Goal: Task Accomplishment & Management: Use online tool/utility

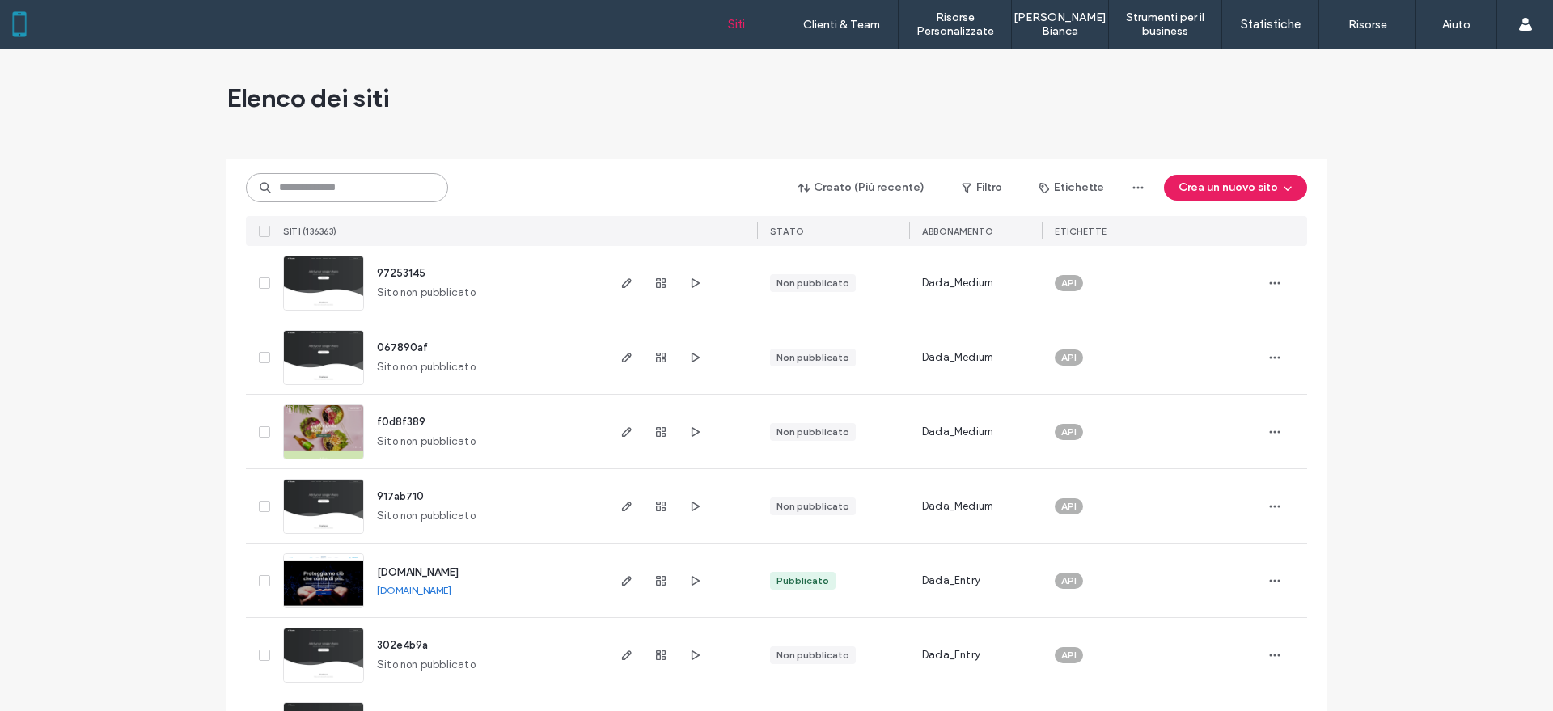
click at [421, 182] on input at bounding box center [347, 187] width 202 height 29
paste input "********"
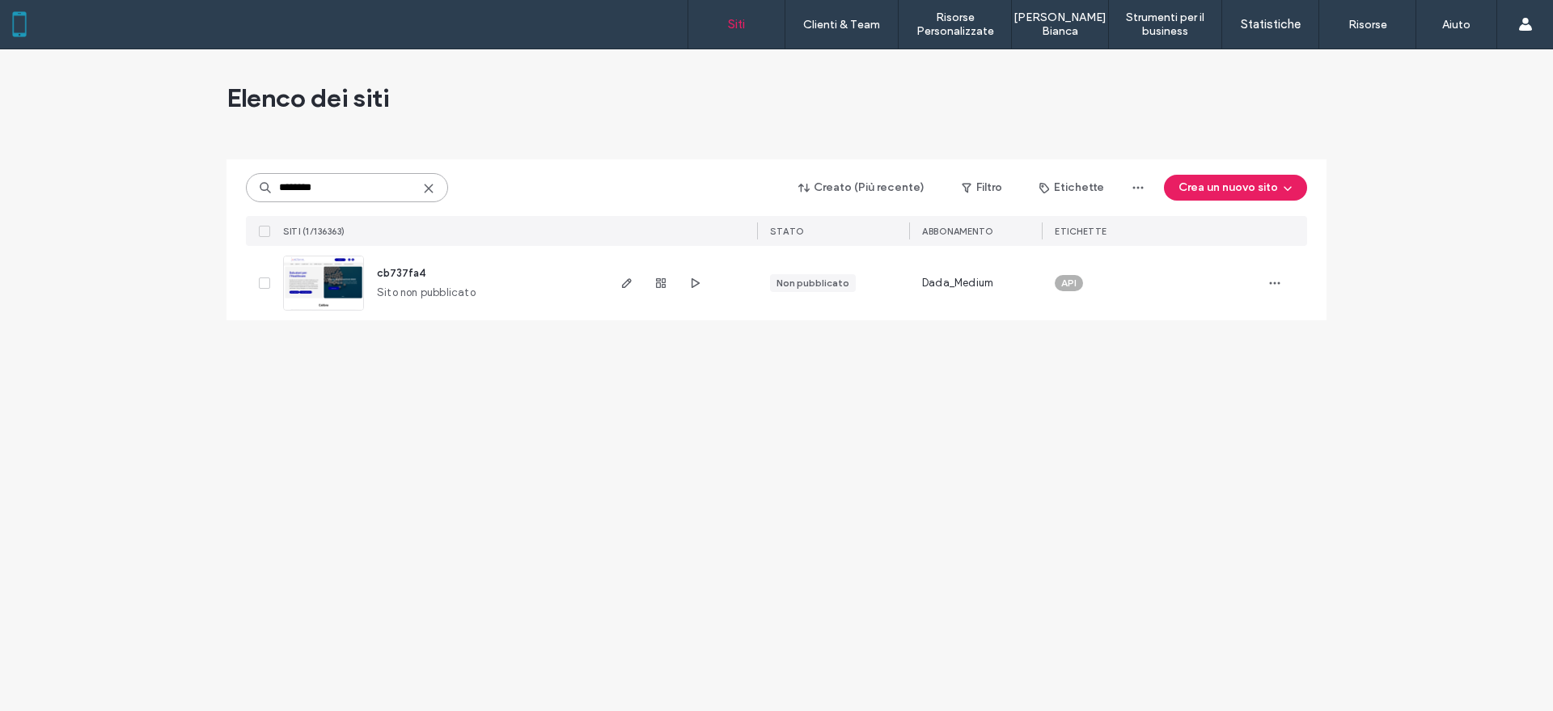
type input "********"
click at [1420, 569] on div "Elenco dei siti ******** Creato (Più recente) Filtro Etichette Crea un nuovo si…" at bounding box center [776, 380] width 1553 height 662
click at [631, 287] on icon "button" at bounding box center [626, 283] width 13 height 13
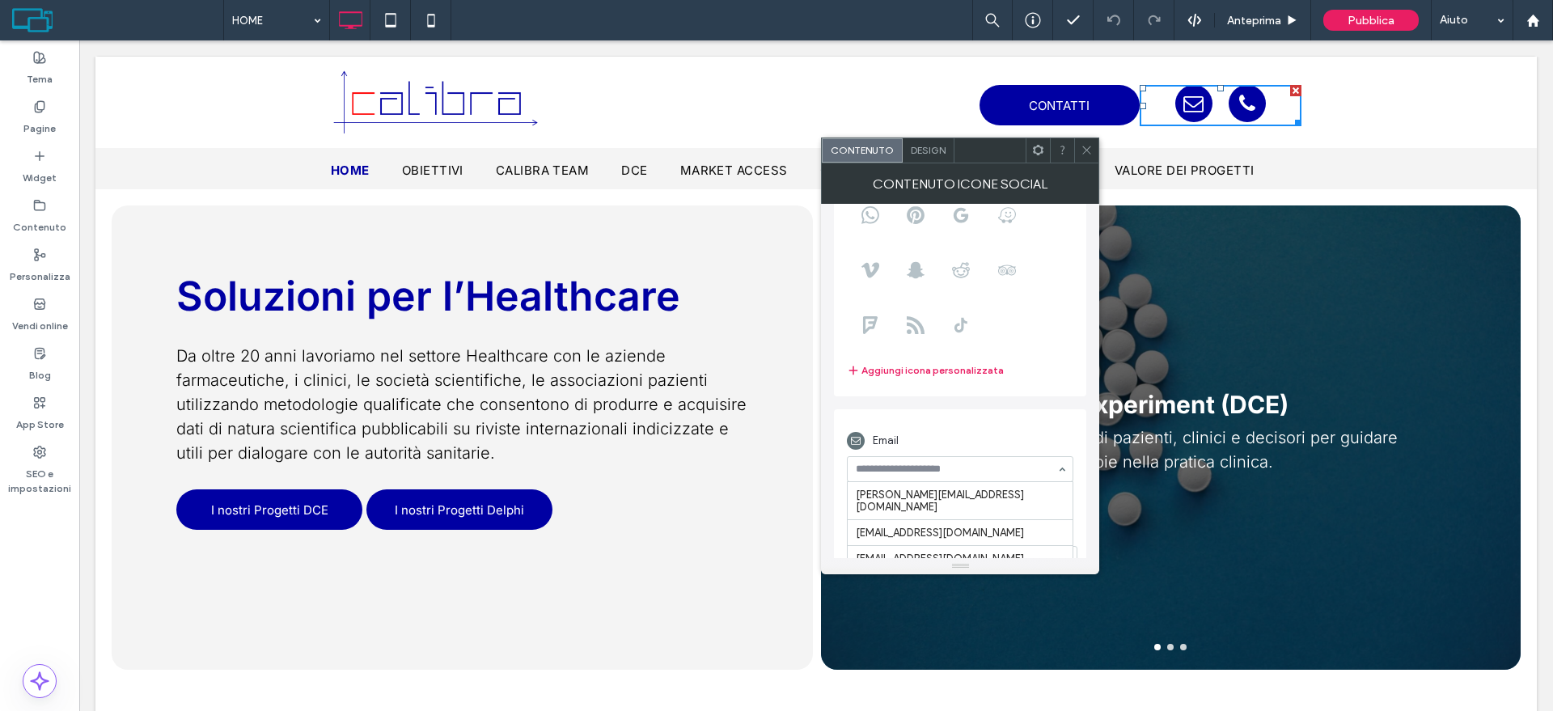
paste input "**********"
type input "**********"
click at [1082, 151] on icon at bounding box center [1087, 150] width 12 height 12
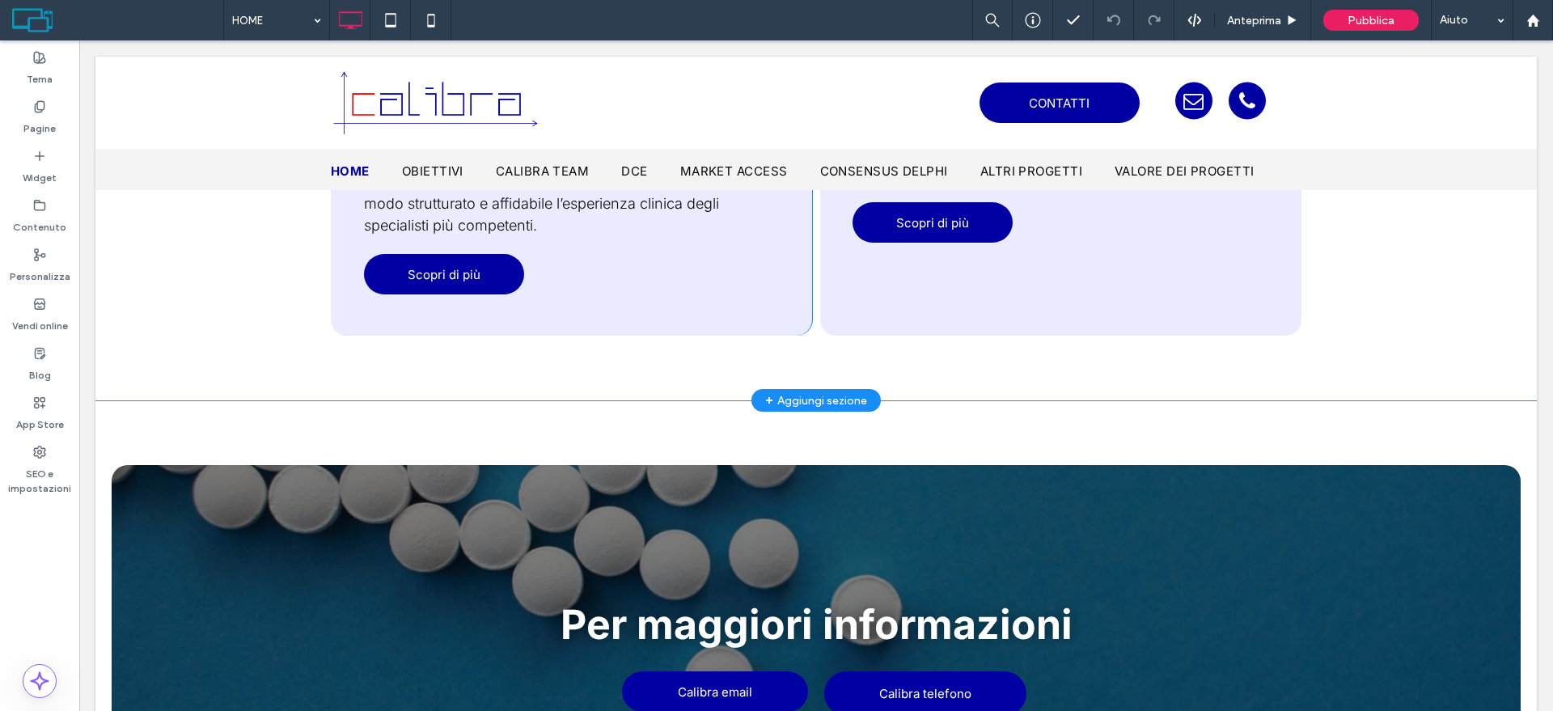
scroll to position [2426, 0]
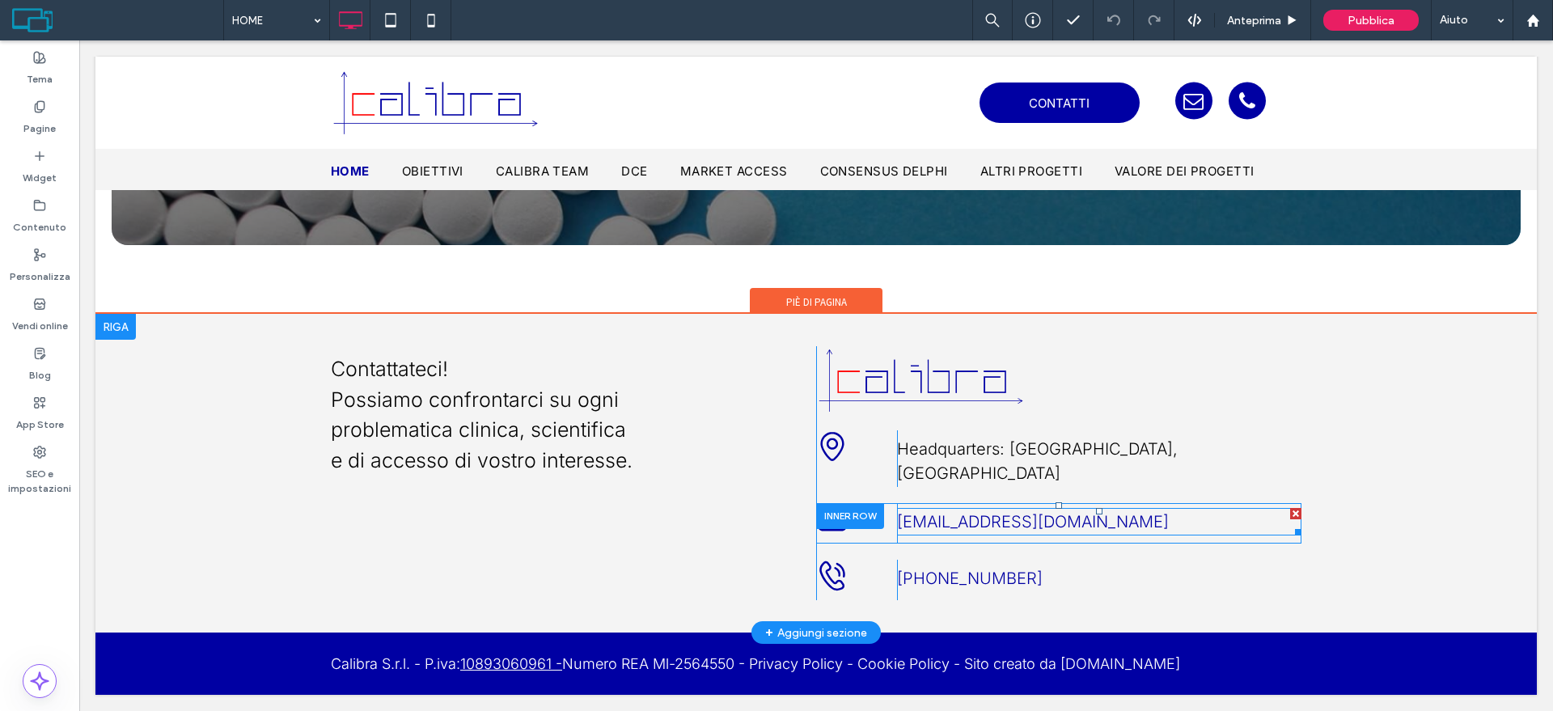
click at [1060, 523] on p "calibra@calibelab.it" at bounding box center [1099, 522] width 404 height 24
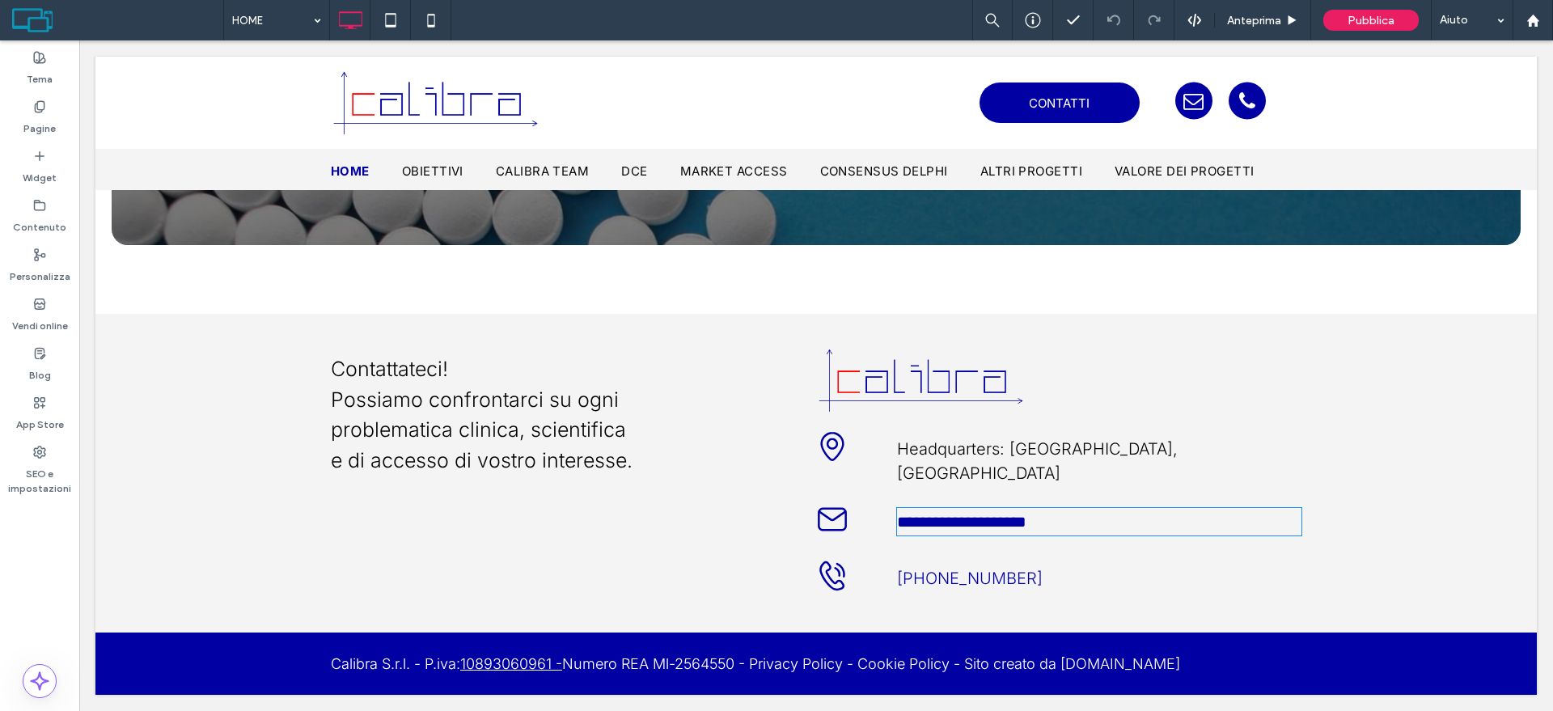
type input "*****"
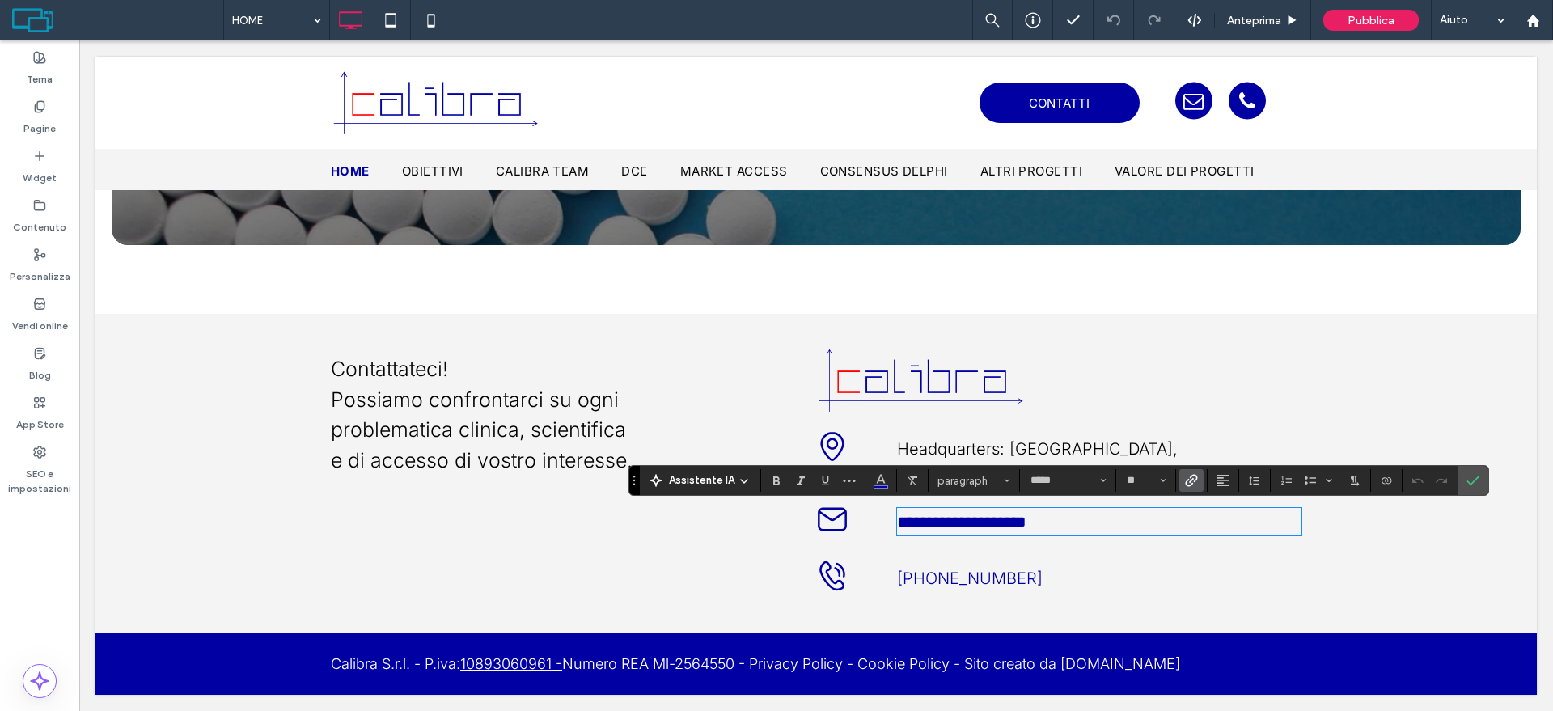
type input "**"
drag, startPoint x: 1061, startPoint y: 523, endPoint x: 888, endPoint y: 527, distance: 172.3
click at [888, 527] on div "**********" at bounding box center [1058, 523] width 485 height 40
copy link "**********"
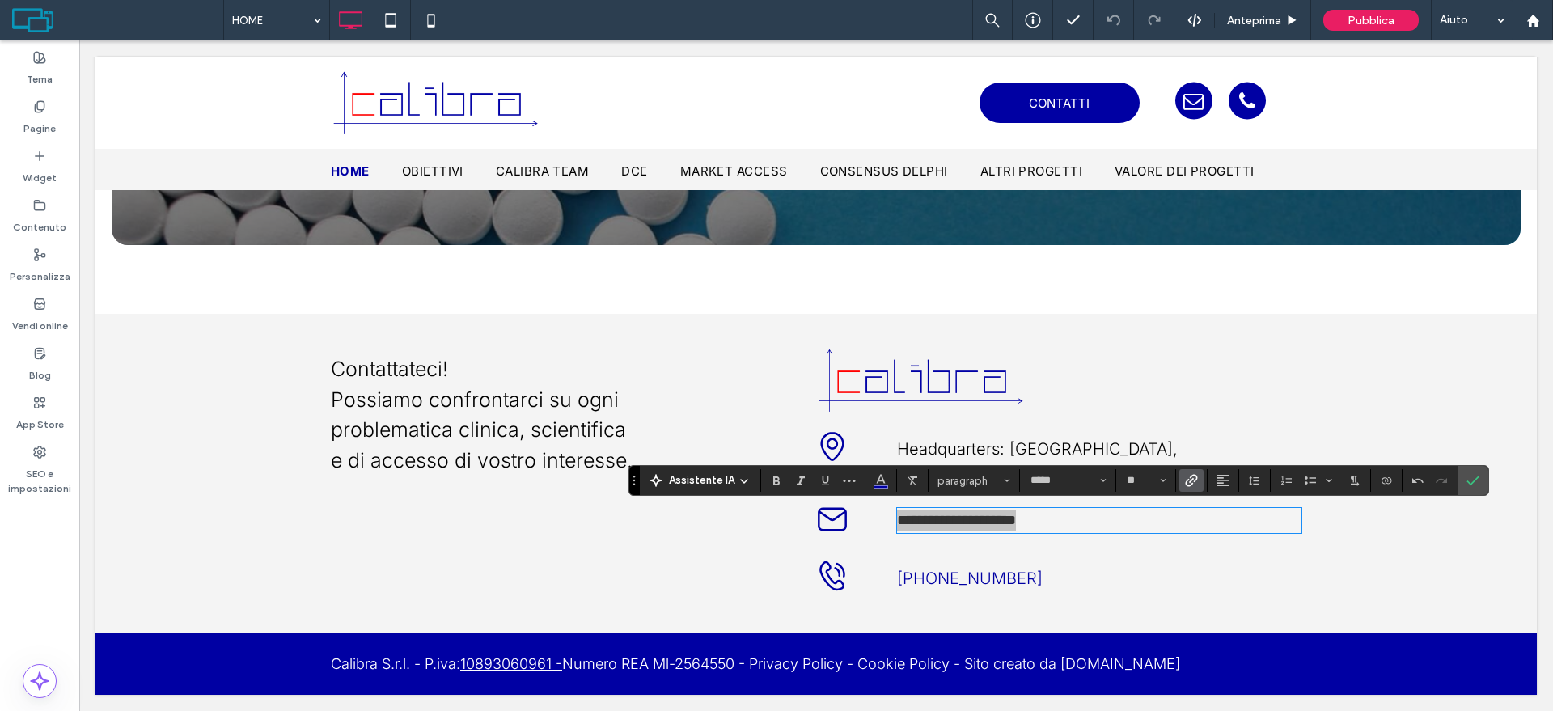
click at [1185, 472] on span "Collegamento" at bounding box center [1188, 480] width 7 height 23
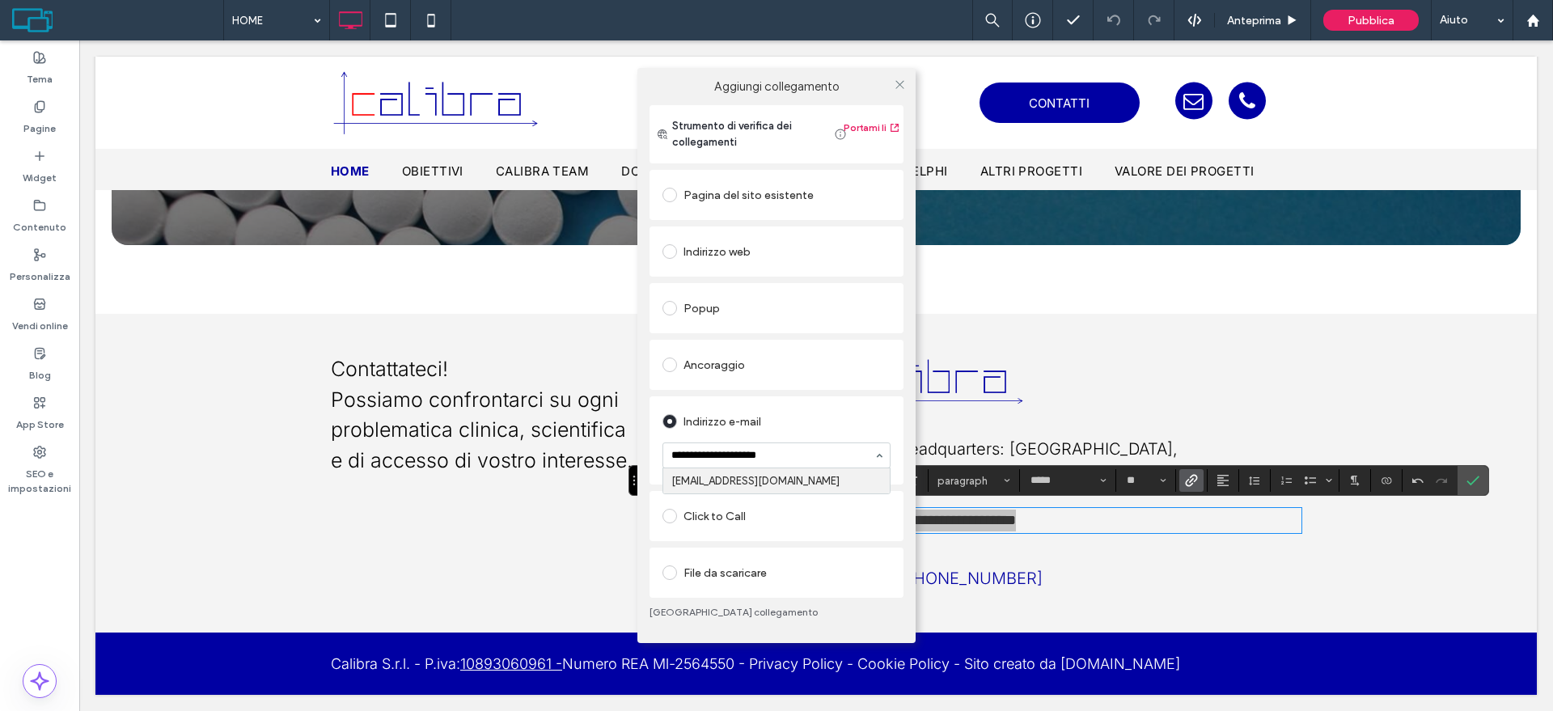
type input "**********"
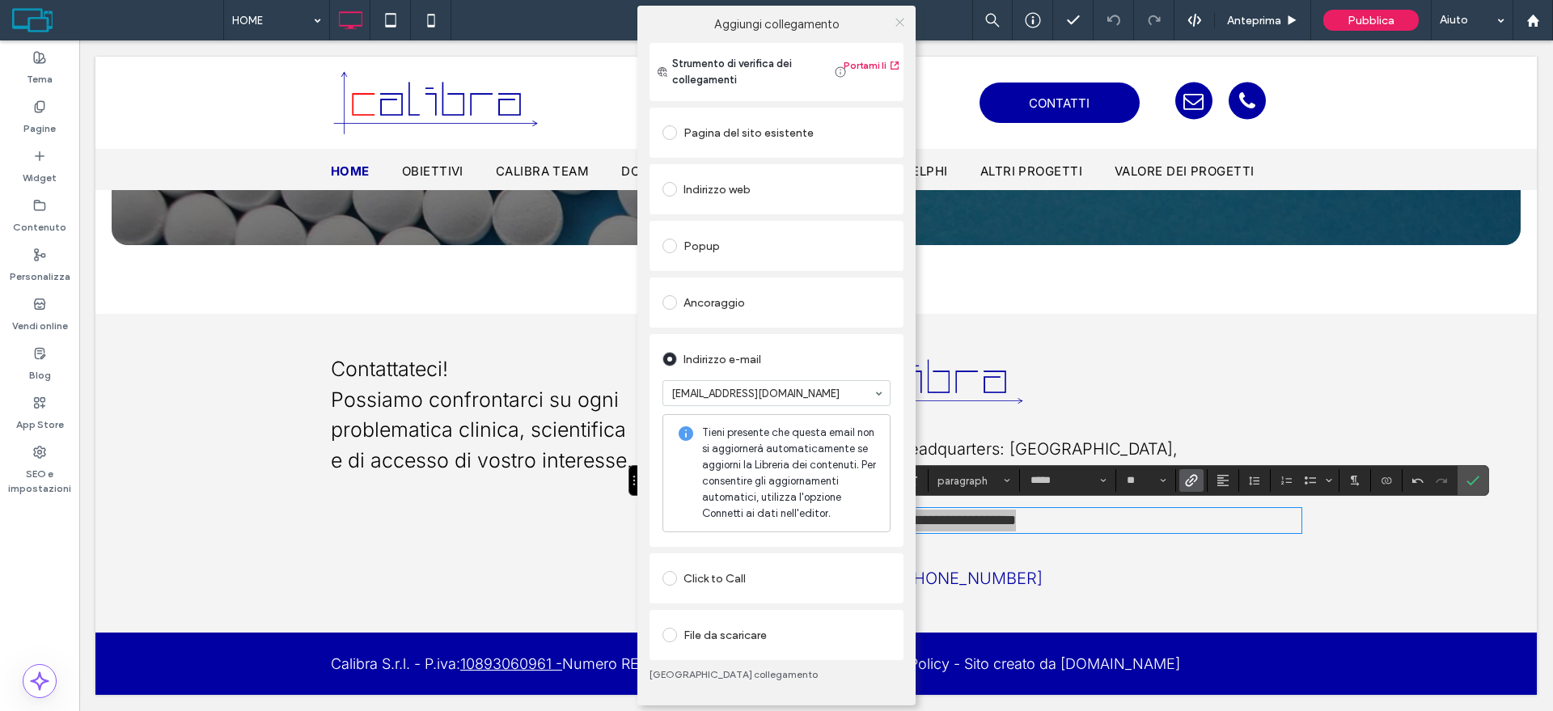
click at [902, 20] on icon at bounding box center [900, 22] width 12 height 12
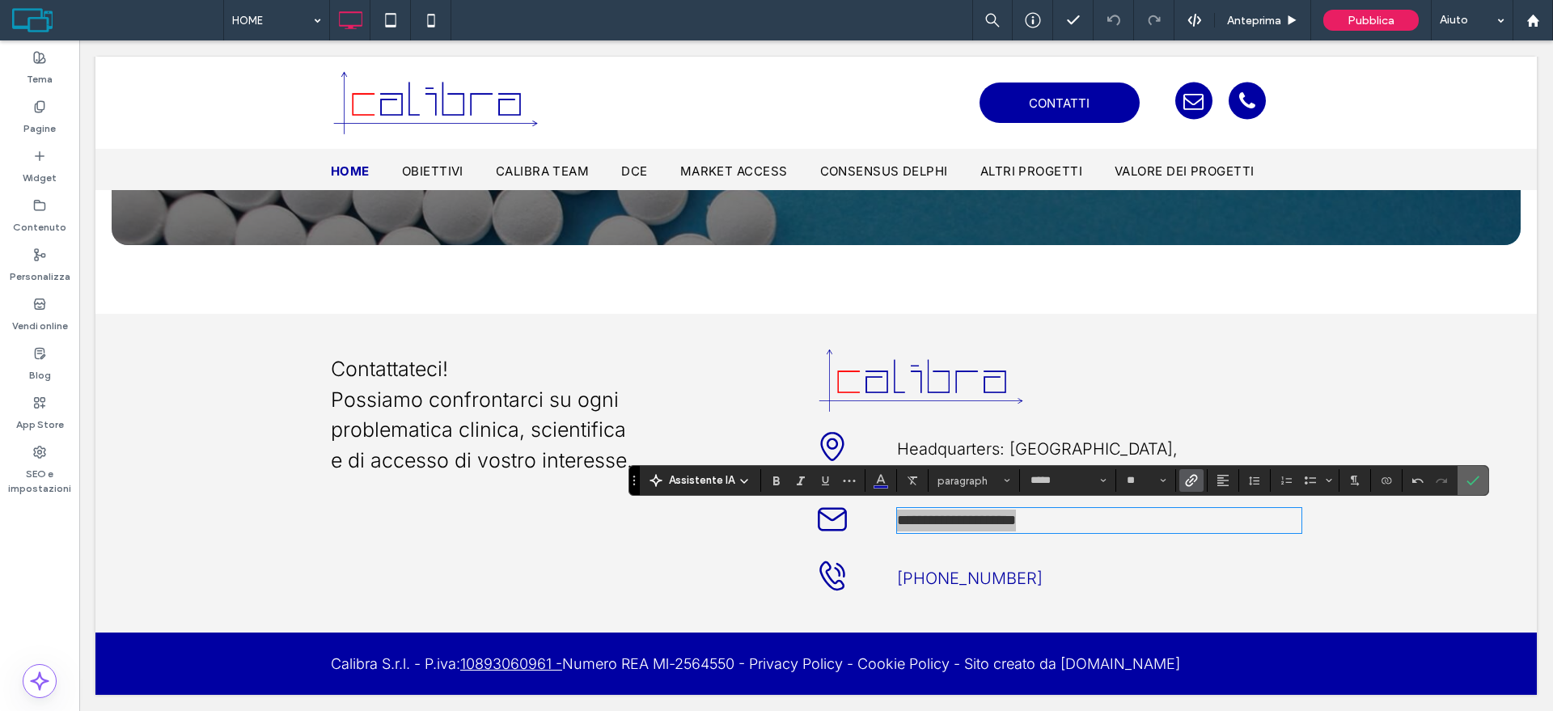
click at [1468, 475] on icon "Conferma" at bounding box center [1473, 480] width 13 height 13
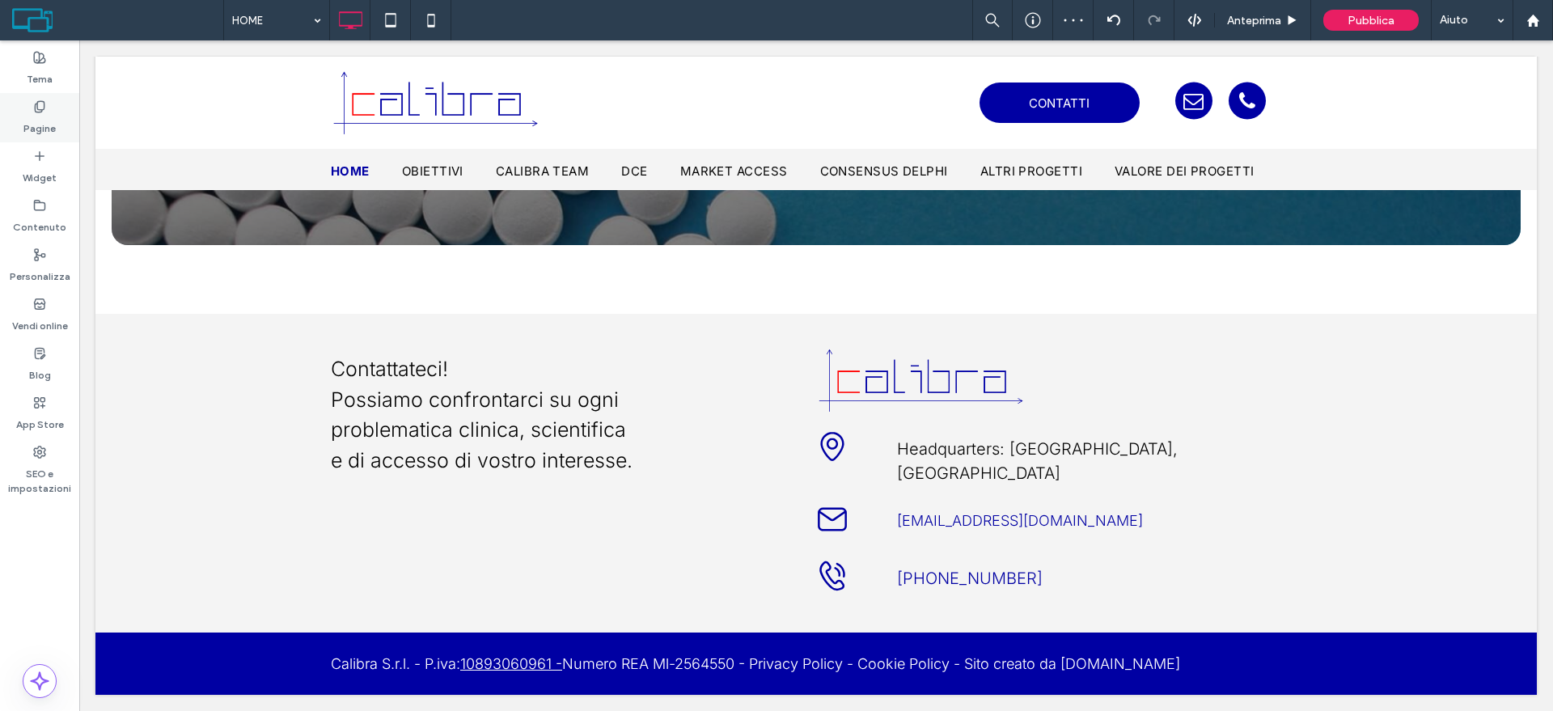
click at [34, 100] on icon at bounding box center [39, 106] width 13 height 13
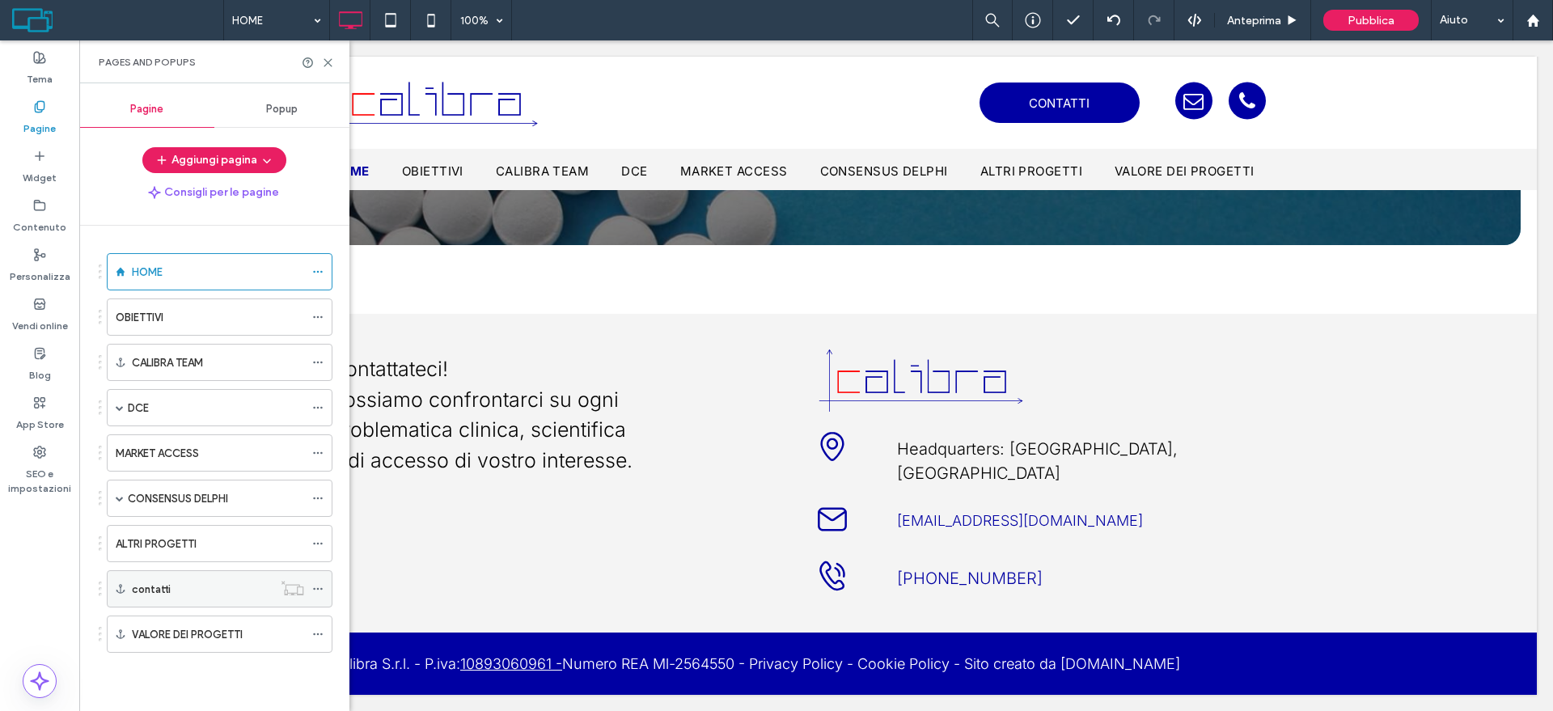
click at [210, 593] on div "contatti" at bounding box center [202, 589] width 141 height 17
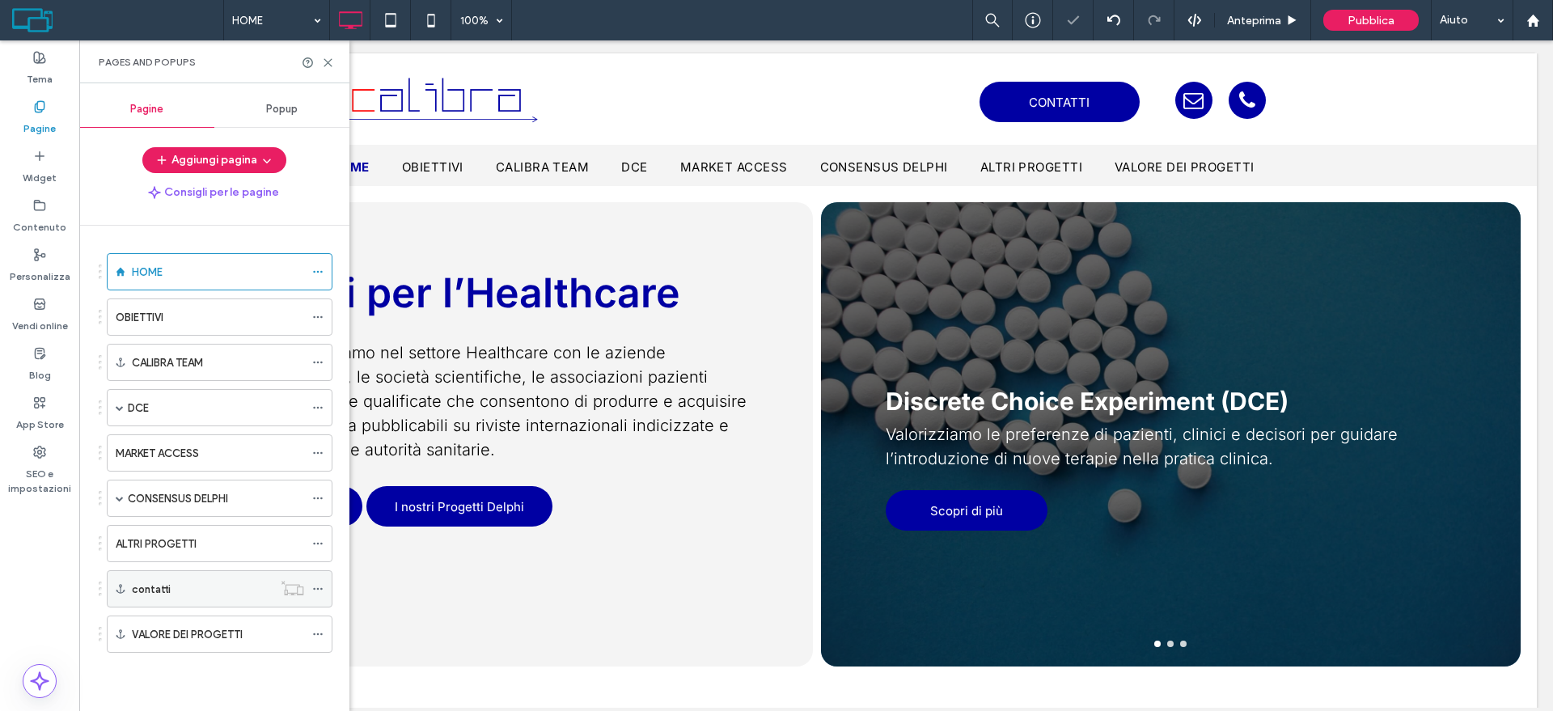
scroll to position [2426, 0]
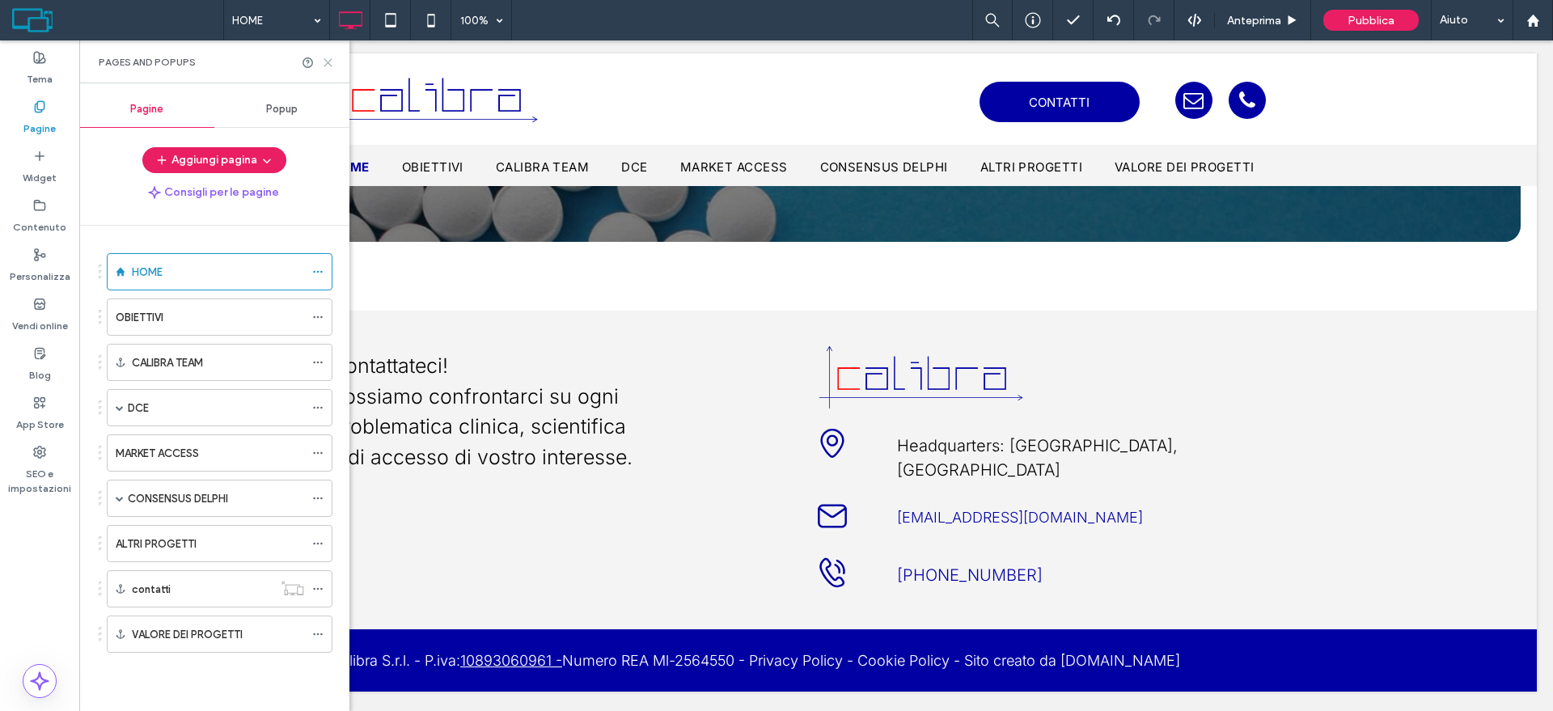
click at [332, 59] on icon at bounding box center [328, 63] width 12 height 12
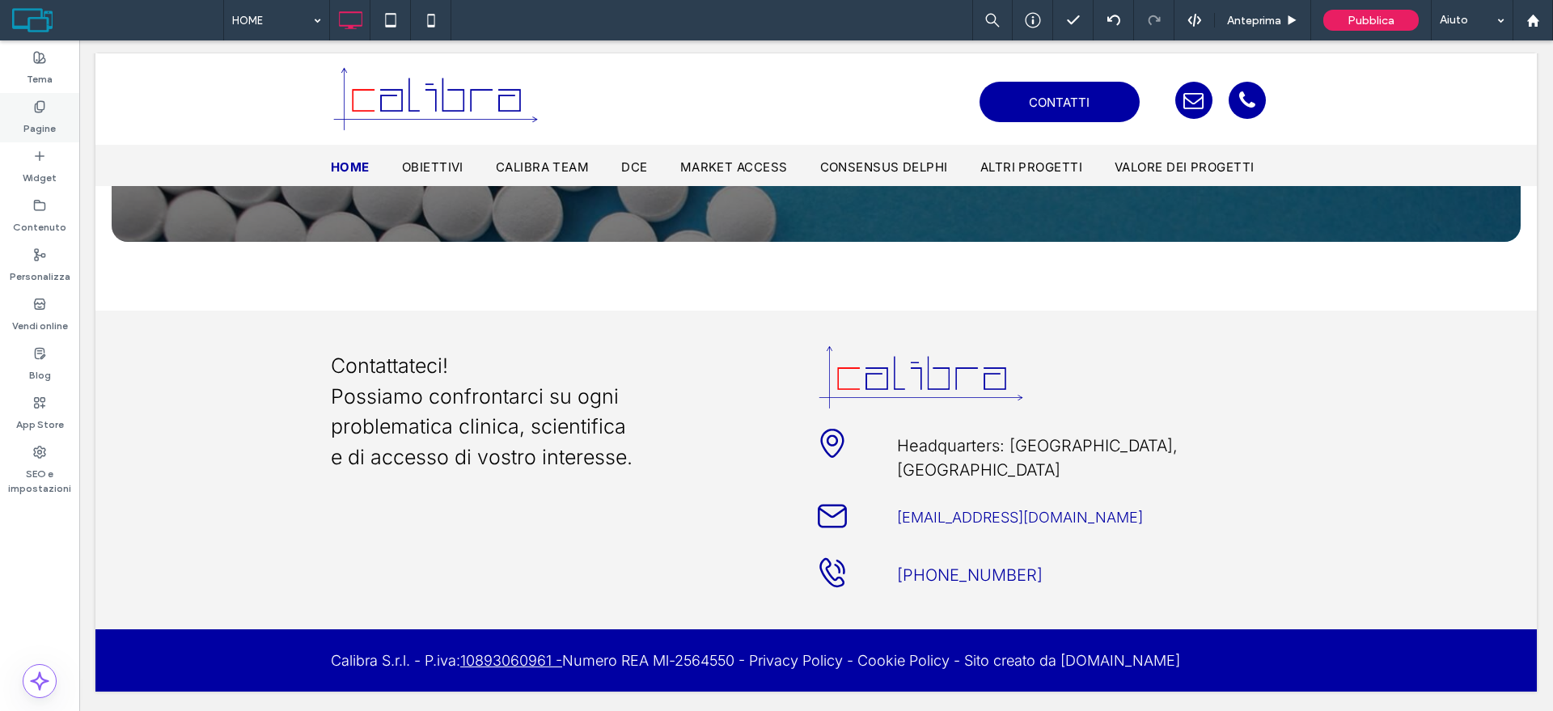
click at [45, 106] on icon at bounding box center [39, 106] width 13 height 13
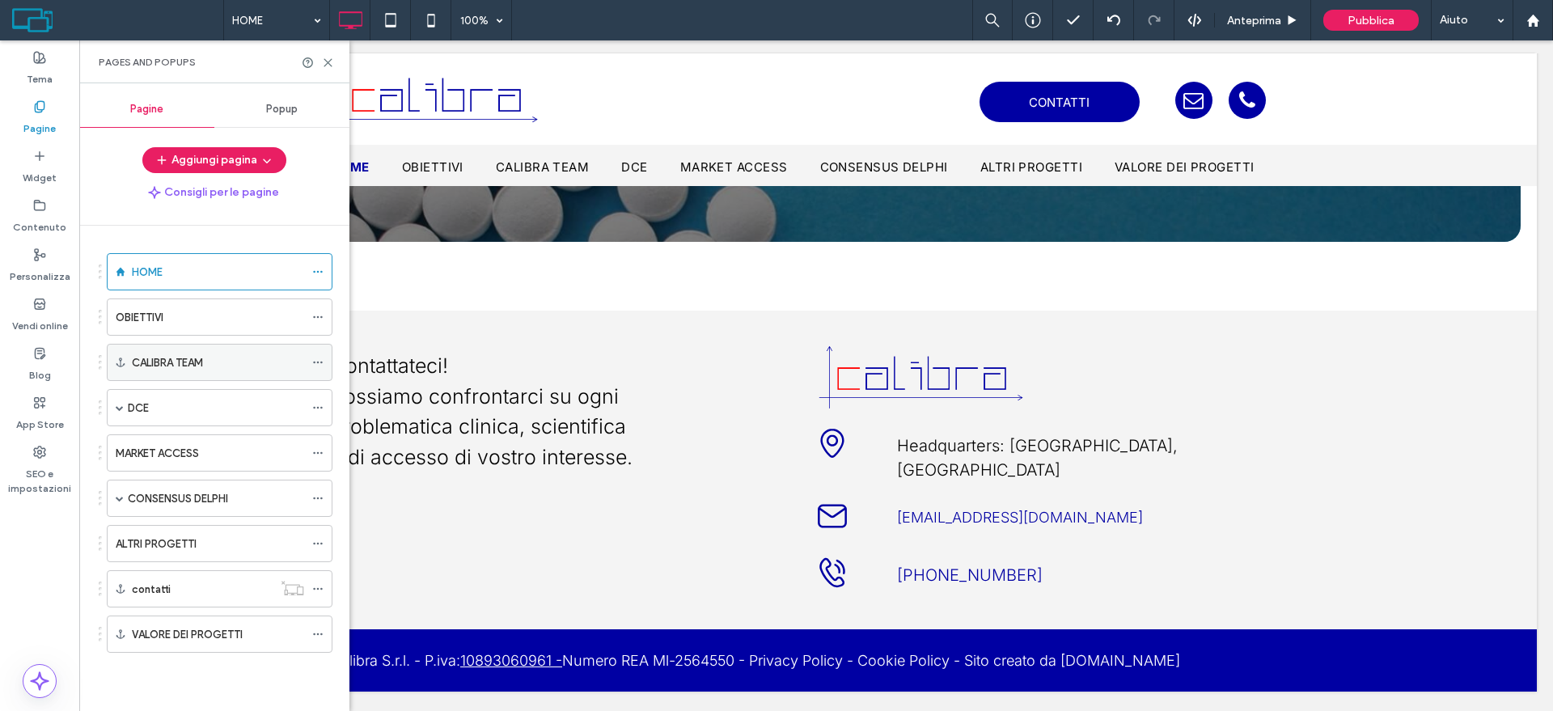
click at [315, 358] on icon at bounding box center [317, 362] width 11 height 11
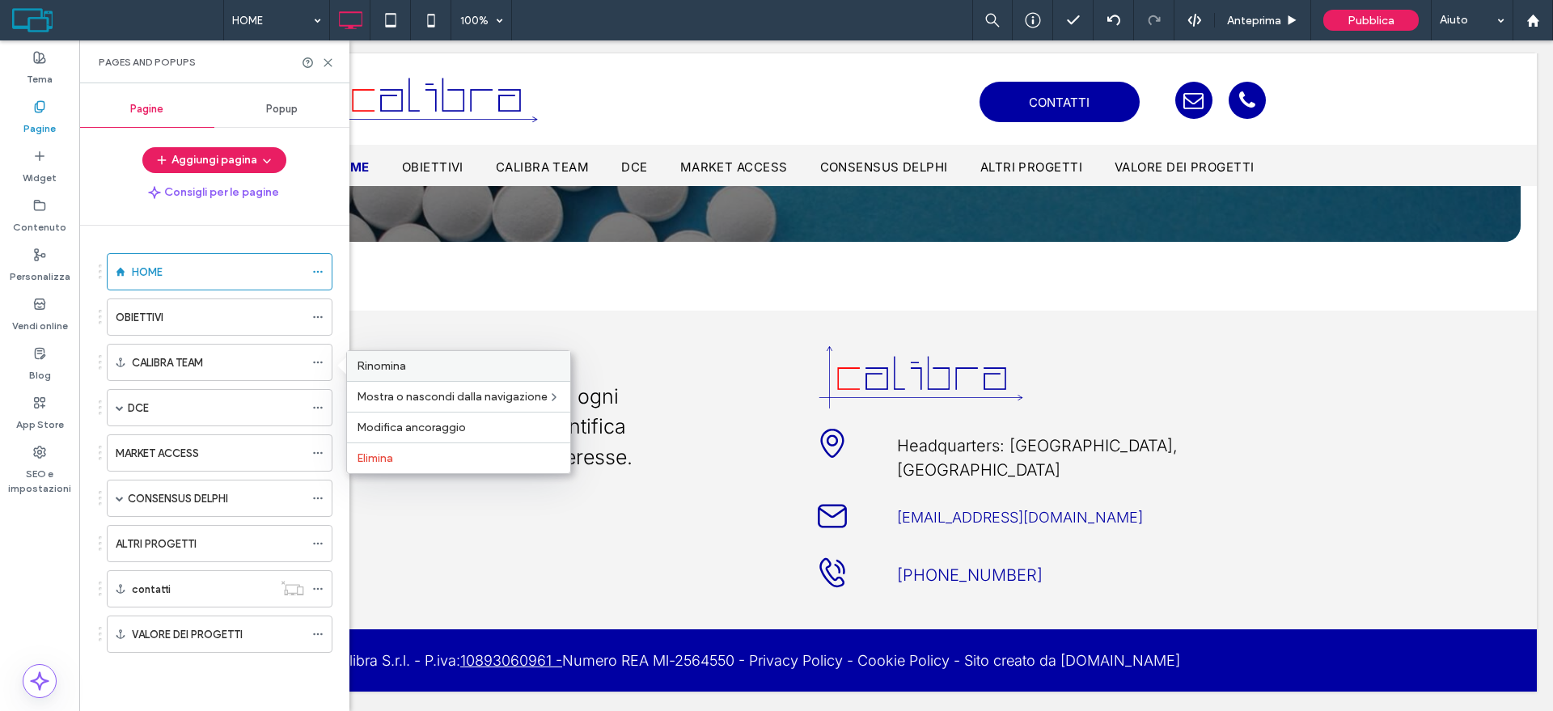
click at [409, 362] on label "Rinomina" at bounding box center [459, 366] width 204 height 14
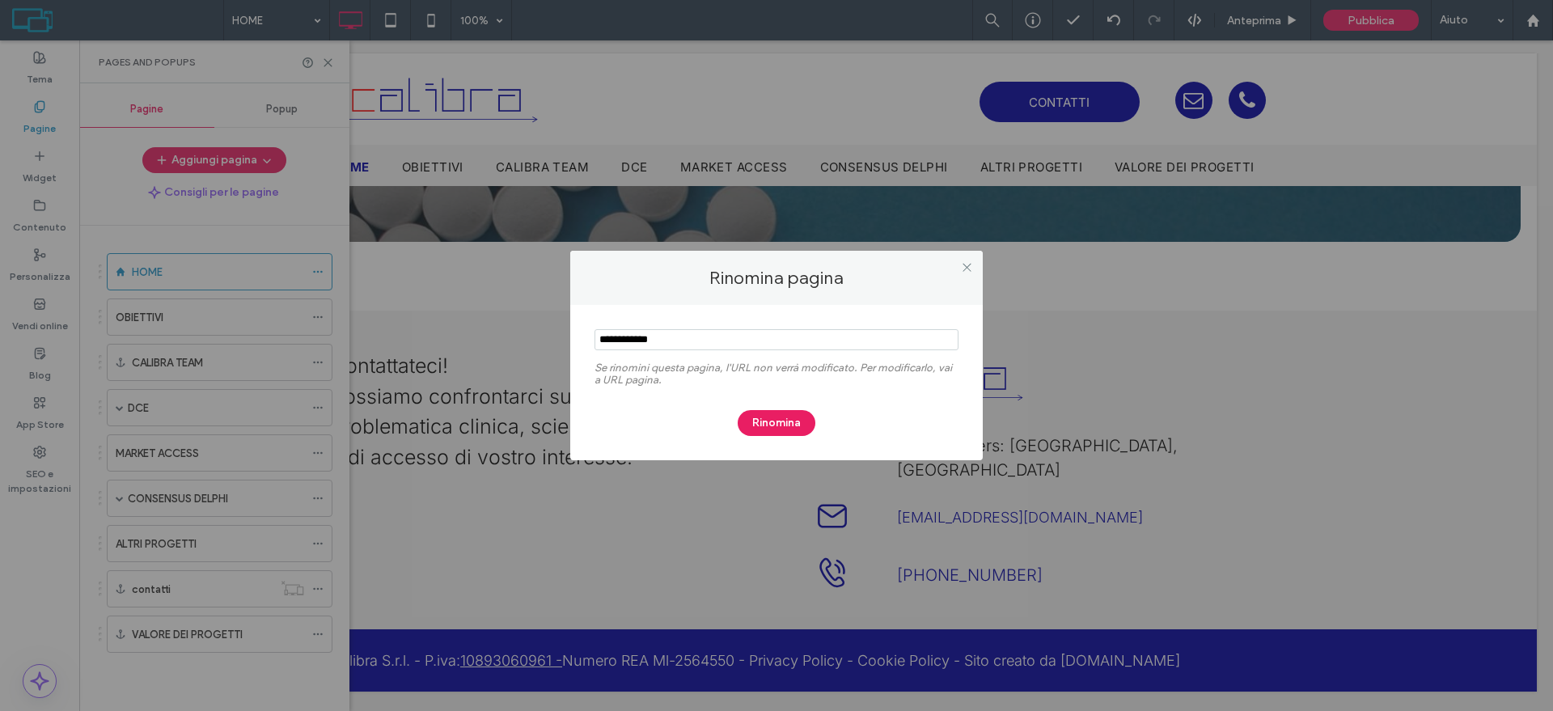
drag, startPoint x: 646, startPoint y: 340, endPoint x: 552, endPoint y: 348, distance: 94.2
click at [552, 348] on div "Rinomina pagina Se rinomini questa pagina, l'URL non verrà modificato. Per modi…" at bounding box center [776, 355] width 1553 height 711
type input "****"
click at [769, 421] on button "Rinomina" at bounding box center [777, 423] width 78 height 26
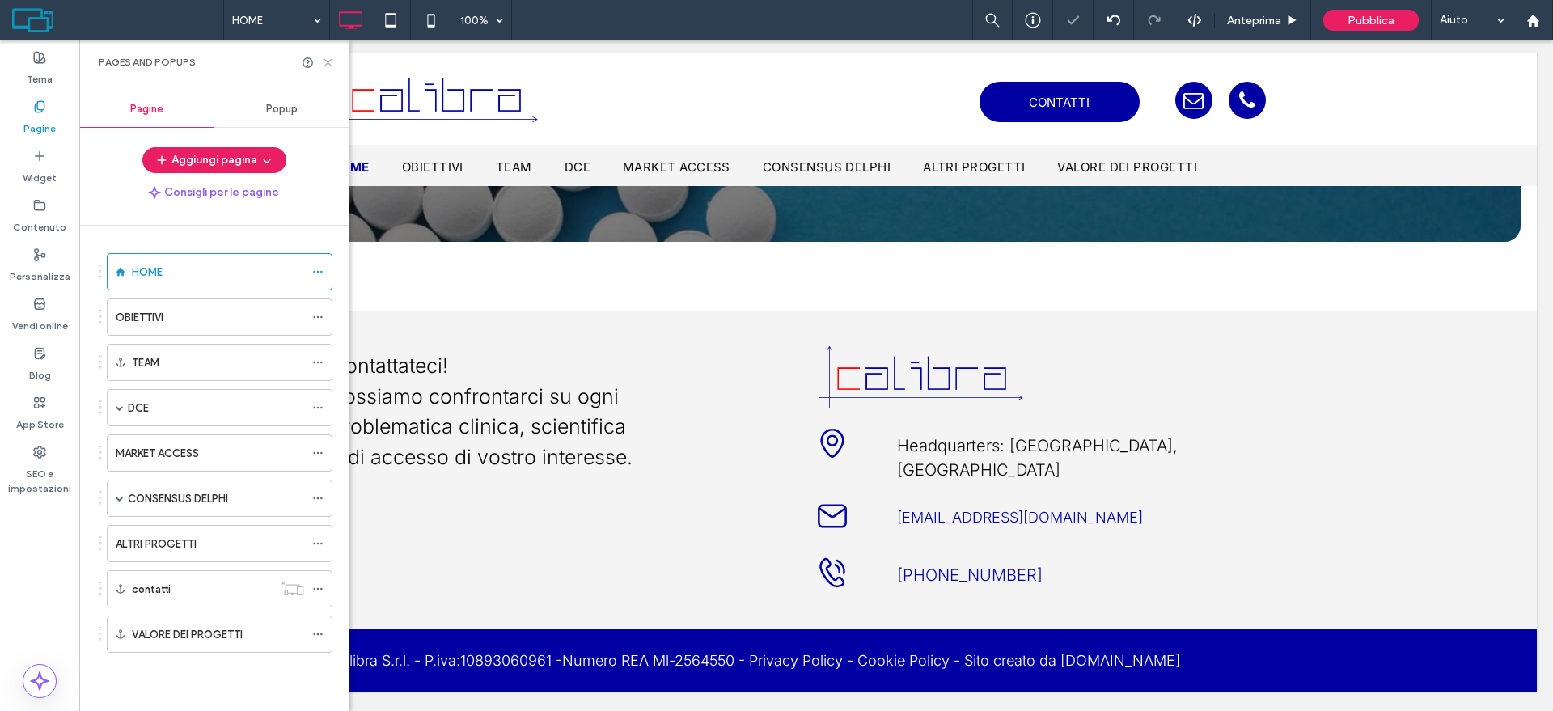
click at [332, 61] on icon at bounding box center [328, 63] width 12 height 12
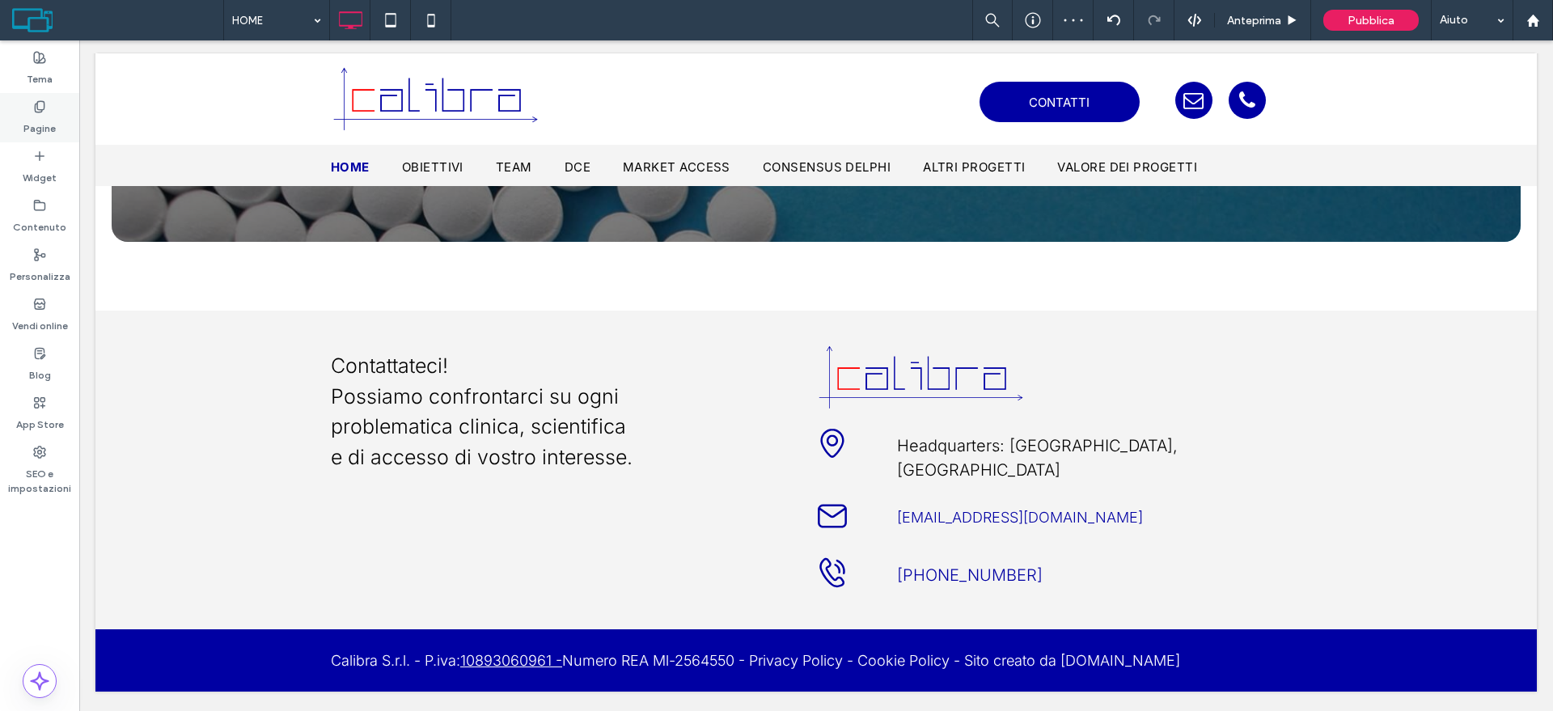
click at [53, 116] on label "Pagine" at bounding box center [39, 124] width 32 height 23
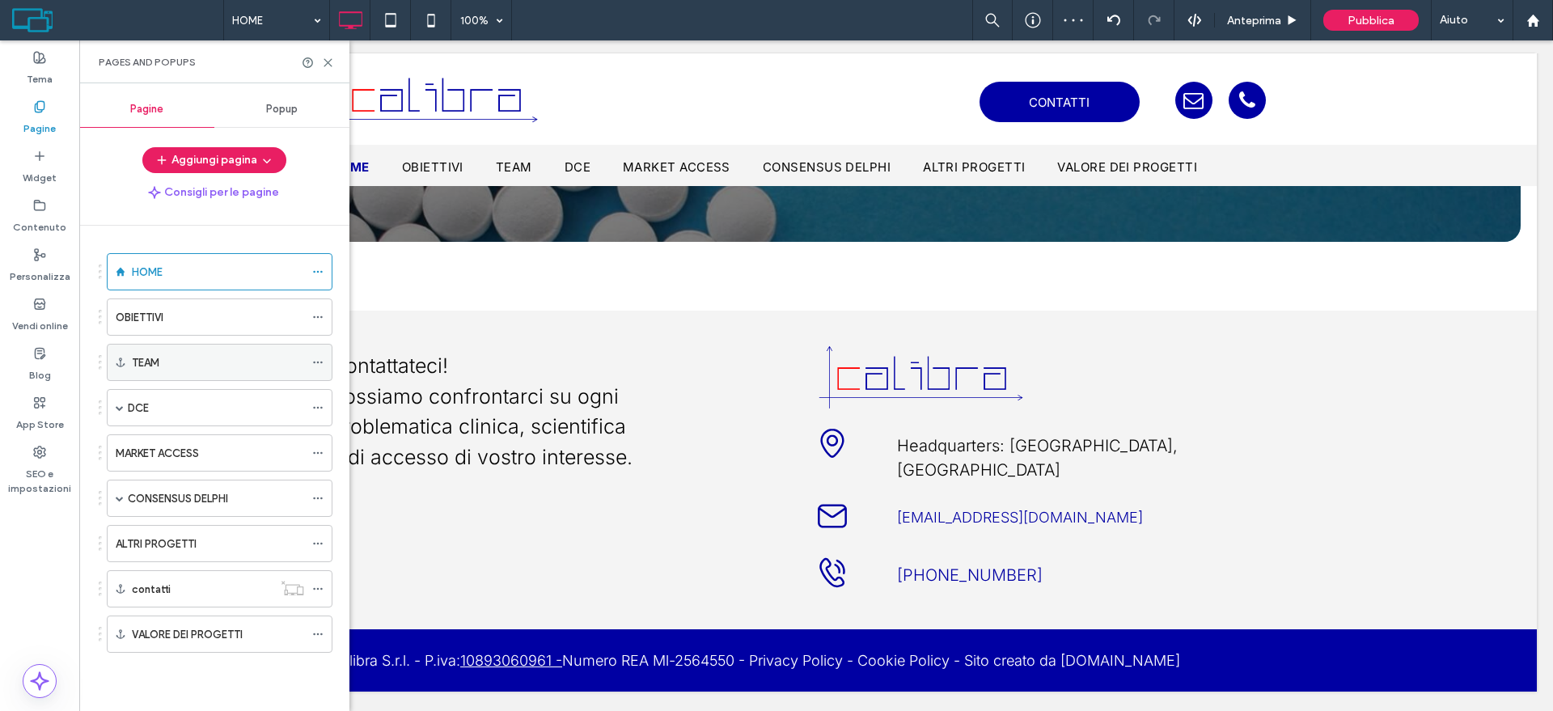
click at [194, 366] on div "TEAM" at bounding box center [218, 362] width 172 height 17
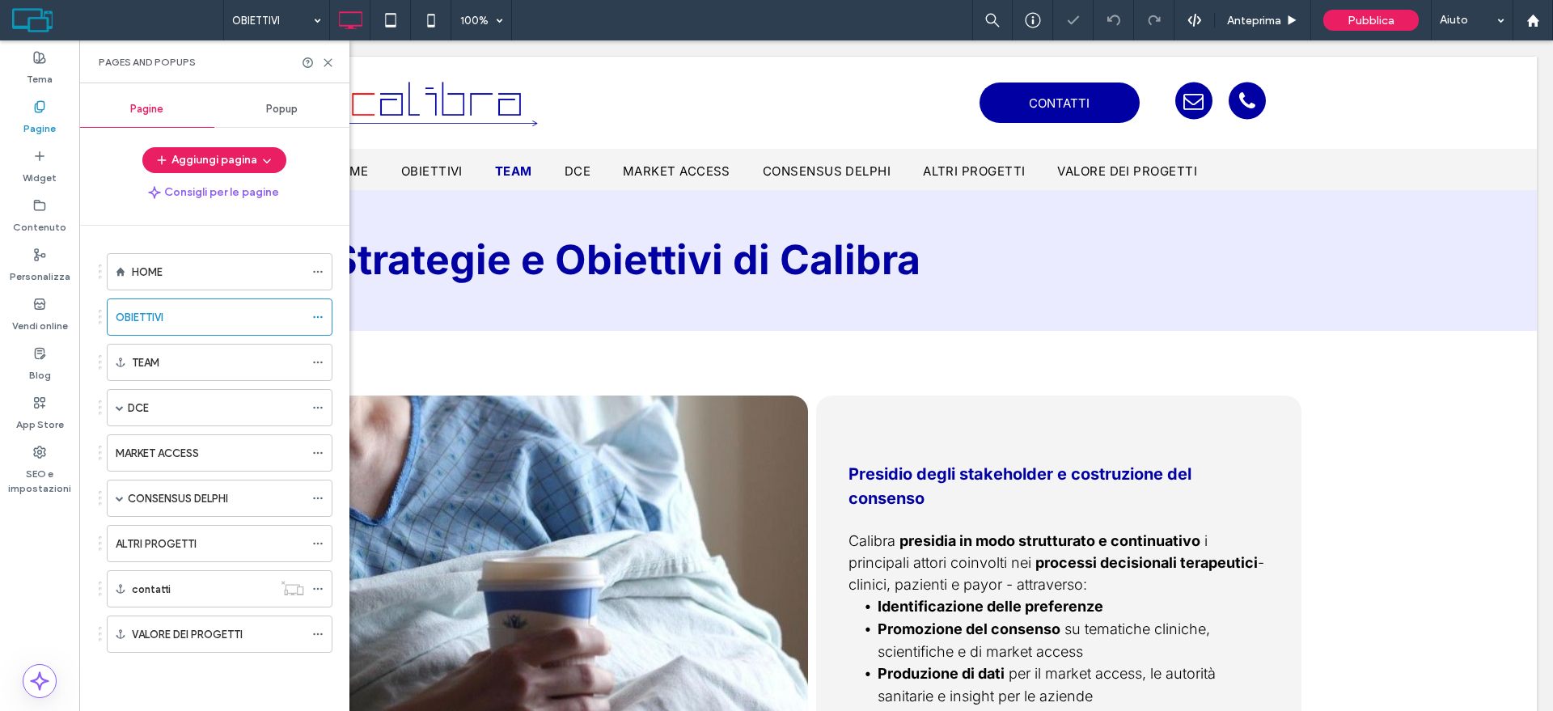
scroll to position [1547, 0]
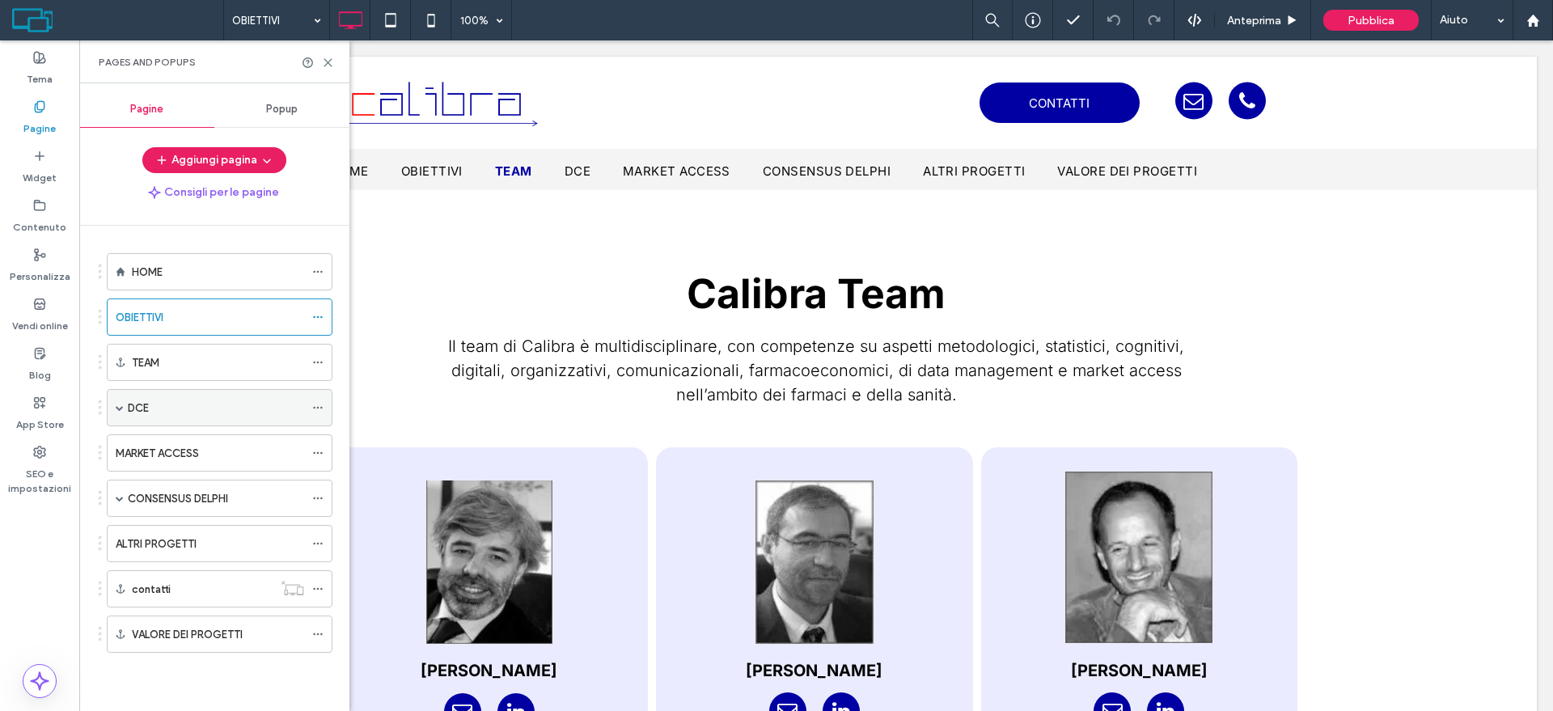
click at [125, 409] on div "DCE" at bounding box center [220, 407] width 226 height 37
click at [119, 408] on span at bounding box center [120, 408] width 8 height 8
click at [311, 407] on div "DCE" at bounding box center [220, 407] width 226 height 37
click at [314, 407] on use at bounding box center [317, 408] width 9 height 2
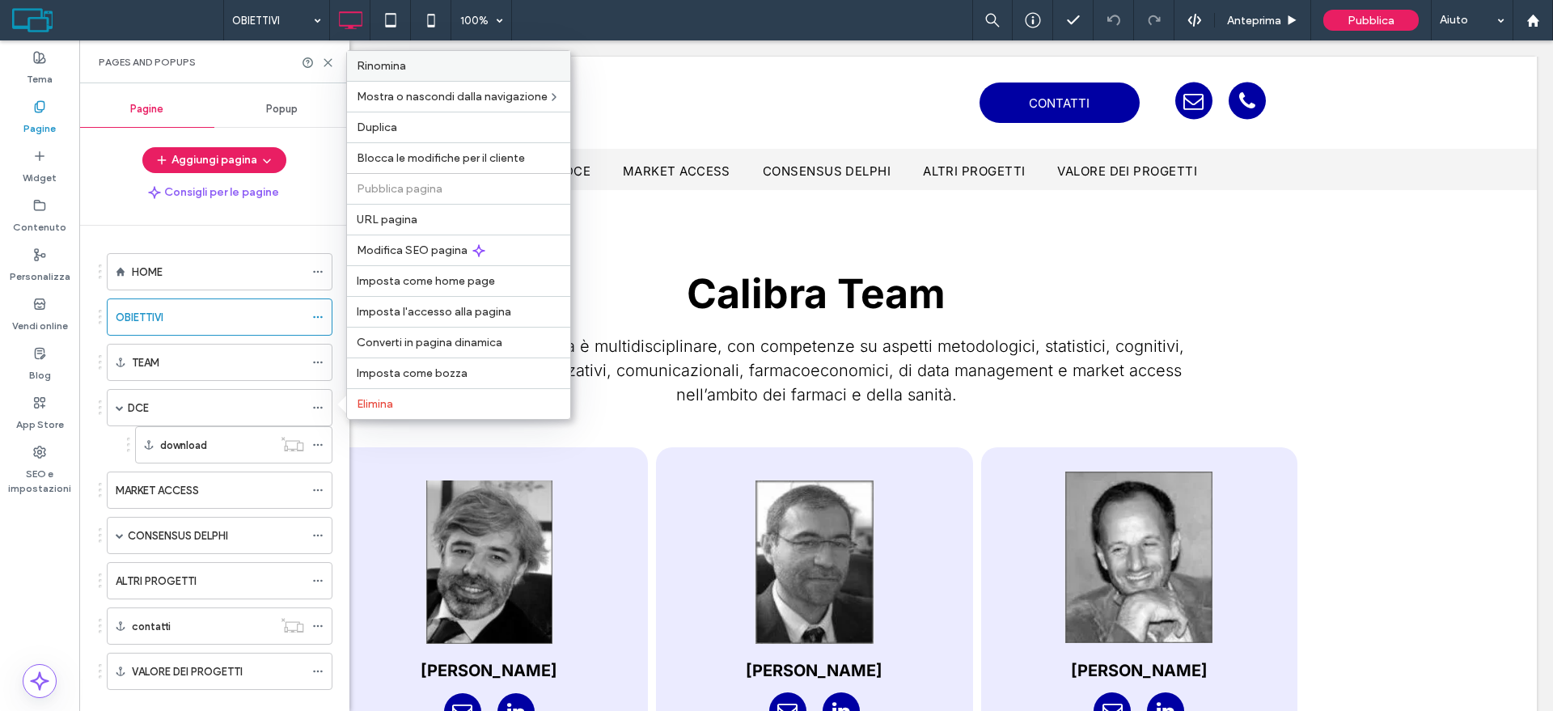
click at [385, 69] on span "Rinomina" at bounding box center [381, 66] width 49 height 14
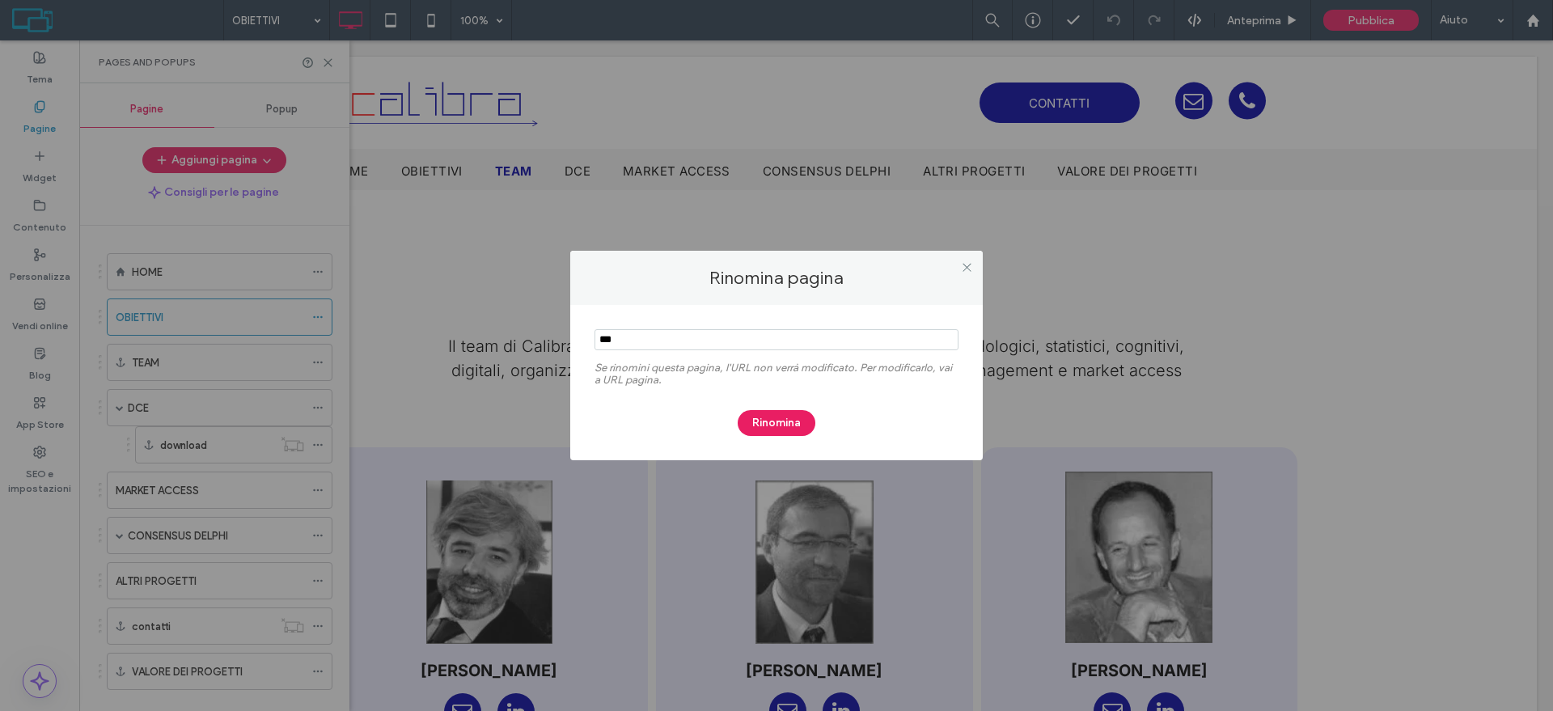
click at [654, 352] on section at bounding box center [777, 341] width 364 height 40
click at [653, 350] on input "notEmpty" at bounding box center [777, 339] width 364 height 21
paste input "**********"
type input "**********"
click at [785, 421] on button "Rinomina" at bounding box center [777, 423] width 78 height 26
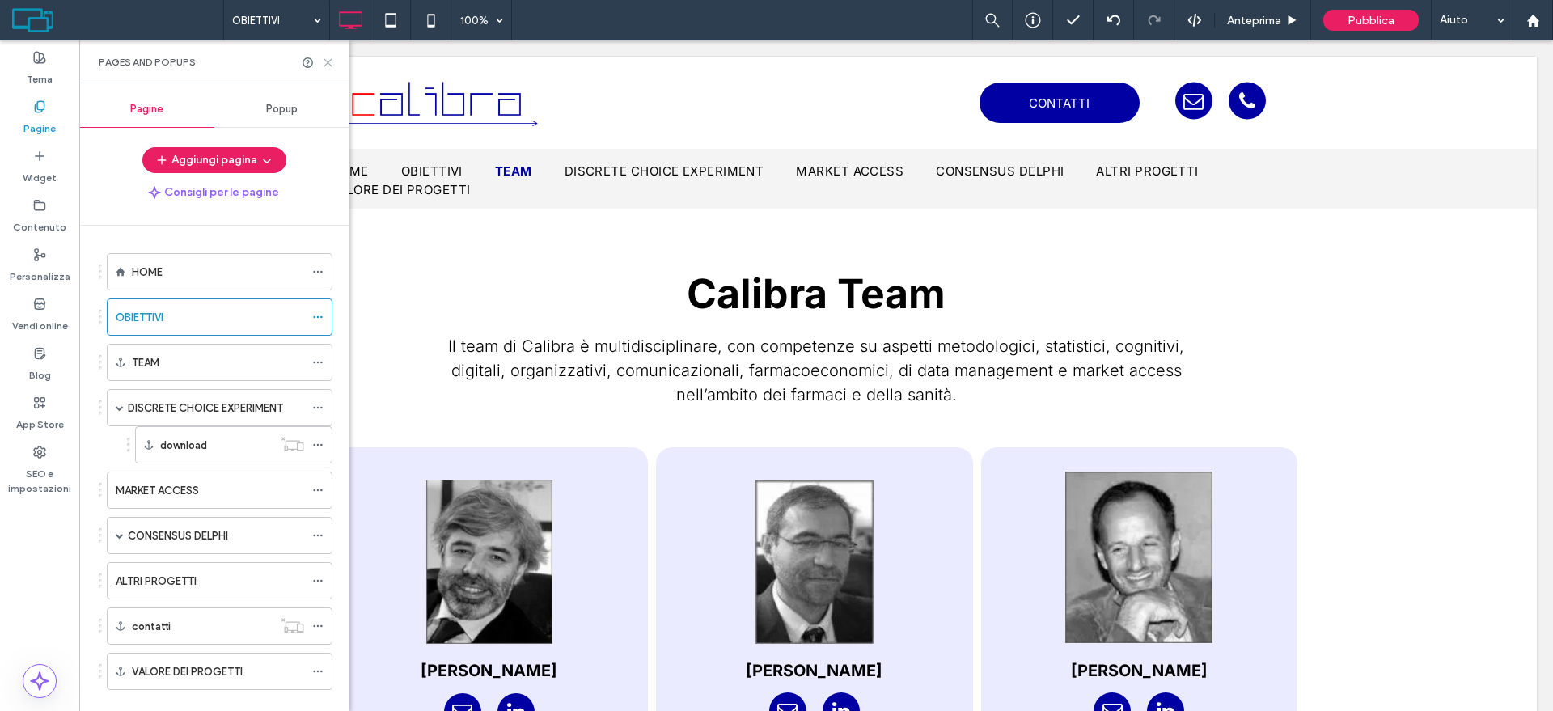
click at [327, 60] on use at bounding box center [327, 62] width 7 height 7
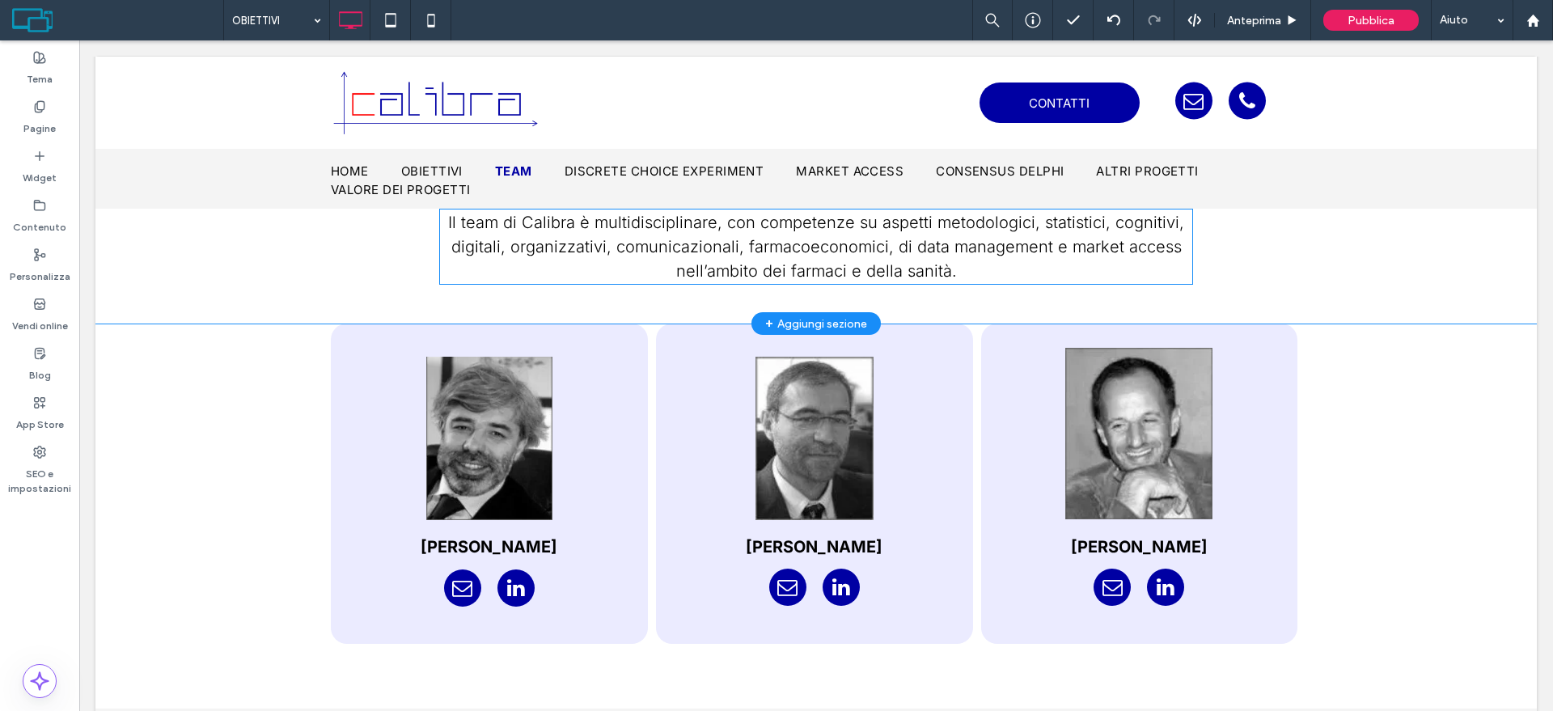
scroll to position [1851, 0]
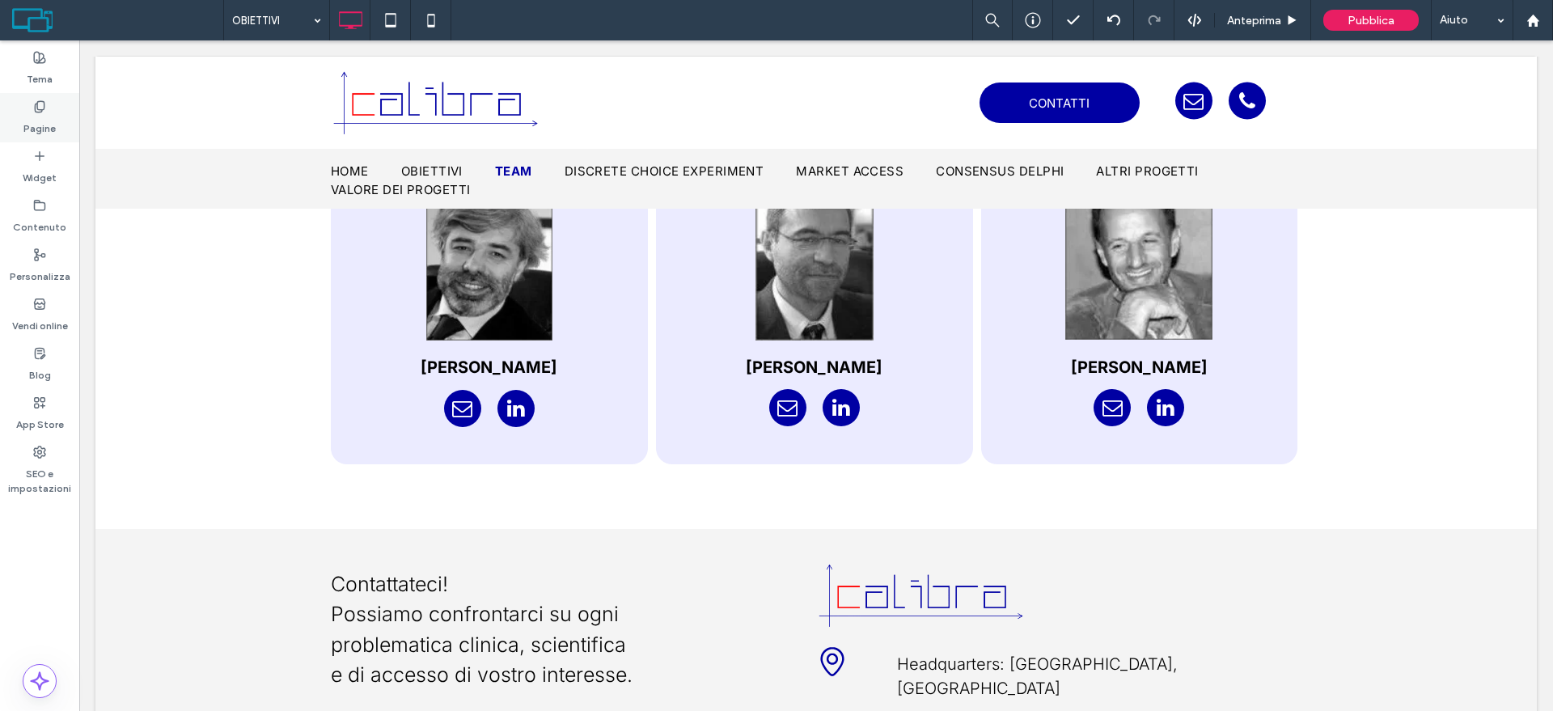
click at [44, 115] on label "Pagine" at bounding box center [39, 124] width 32 height 23
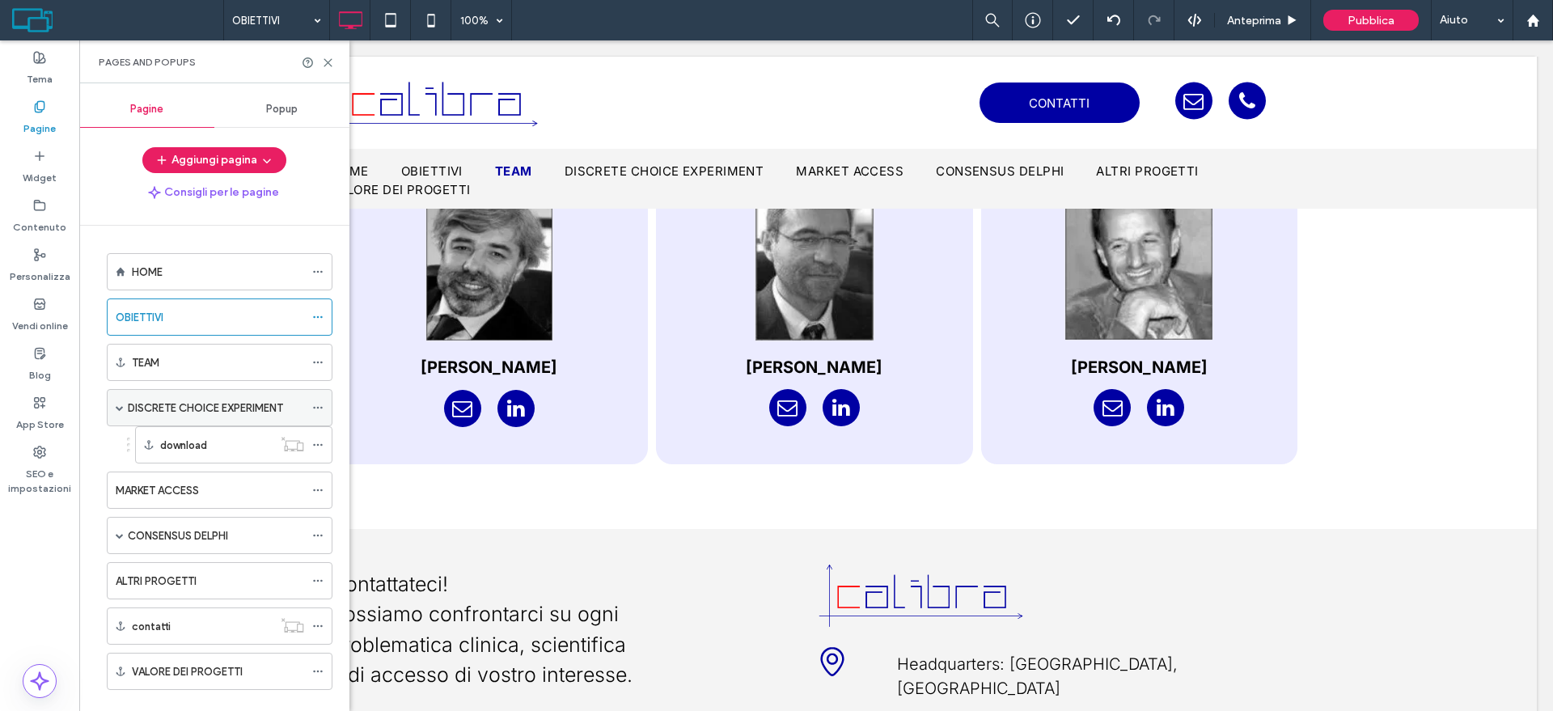
click at [320, 407] on icon at bounding box center [317, 407] width 11 height 11
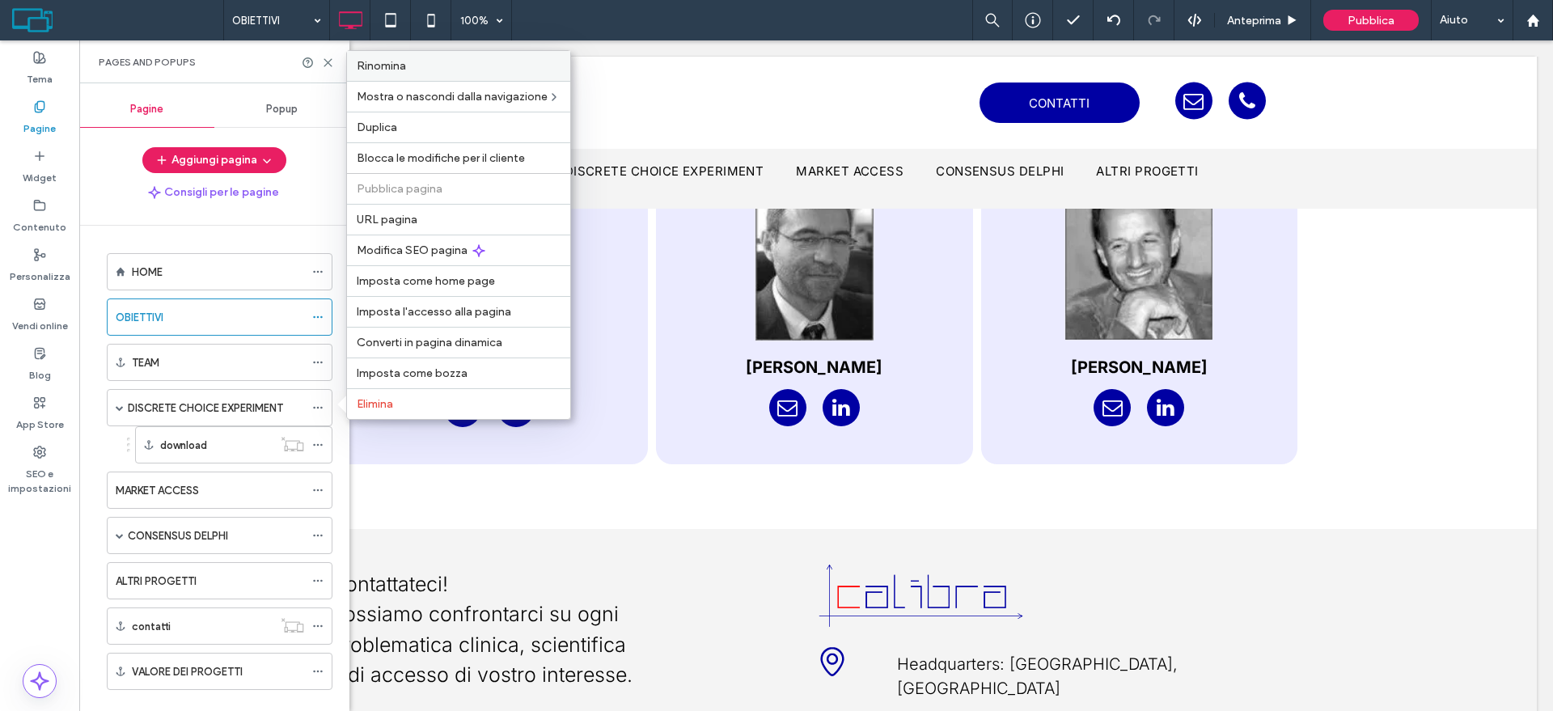
click at [387, 66] on span "Rinomina" at bounding box center [381, 66] width 49 height 14
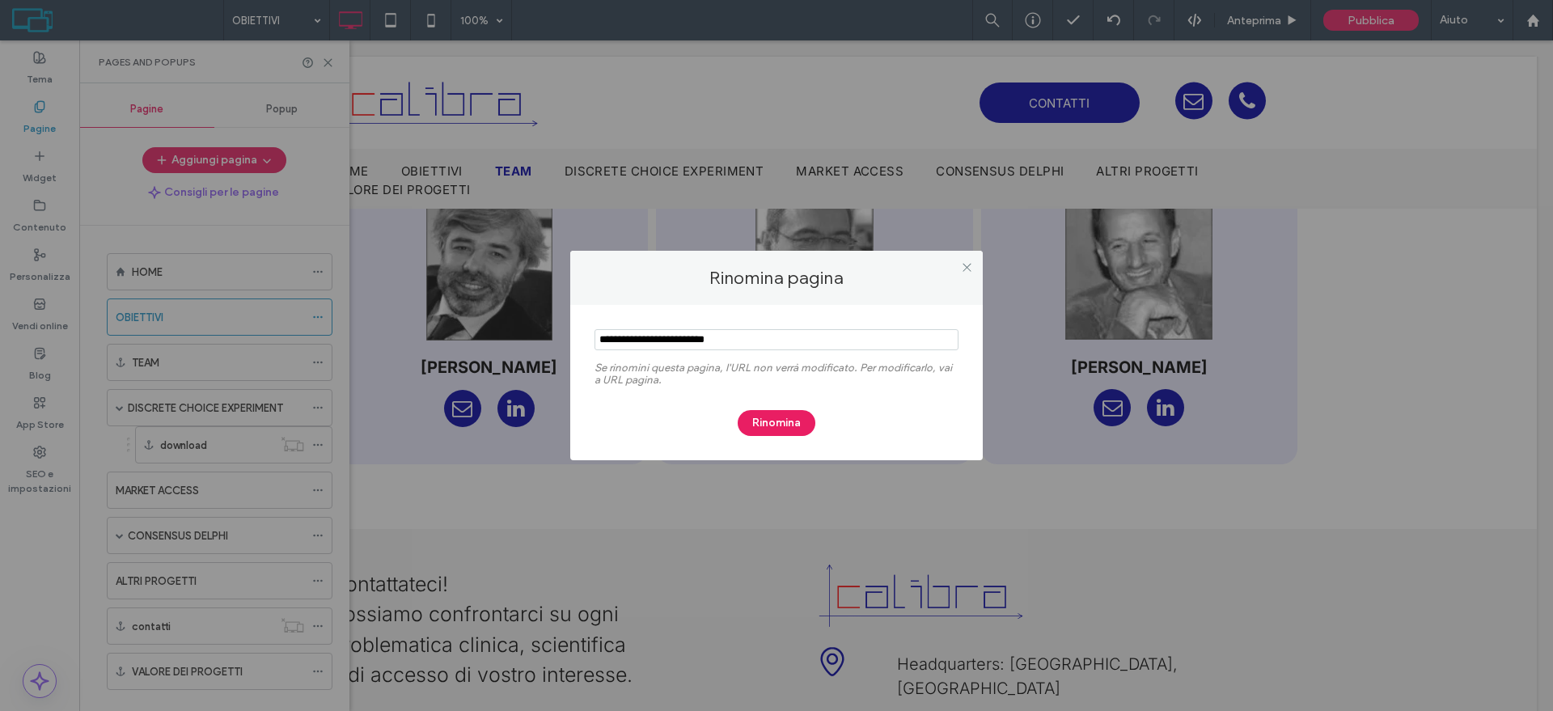
drag, startPoint x: 776, startPoint y: 344, endPoint x: 519, endPoint y: 364, distance: 257.2
click at [519, 364] on div "Rinomina pagina Se rinomini questa pagina, l'URL non verrà modificato. Per modi…" at bounding box center [776, 355] width 1553 height 711
type input "***"
click at [790, 416] on button "Rinomina" at bounding box center [777, 423] width 78 height 26
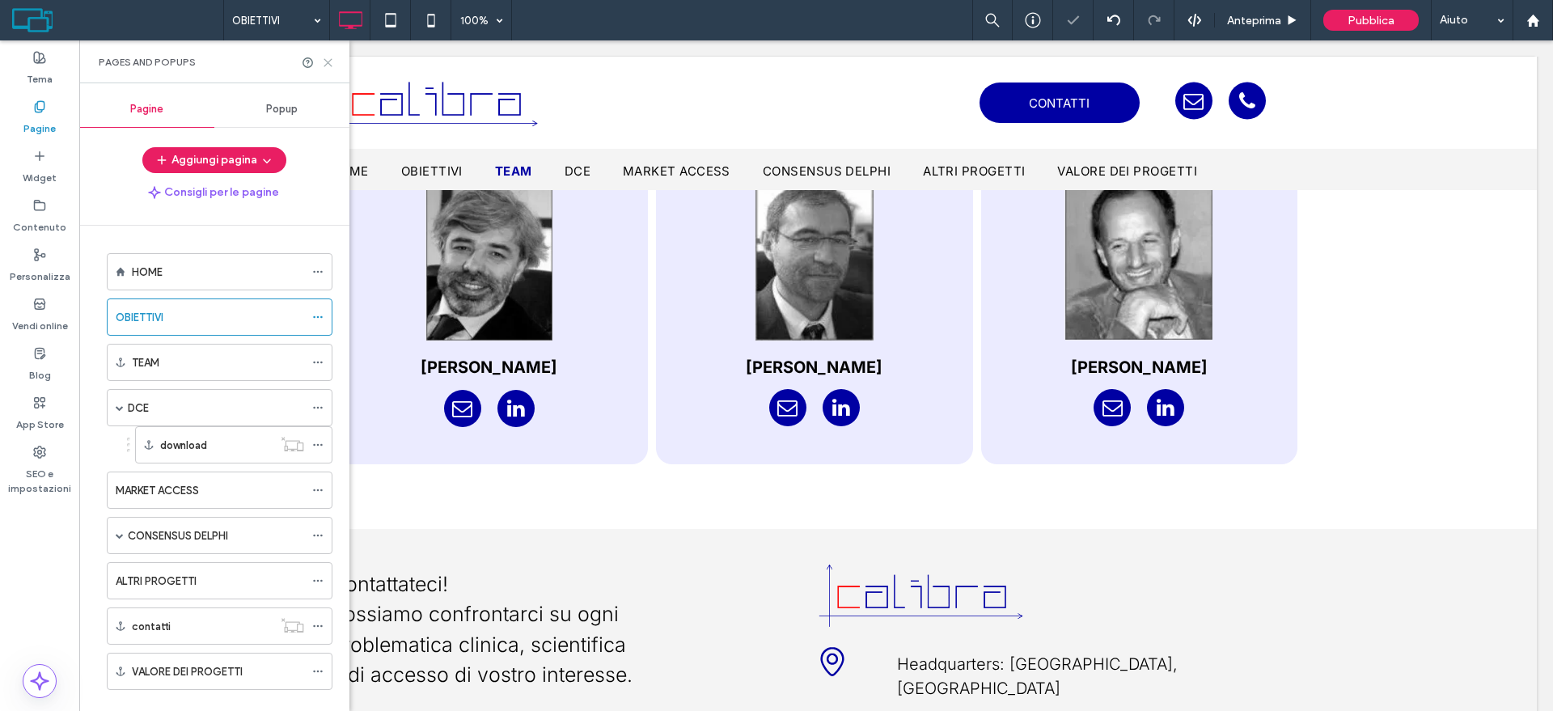
click at [329, 57] on icon at bounding box center [328, 63] width 12 height 12
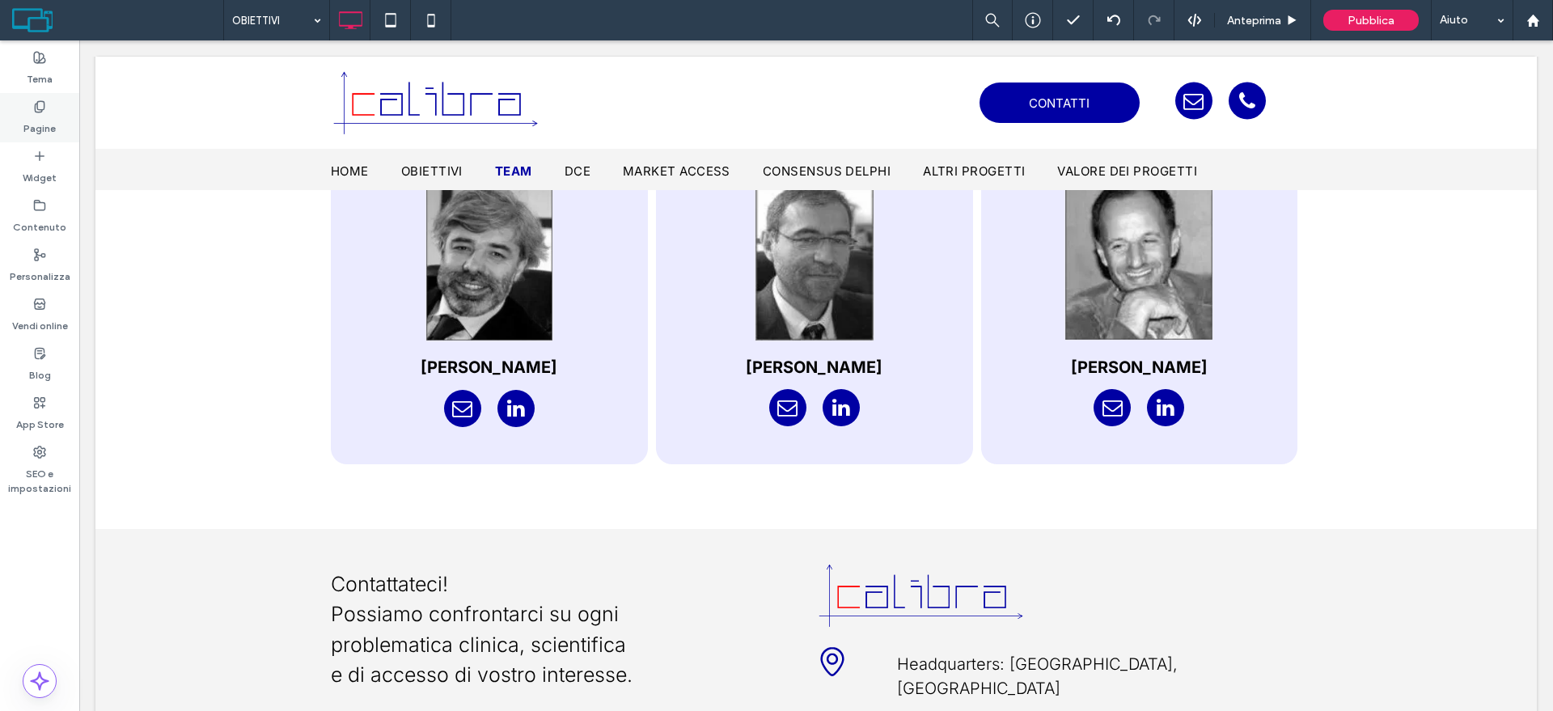
click at [49, 116] on label "Pagine" at bounding box center [39, 124] width 32 height 23
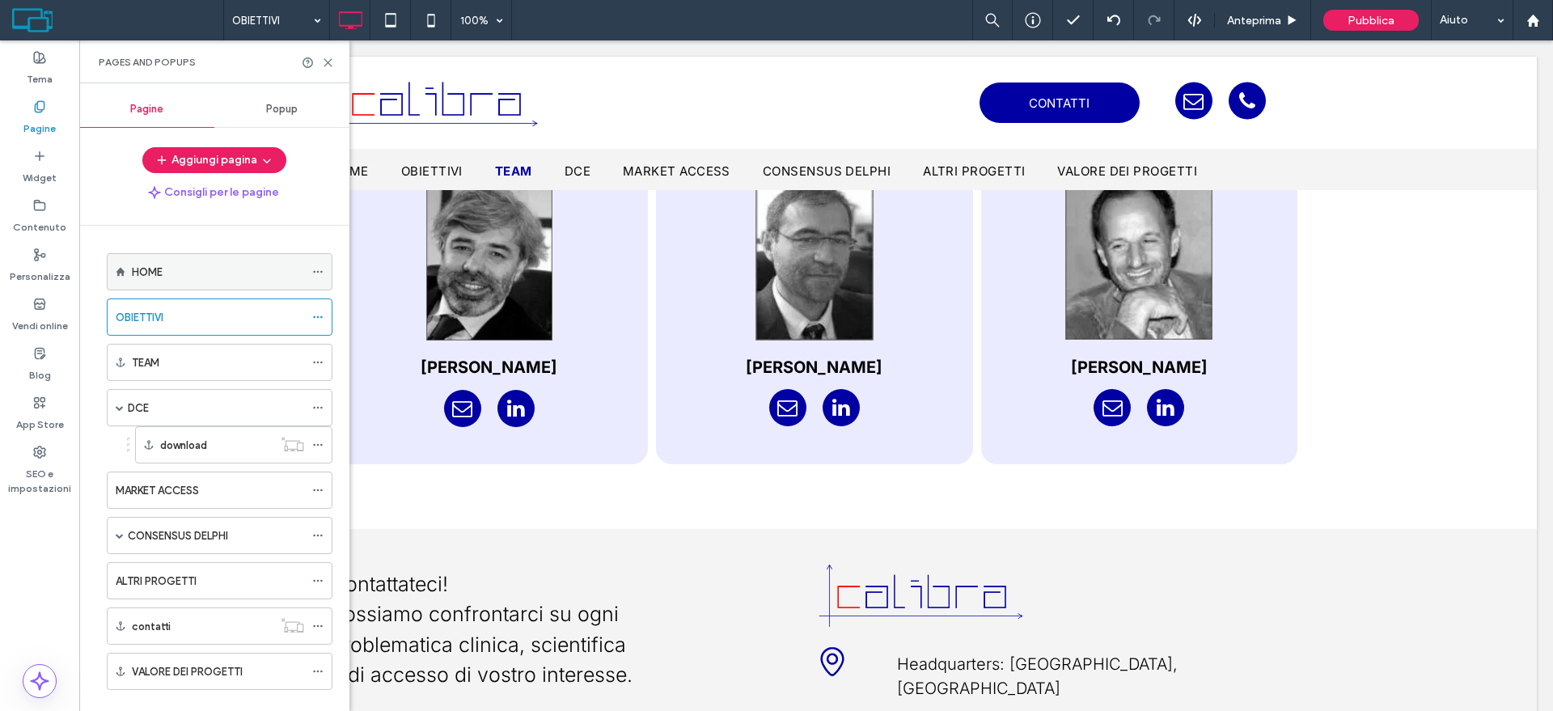
click at [227, 272] on div "HOME" at bounding box center [218, 272] width 172 height 17
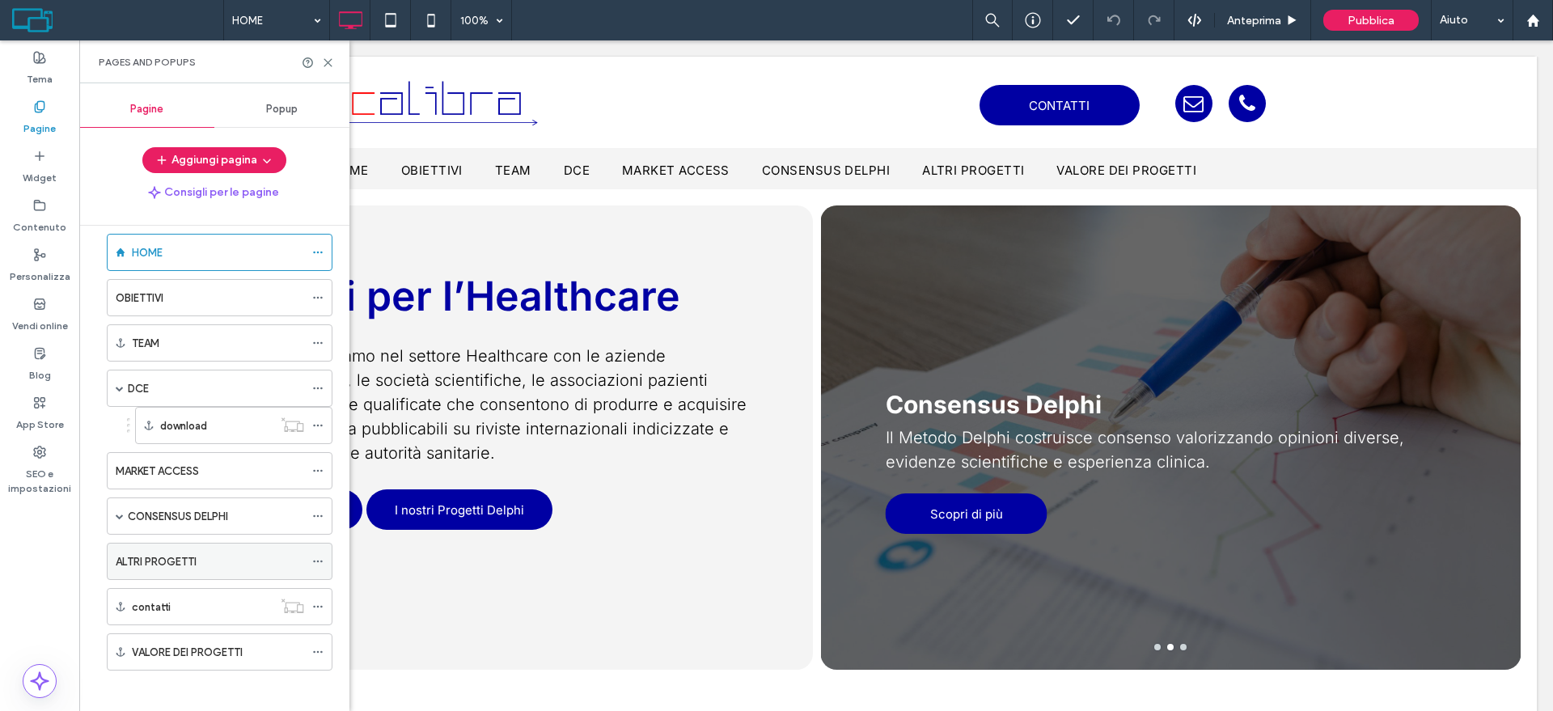
scroll to position [28, 0]
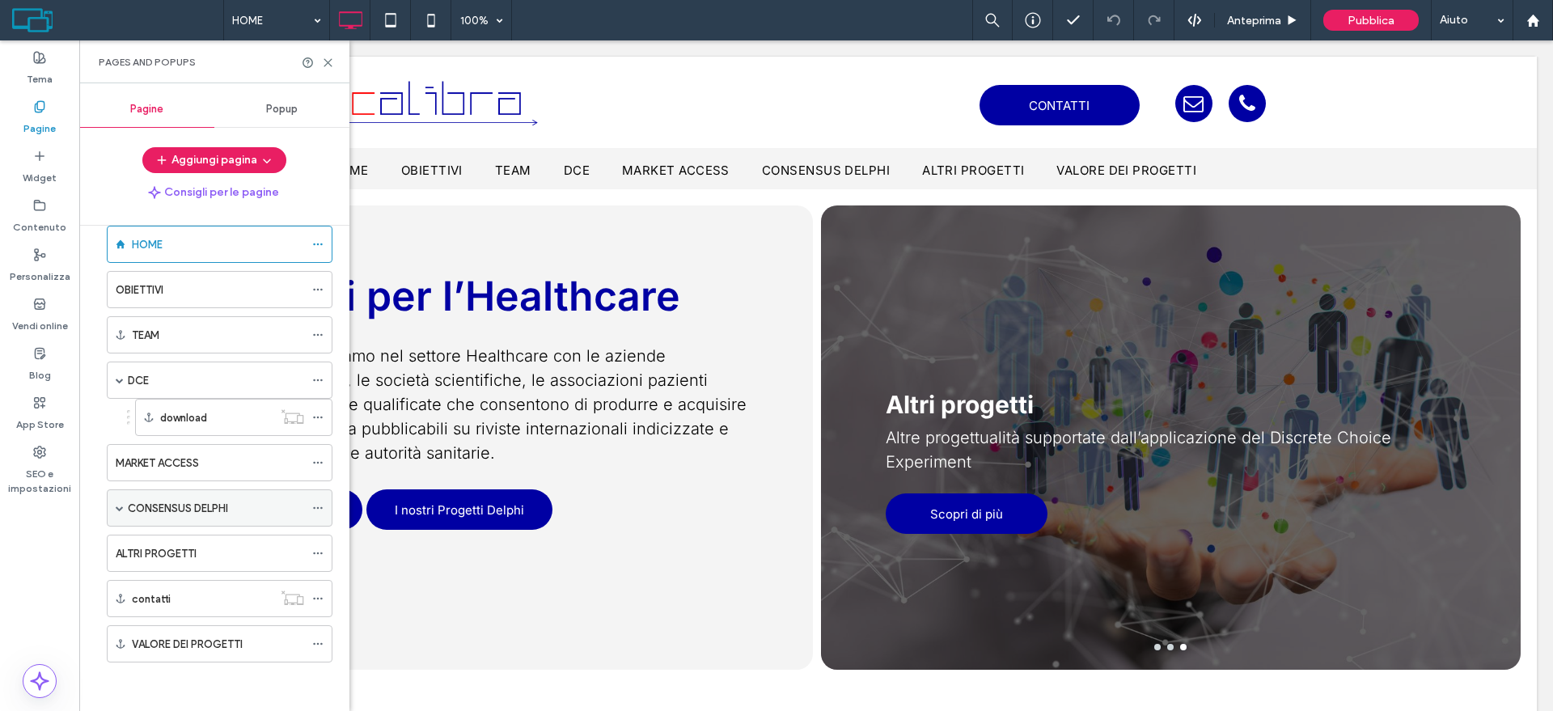
click at [237, 503] on div "CONSENSUS DELPHI" at bounding box center [216, 508] width 176 height 17
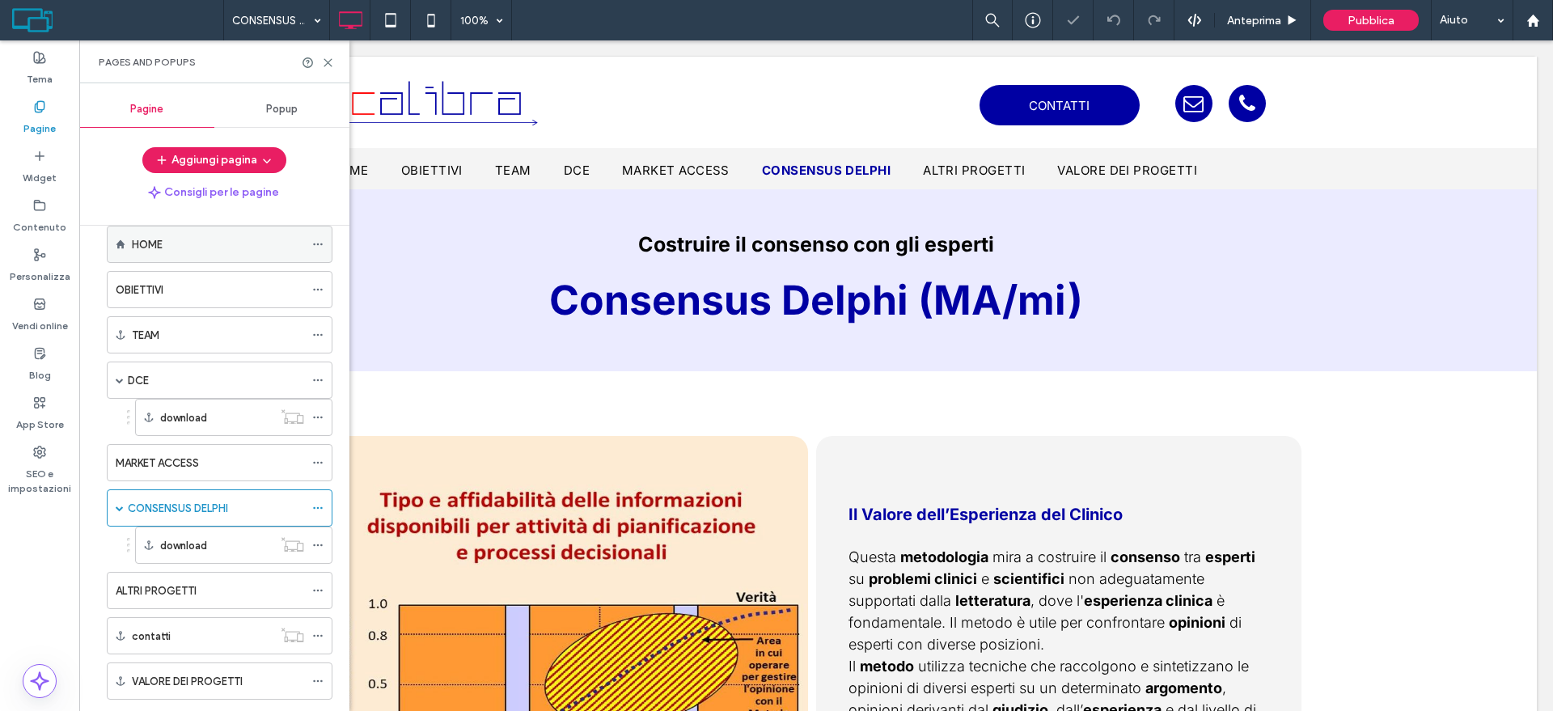
click at [181, 249] on div "HOME" at bounding box center [218, 244] width 172 height 17
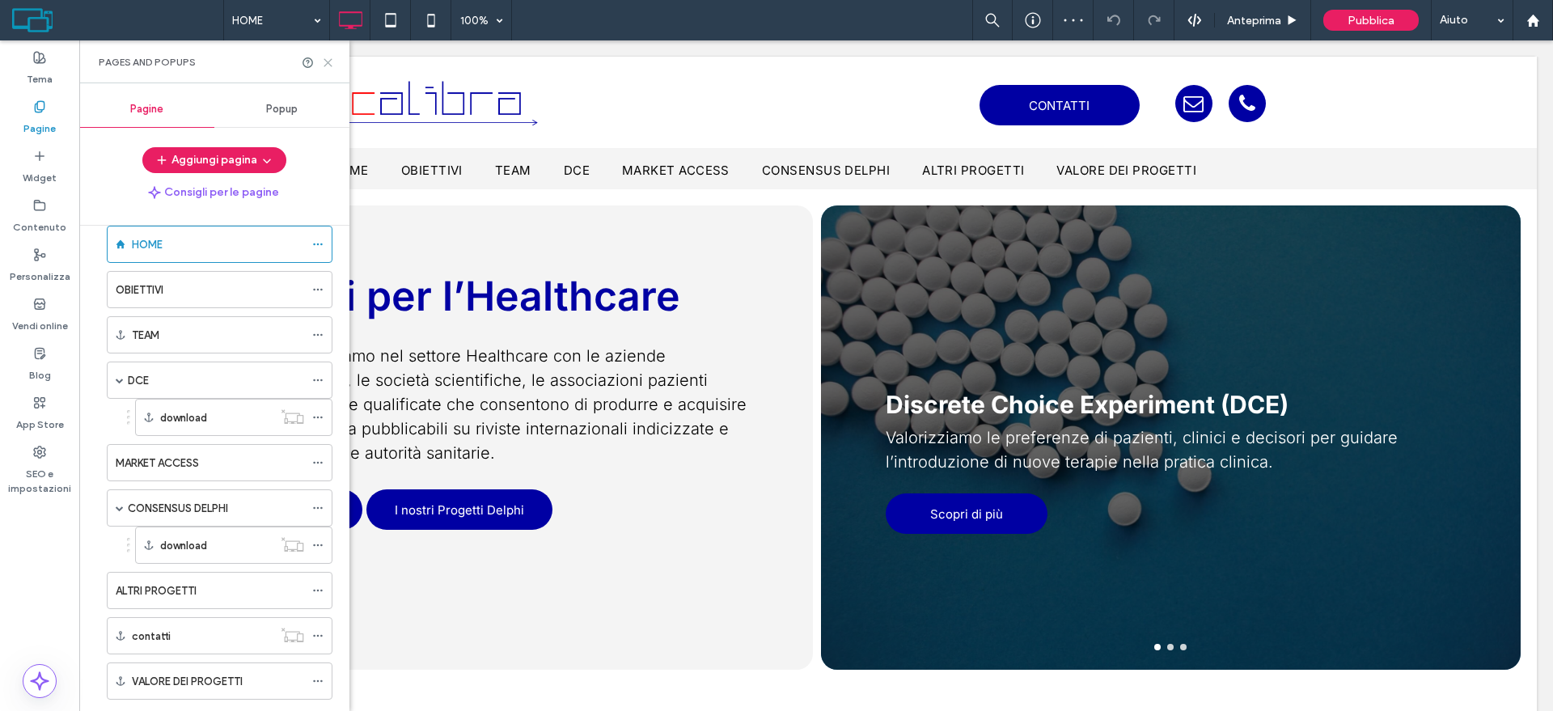
click at [328, 60] on icon at bounding box center [328, 63] width 12 height 12
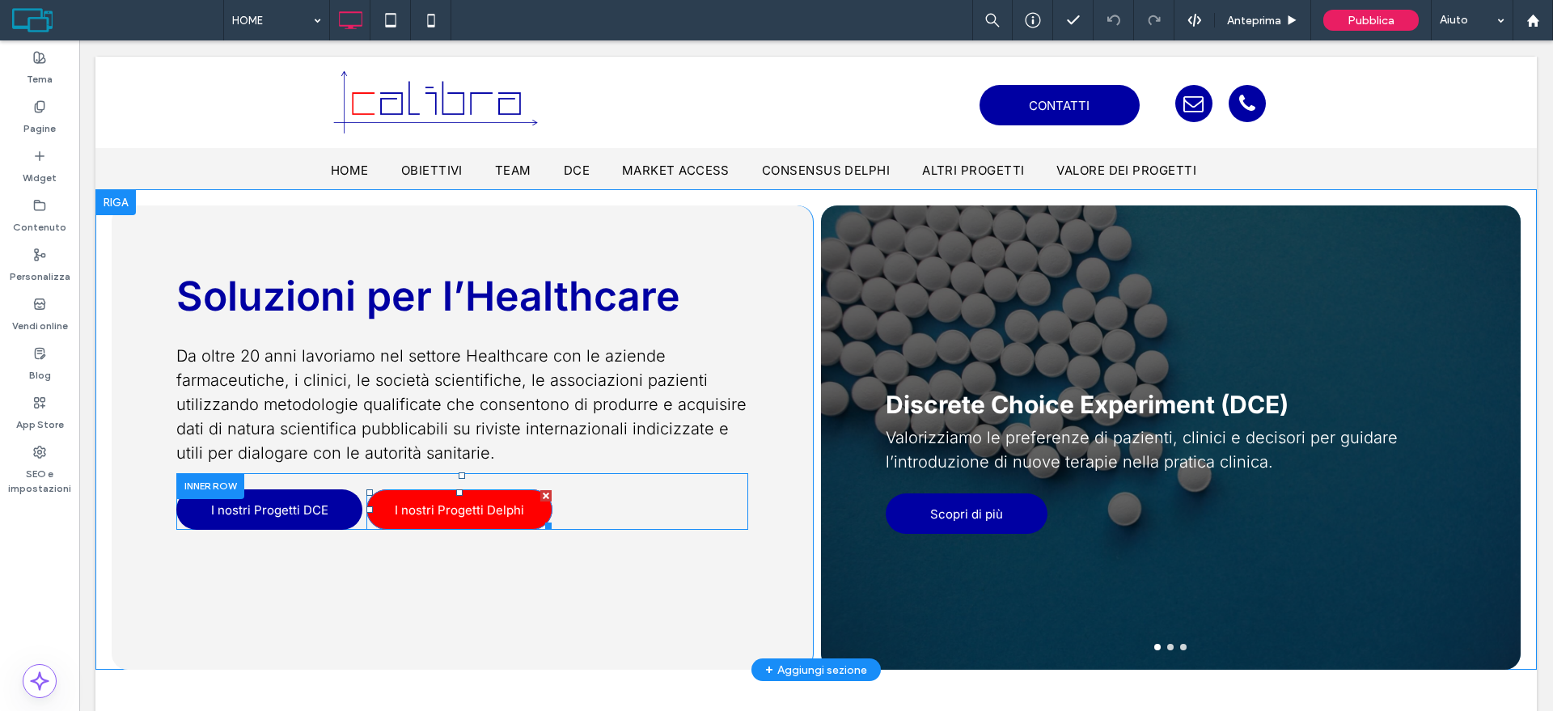
click at [474, 504] on span "I nostri Progetti Delphi" at bounding box center [459, 509] width 129 height 15
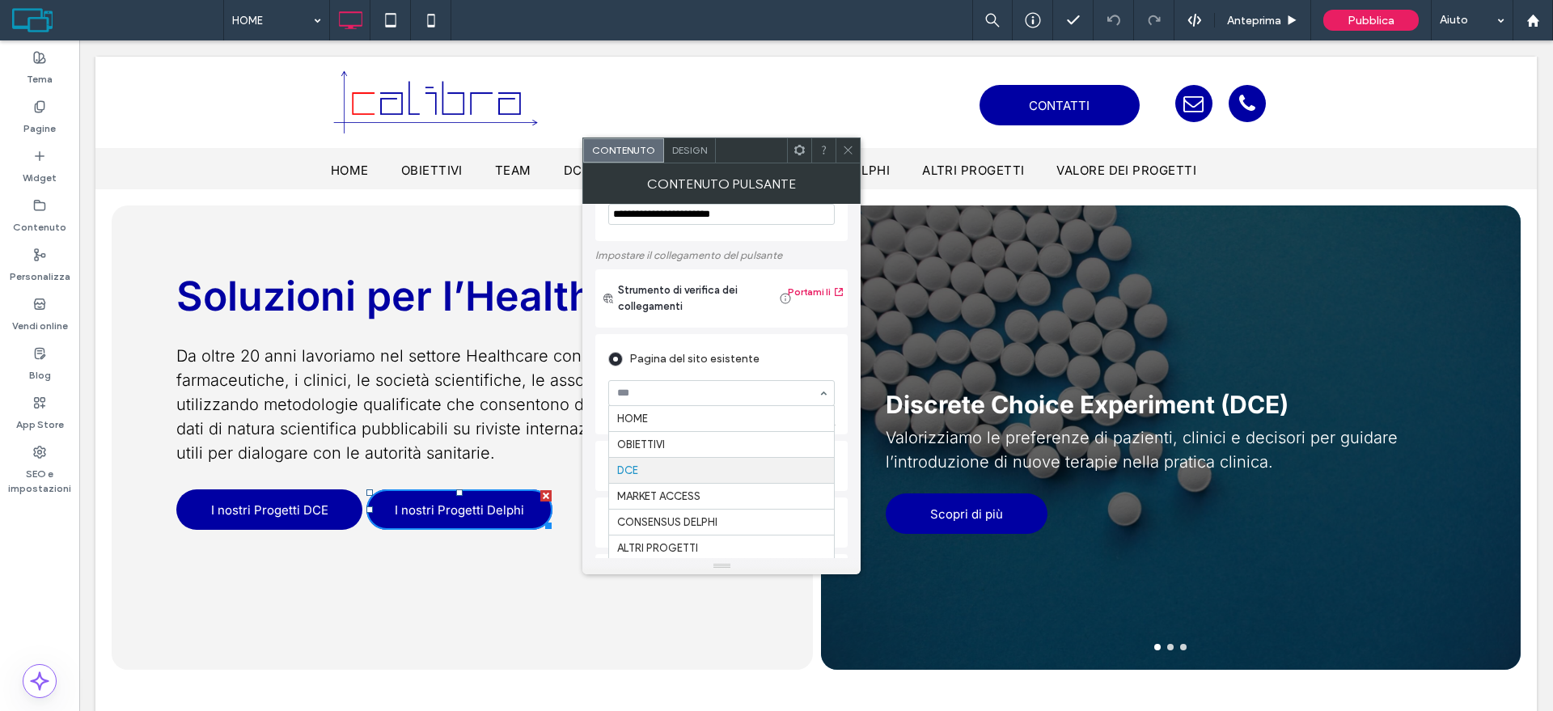
scroll to position [101, 0]
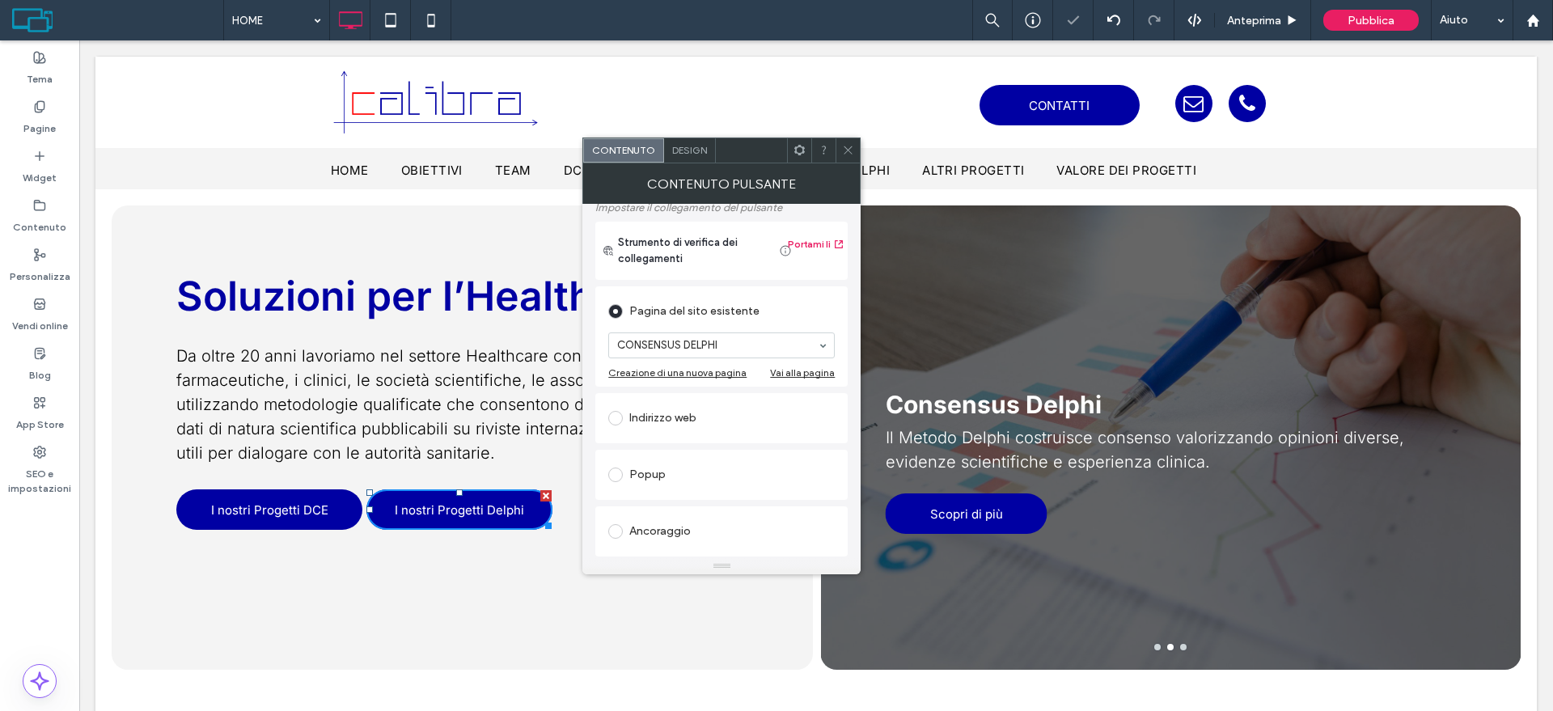
click at [847, 147] on icon at bounding box center [848, 150] width 12 height 12
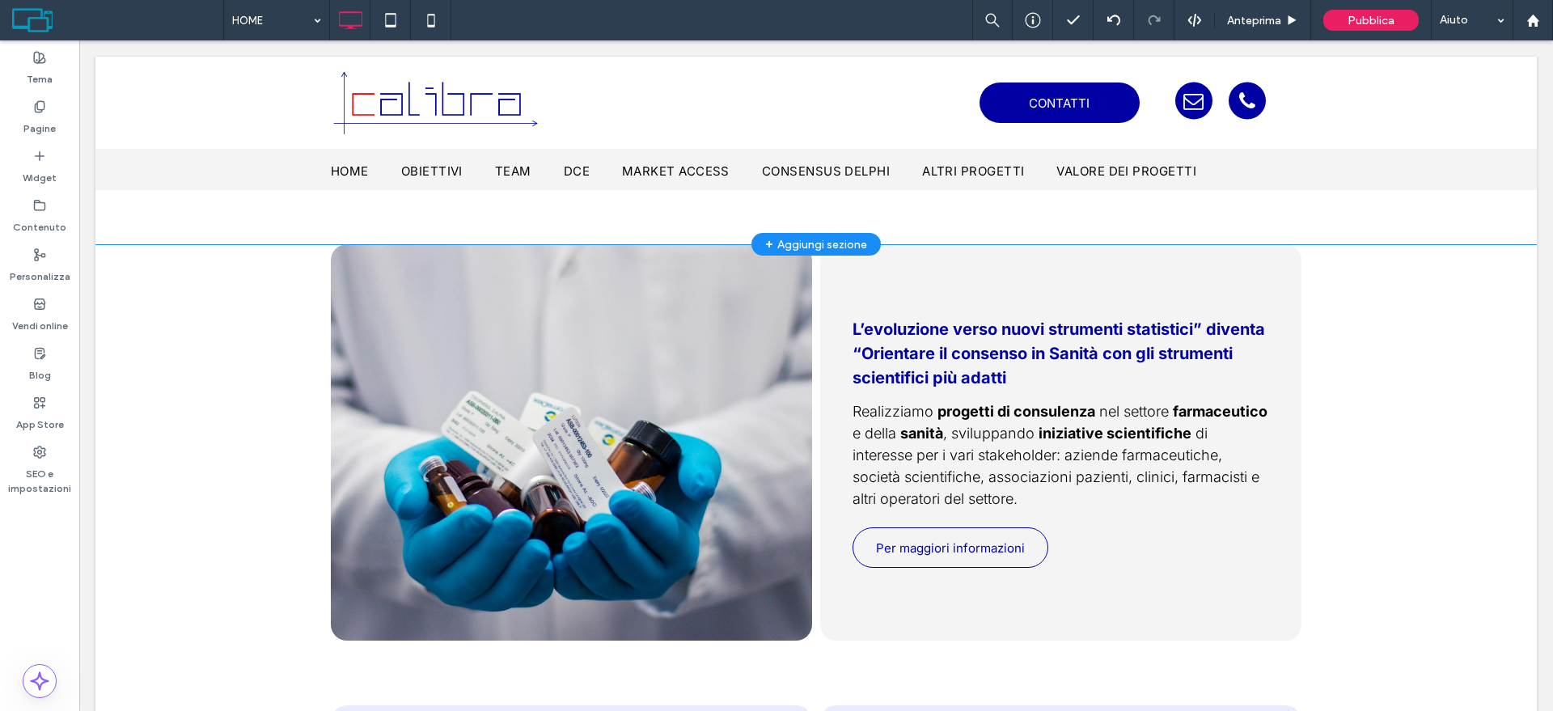
scroll to position [607, 0]
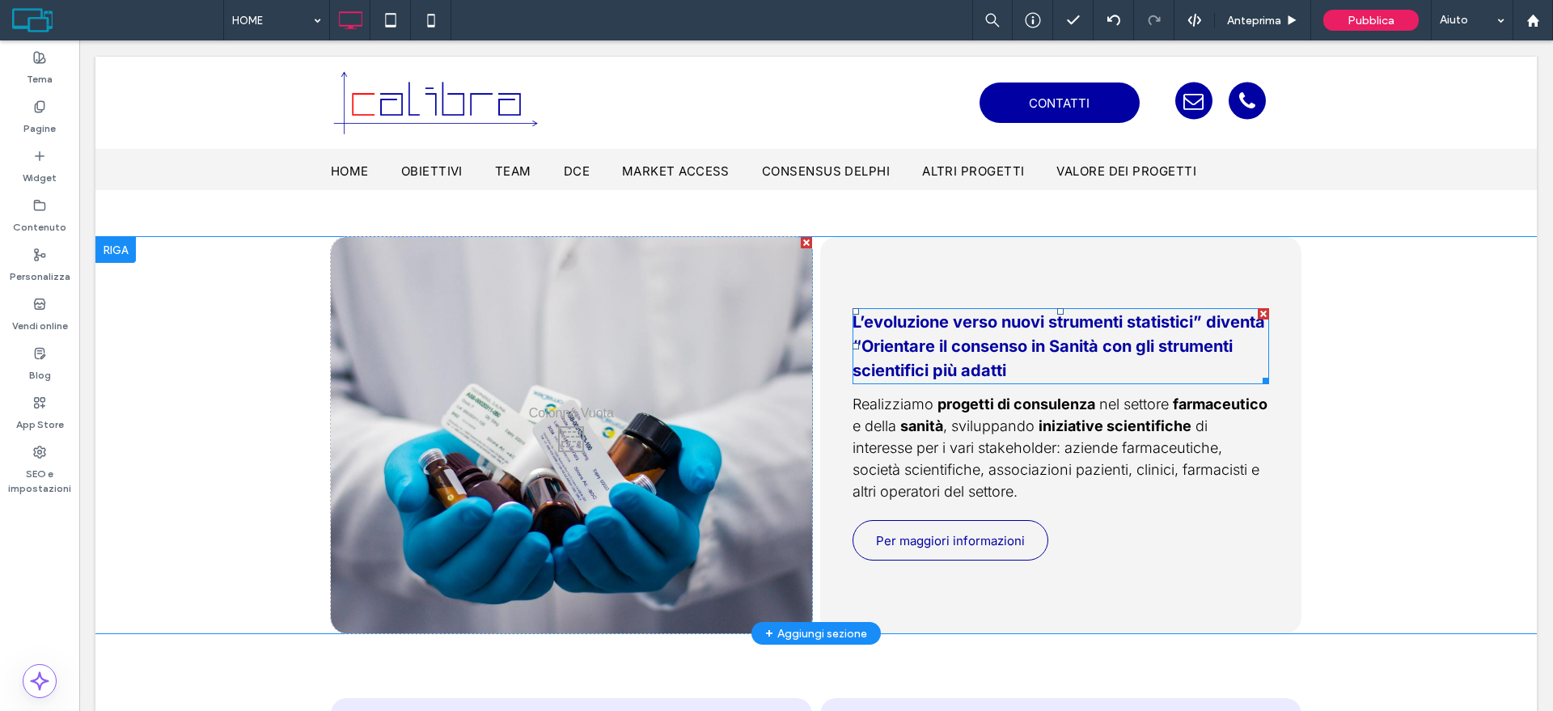
click at [1005, 359] on h4 "L’evoluzione verso nuovi strumenti statistici” diventa “Orientare il consenso i…" at bounding box center [1061, 346] width 417 height 73
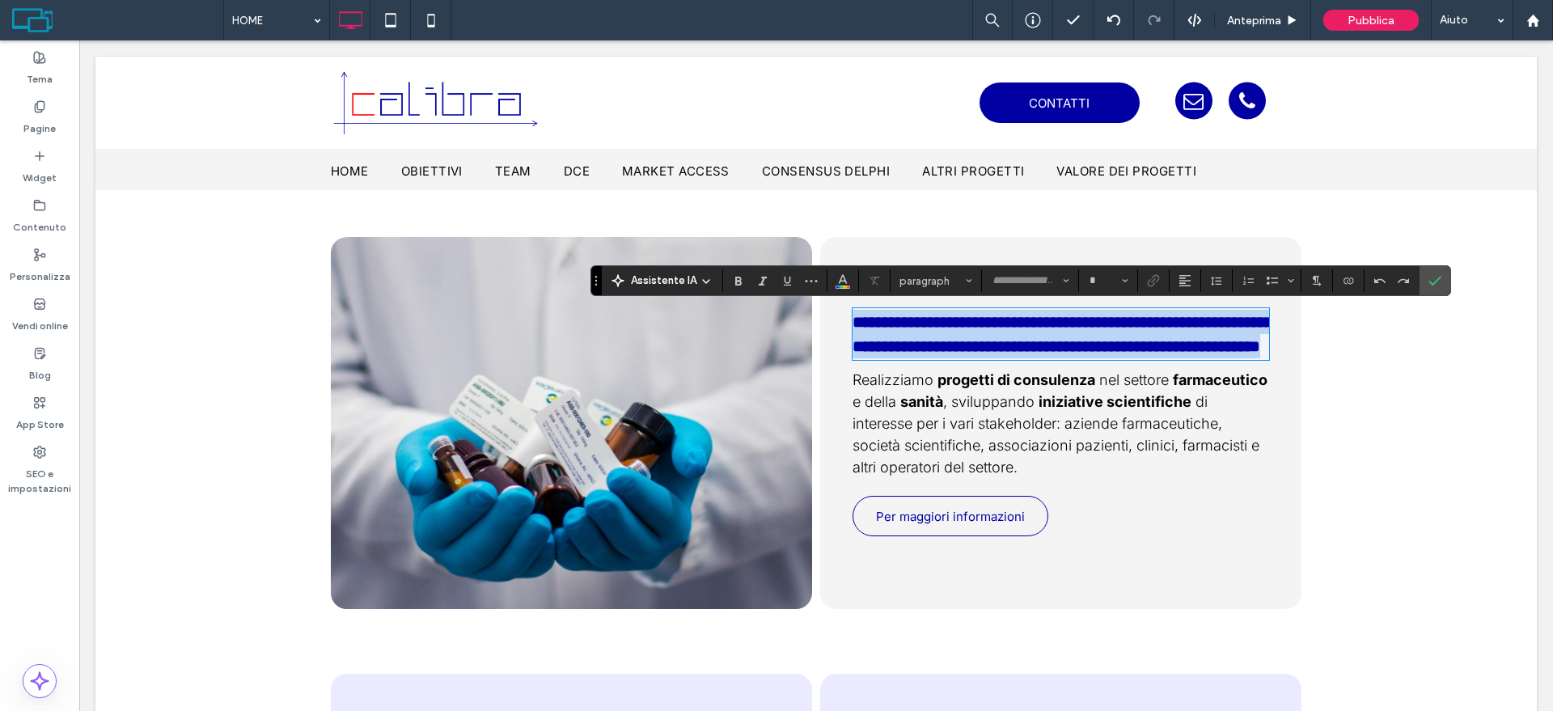
type input "*****"
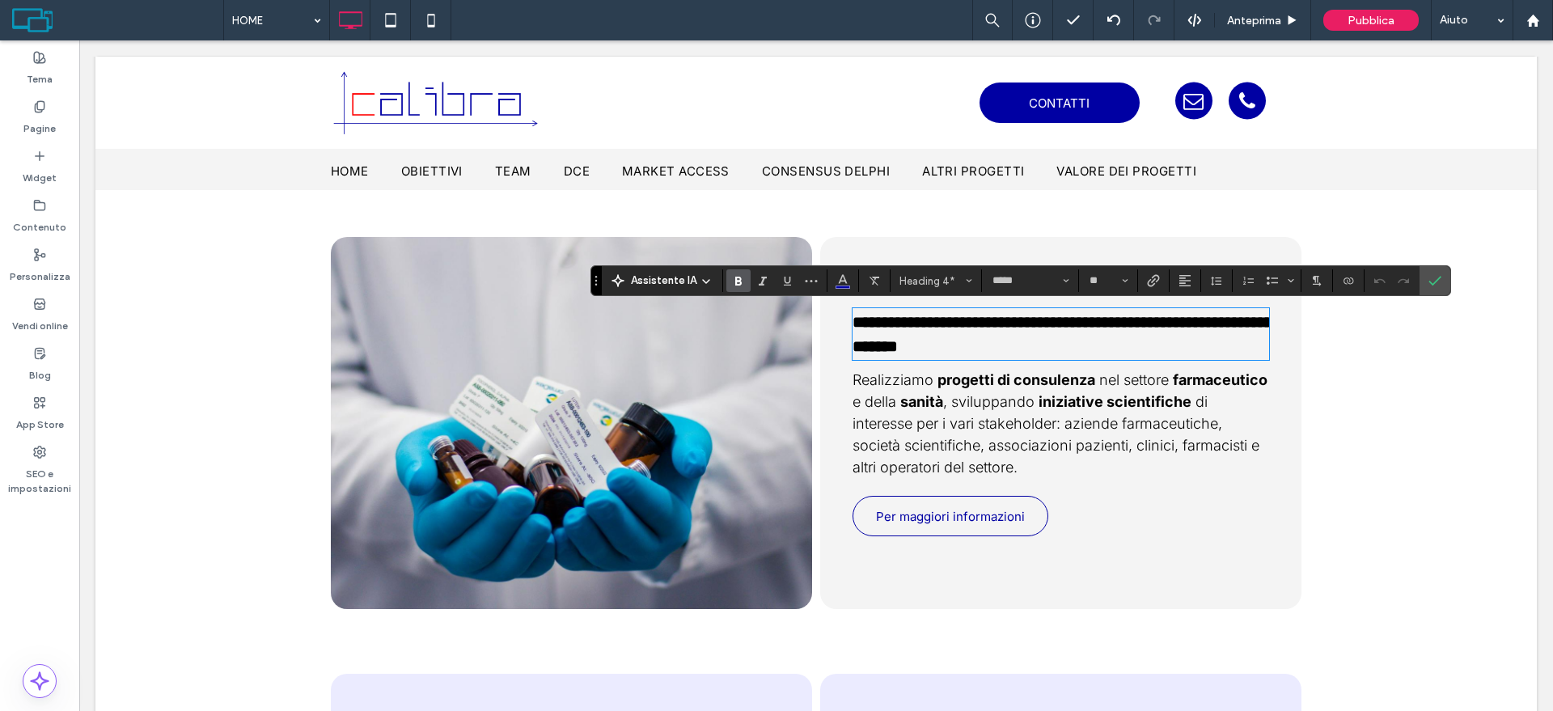
scroll to position [0, 0]
type input "**"
drag, startPoint x: 1059, startPoint y: 355, endPoint x: 845, endPoint y: 324, distance: 215.9
click at [853, 324] on h4 "**********" at bounding box center [1061, 334] width 417 height 49
click at [840, 282] on icon "Colore" at bounding box center [842, 279] width 13 height 13
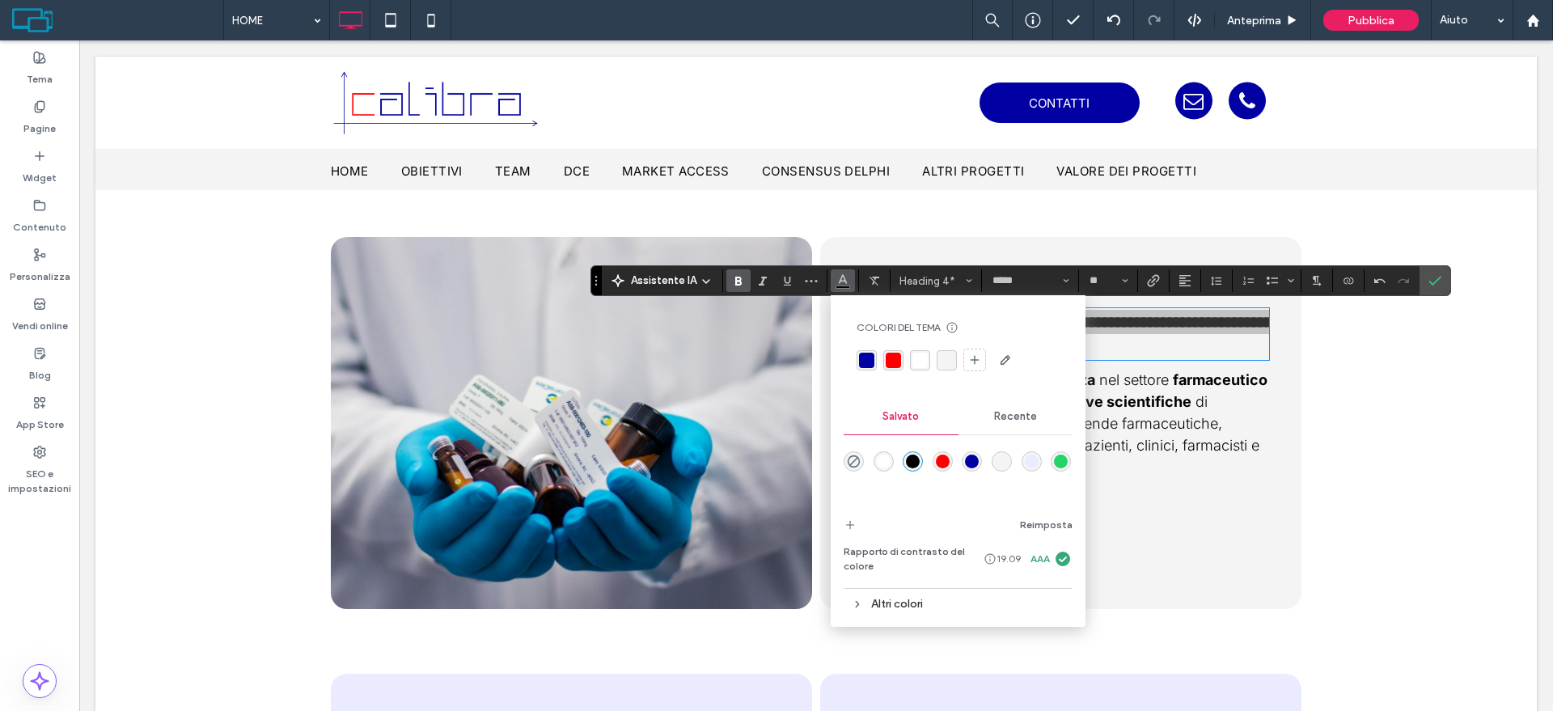
click at [867, 354] on div "rgba(0,0,163,1)" at bounding box center [866, 360] width 15 height 15
click at [1463, 276] on div "**********" at bounding box center [816, 423] width 1442 height 372
click at [1437, 277] on icon "Conferma" at bounding box center [1435, 280] width 13 height 13
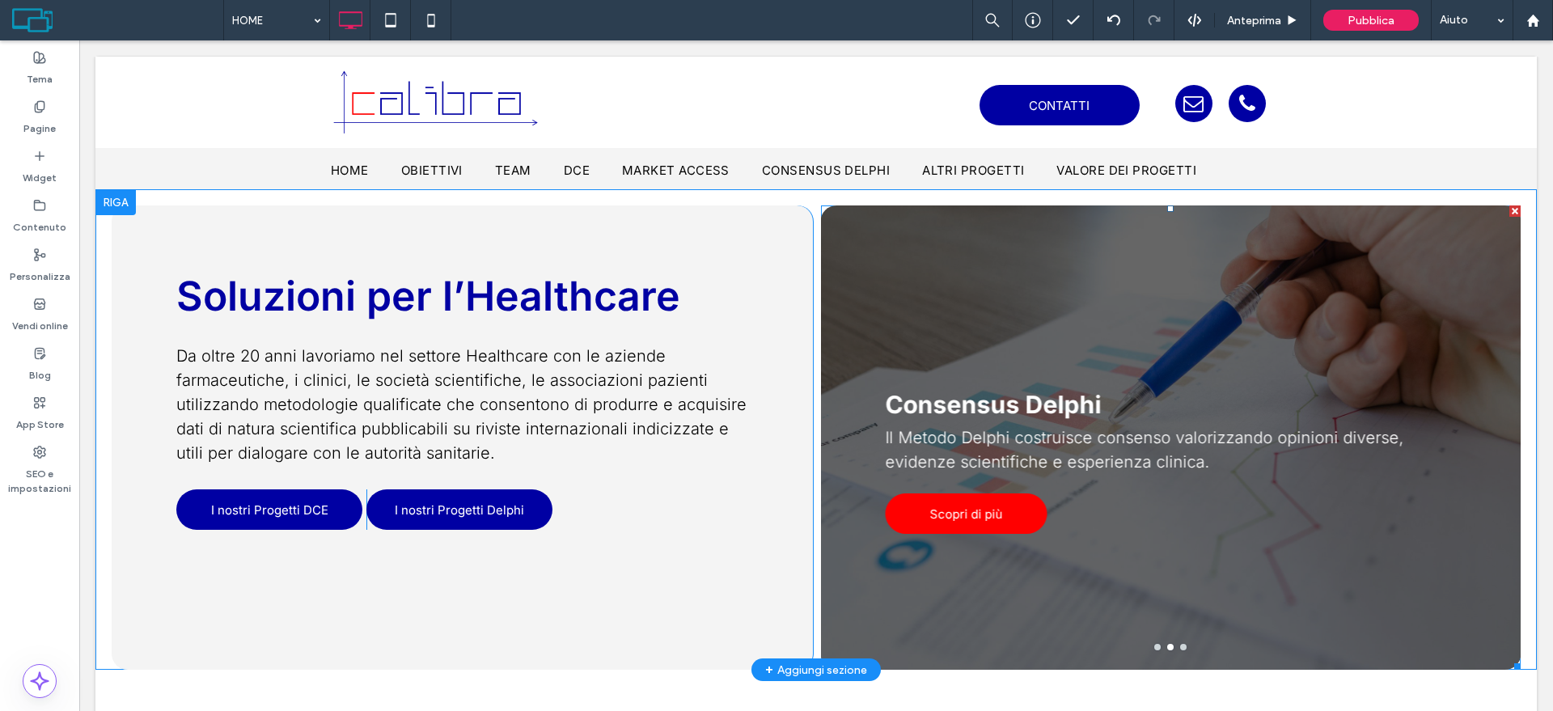
click at [947, 502] on span "Scopri di più" at bounding box center [967, 514] width 128 height 32
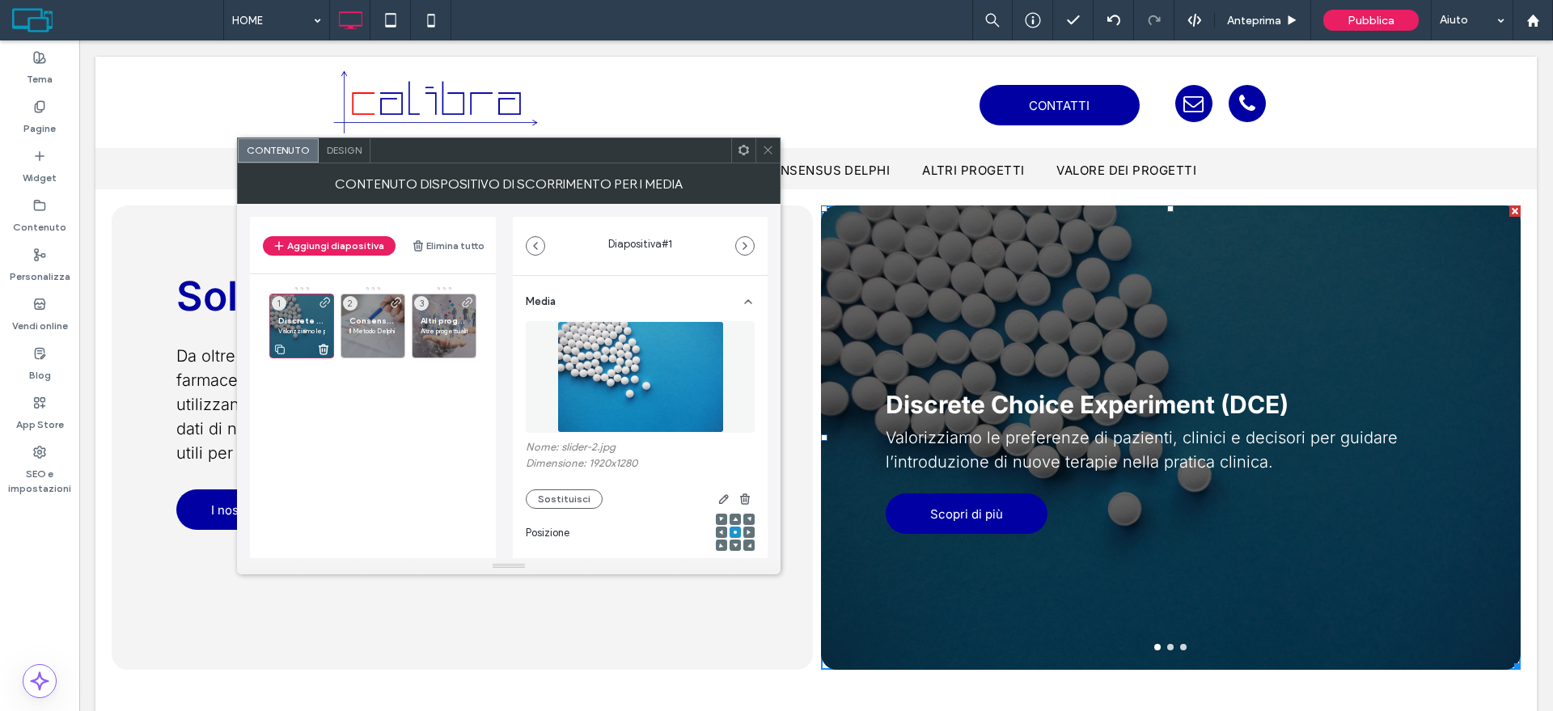
click at [312, 322] on span "Discrete Choice Experiment (DCE)" at bounding box center [301, 320] width 47 height 11
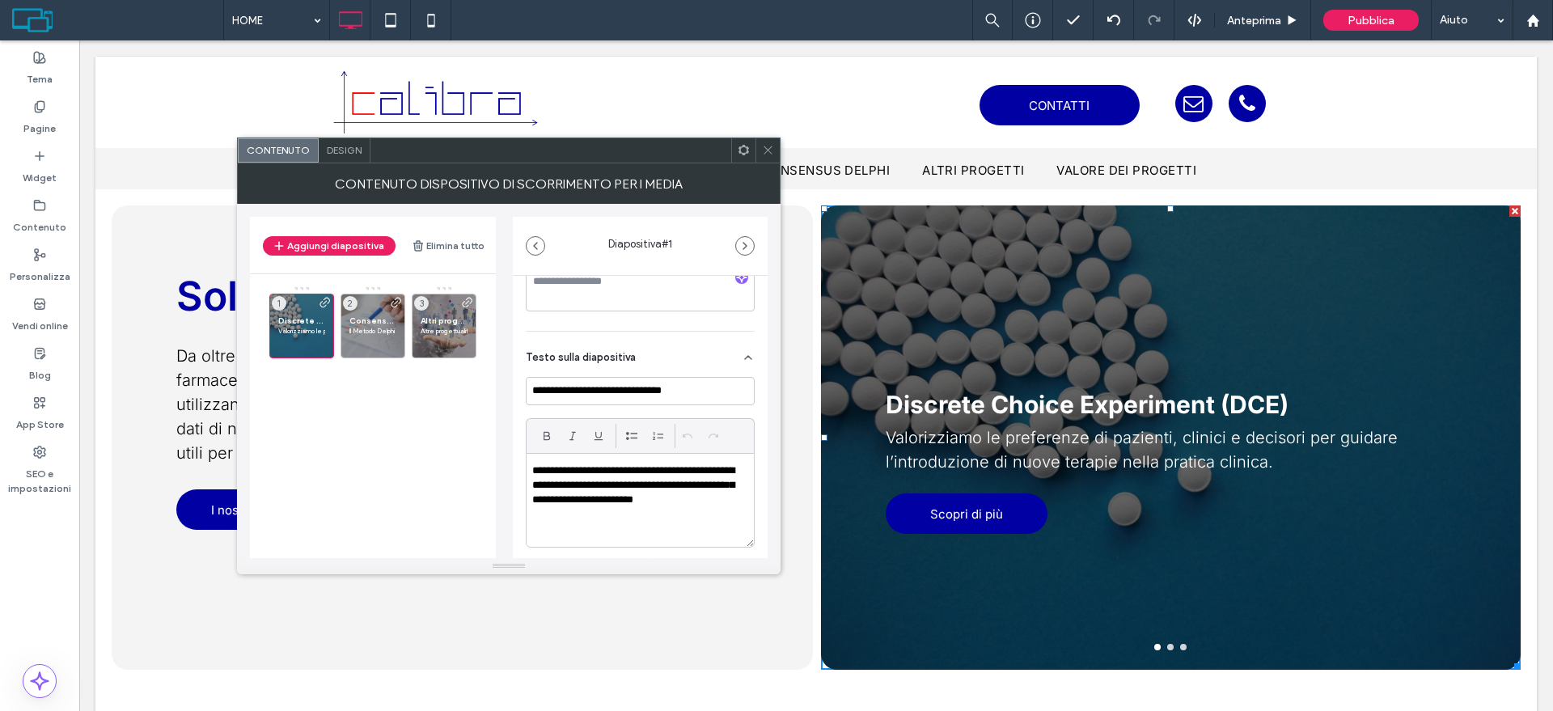
scroll to position [506, 0]
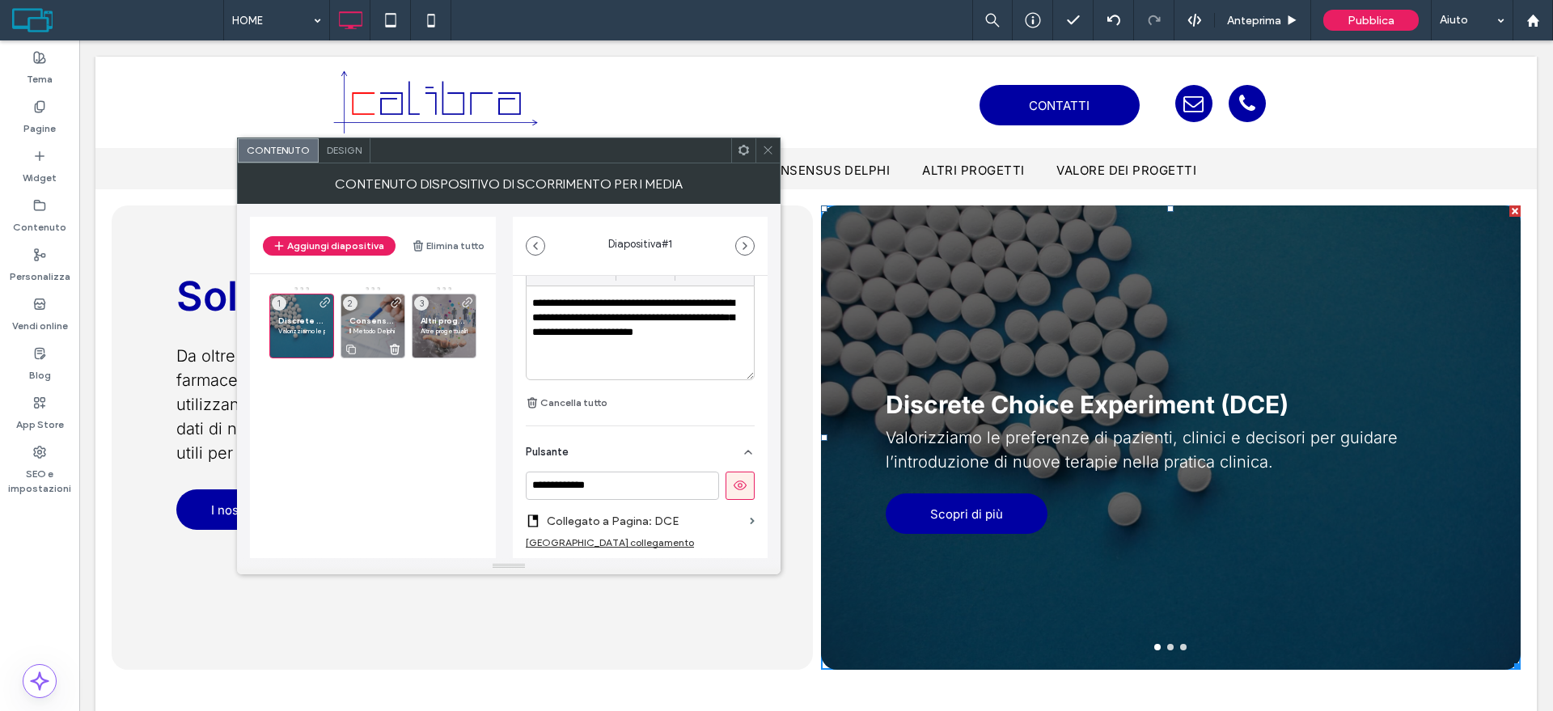
click at [374, 319] on span "Consensus Delphi" at bounding box center [372, 320] width 47 height 11
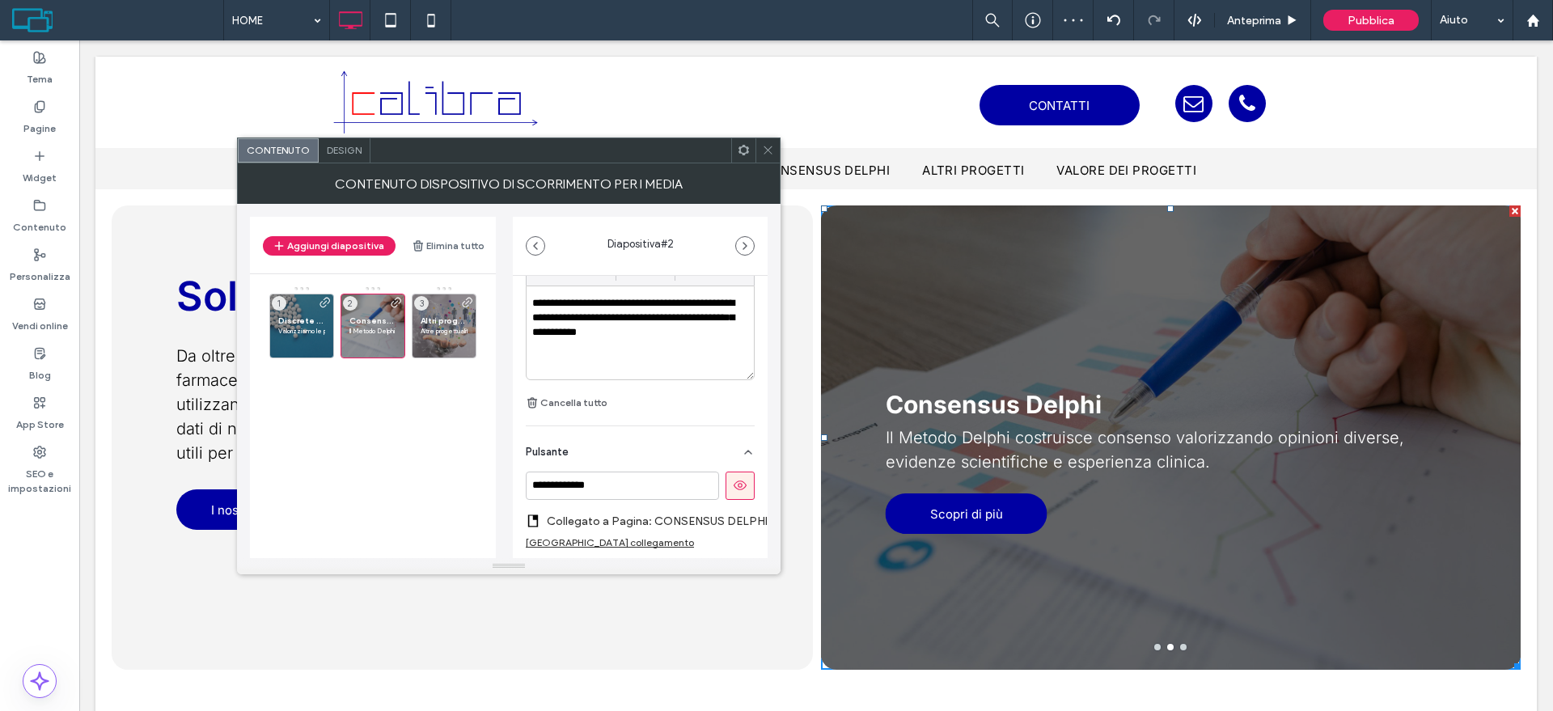
scroll to position [570, 0]
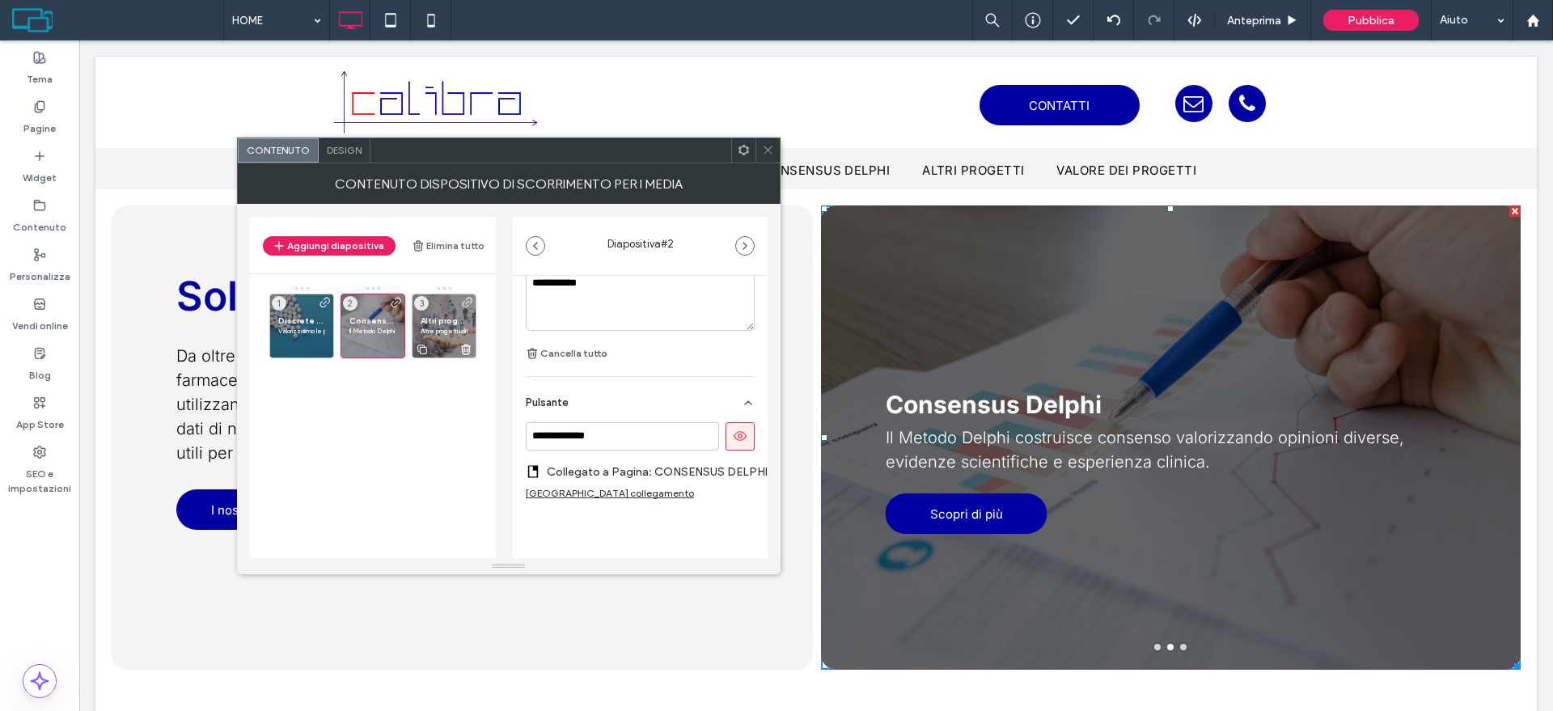
click at [435, 323] on span "Altri progetti" at bounding box center [444, 320] width 47 height 11
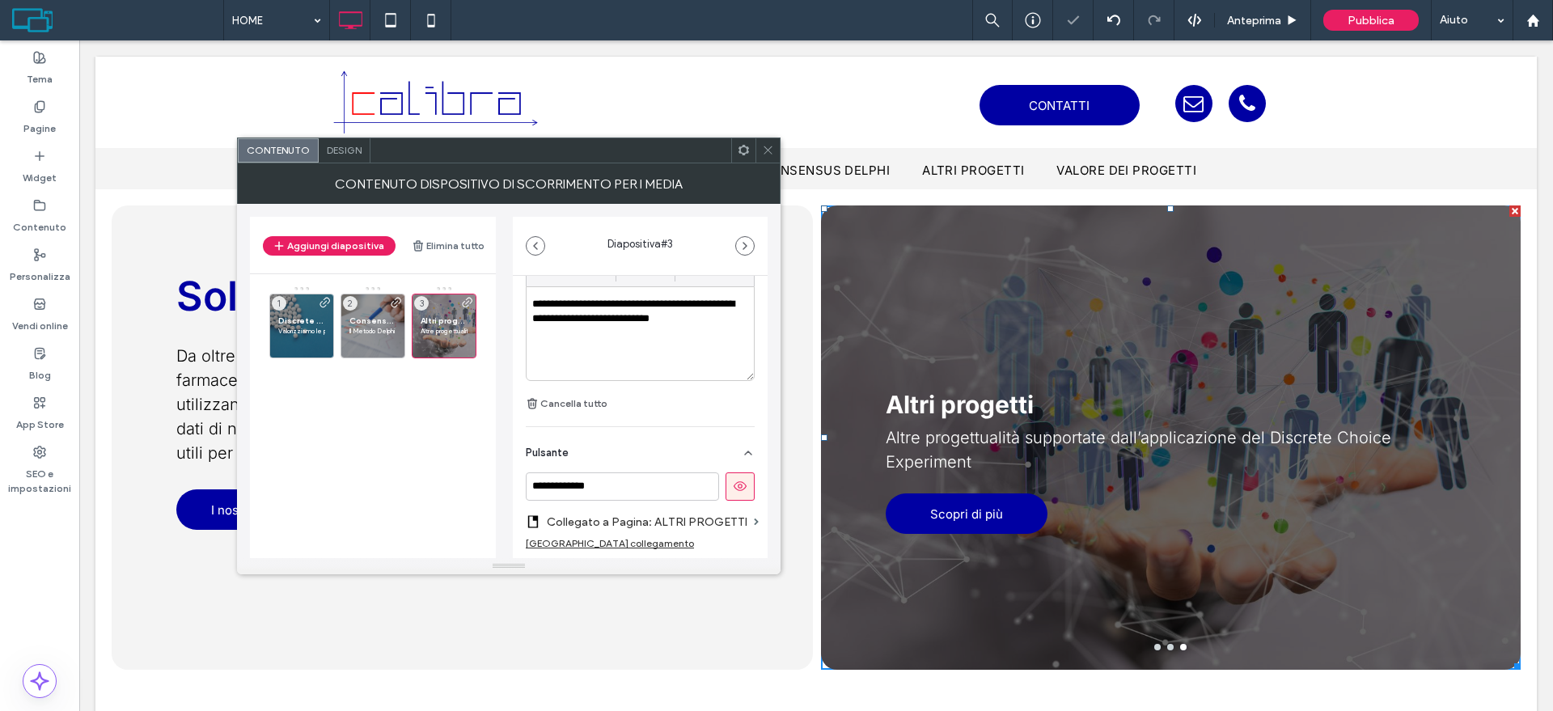
scroll to position [506, 0]
click at [764, 150] on icon at bounding box center [768, 150] width 12 height 12
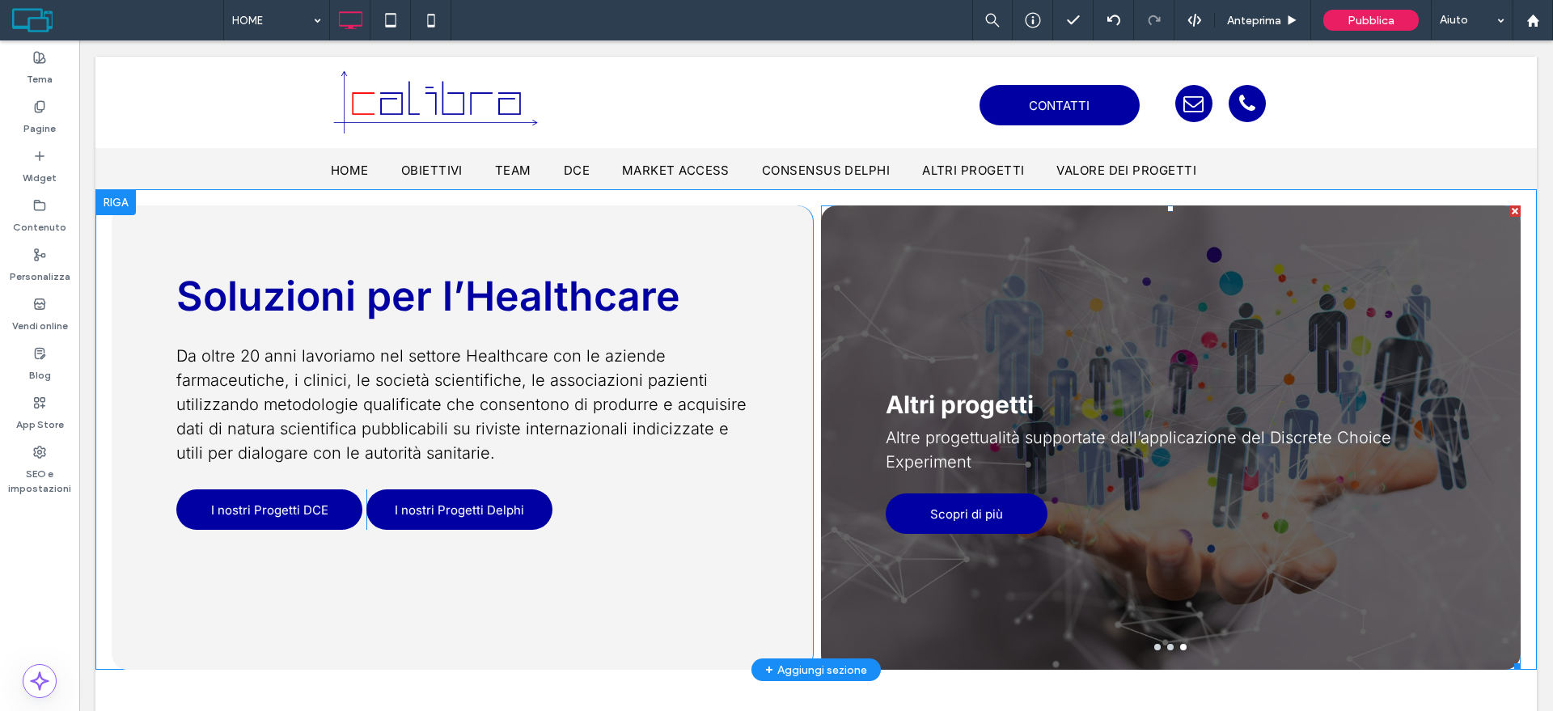
click at [900, 361] on div "Altri progetti Altre progettualità supportate dall’applicazione del Discrete Ch…" at bounding box center [1171, 447] width 701 height 387
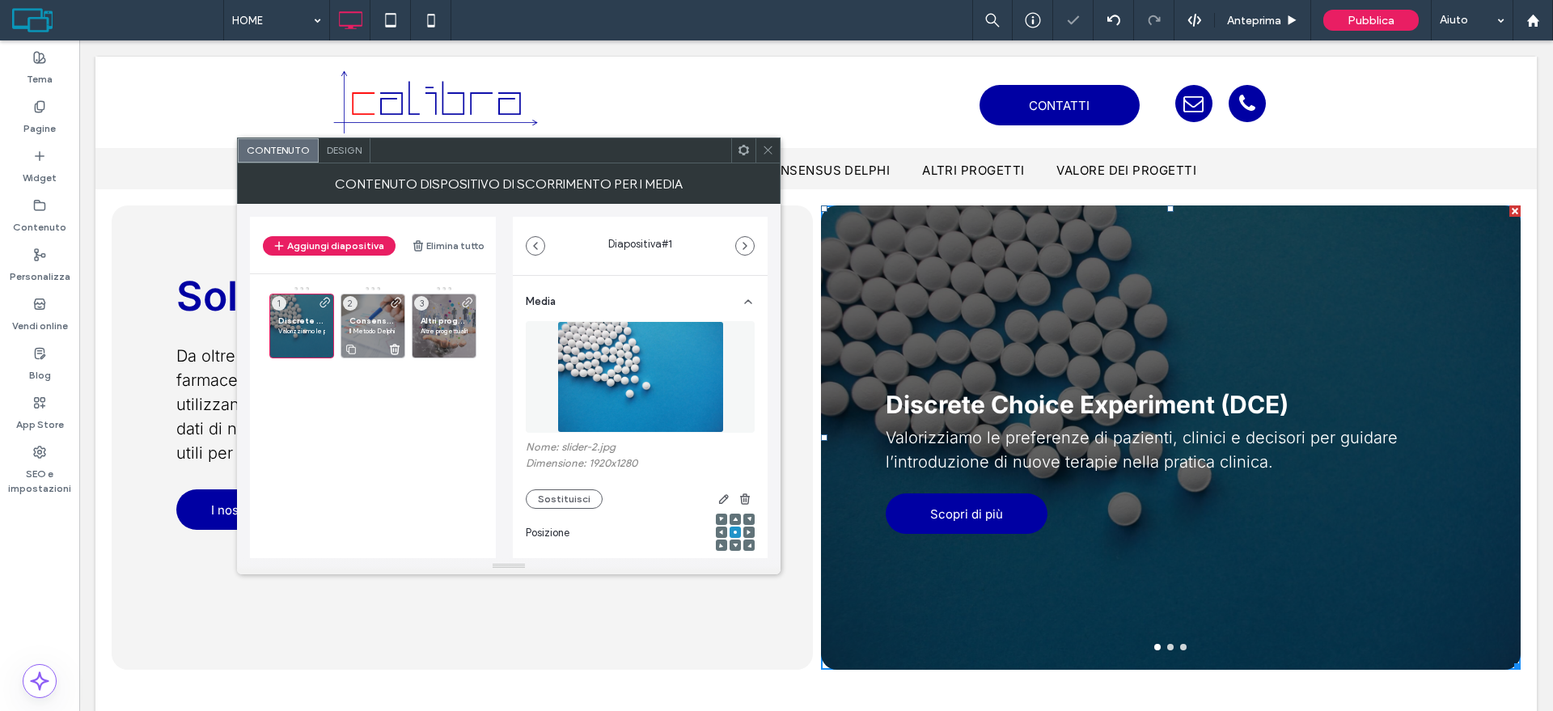
click at [375, 331] on p "Il Metodo Delphi costruisce consenso valorizzando opinioni diverse, evidenze sc…" at bounding box center [372, 331] width 47 height 10
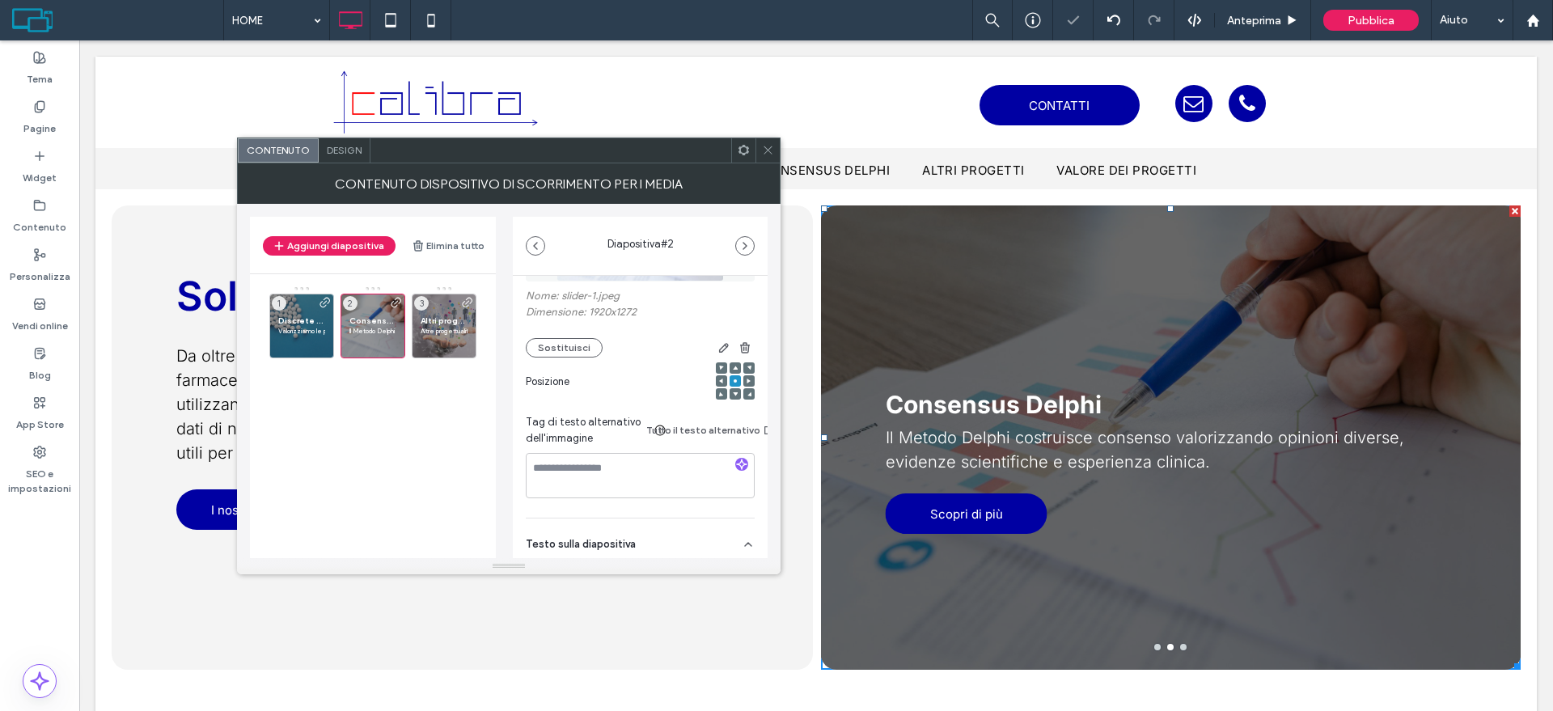
scroll to position [202, 0]
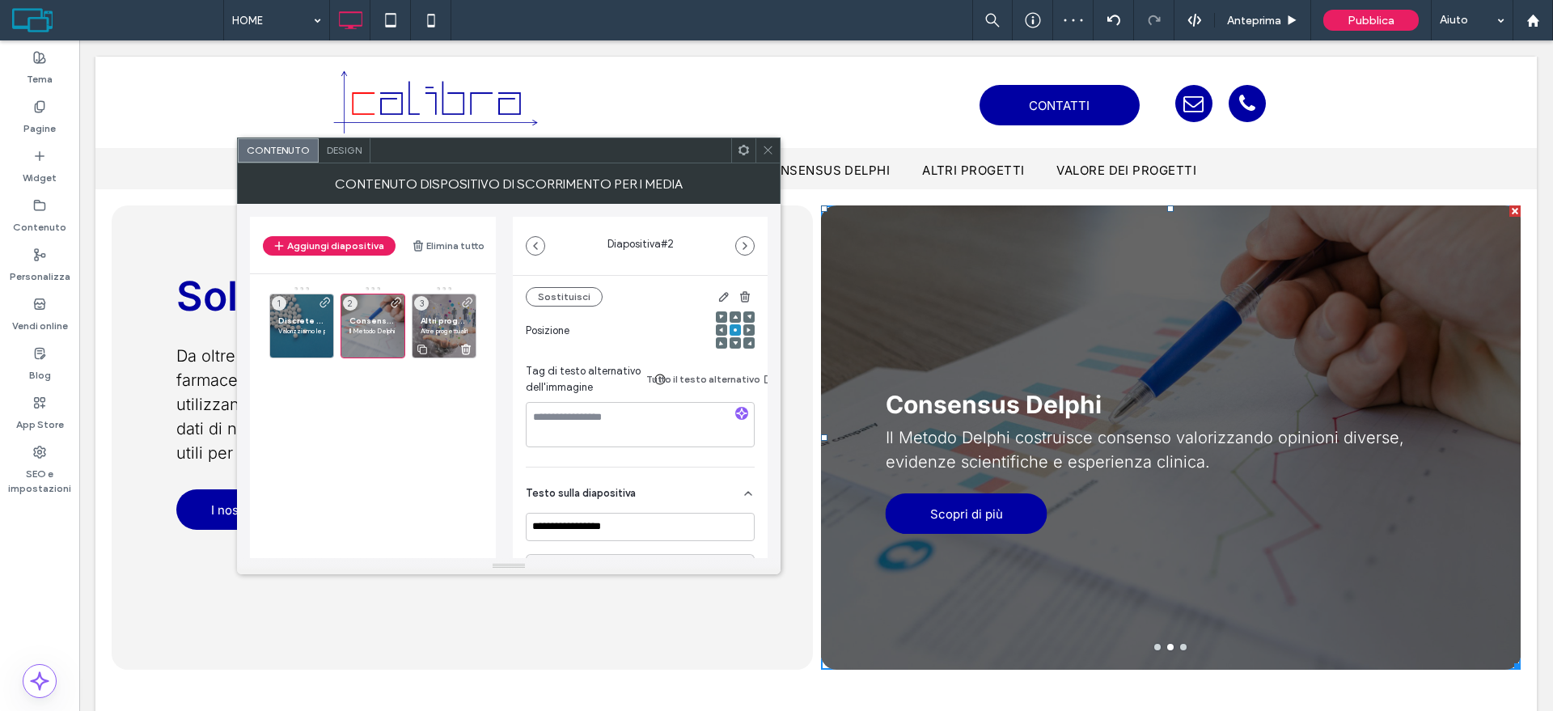
click at [428, 324] on span "Altri progetti" at bounding box center [444, 320] width 47 height 11
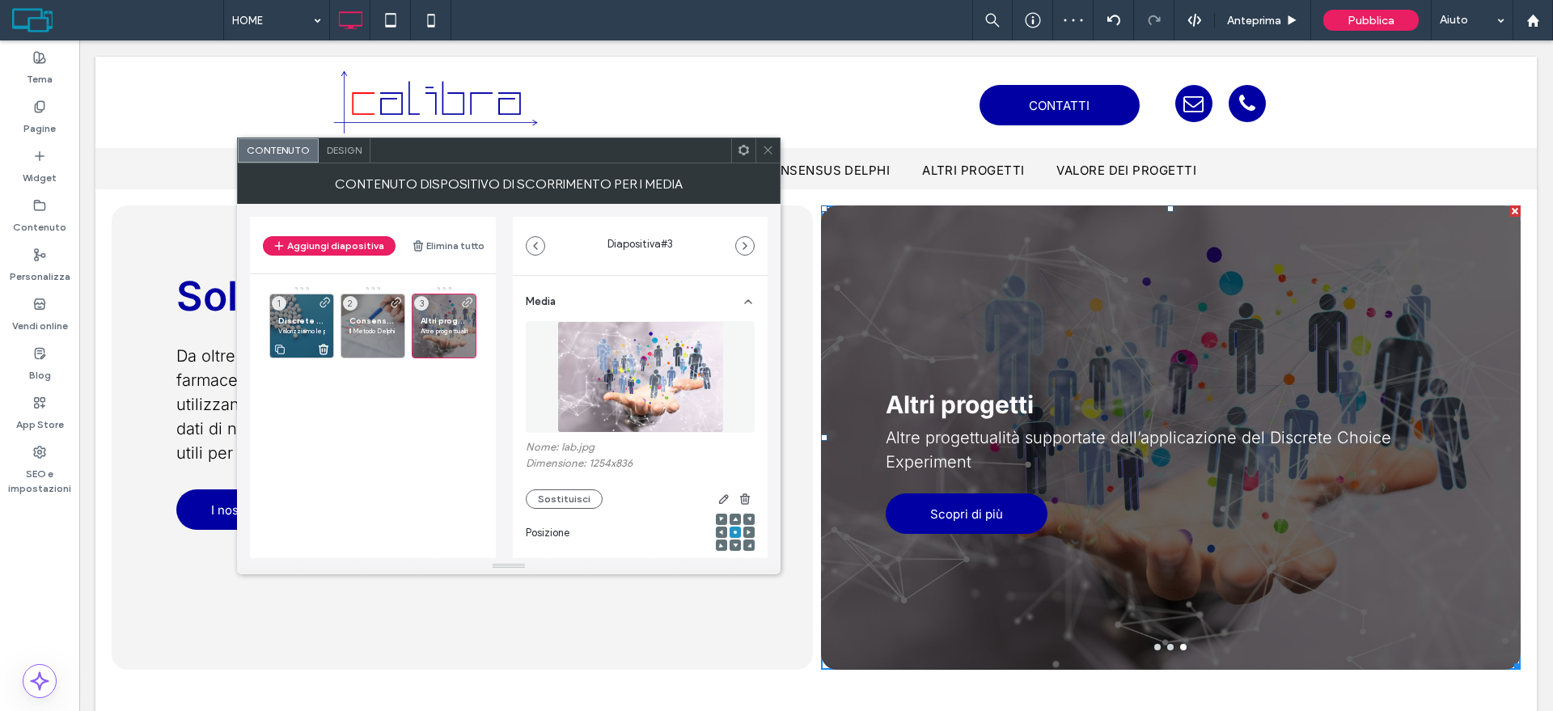
click at [294, 322] on span "Discrete Choice Experiment (DCE)" at bounding box center [301, 320] width 47 height 11
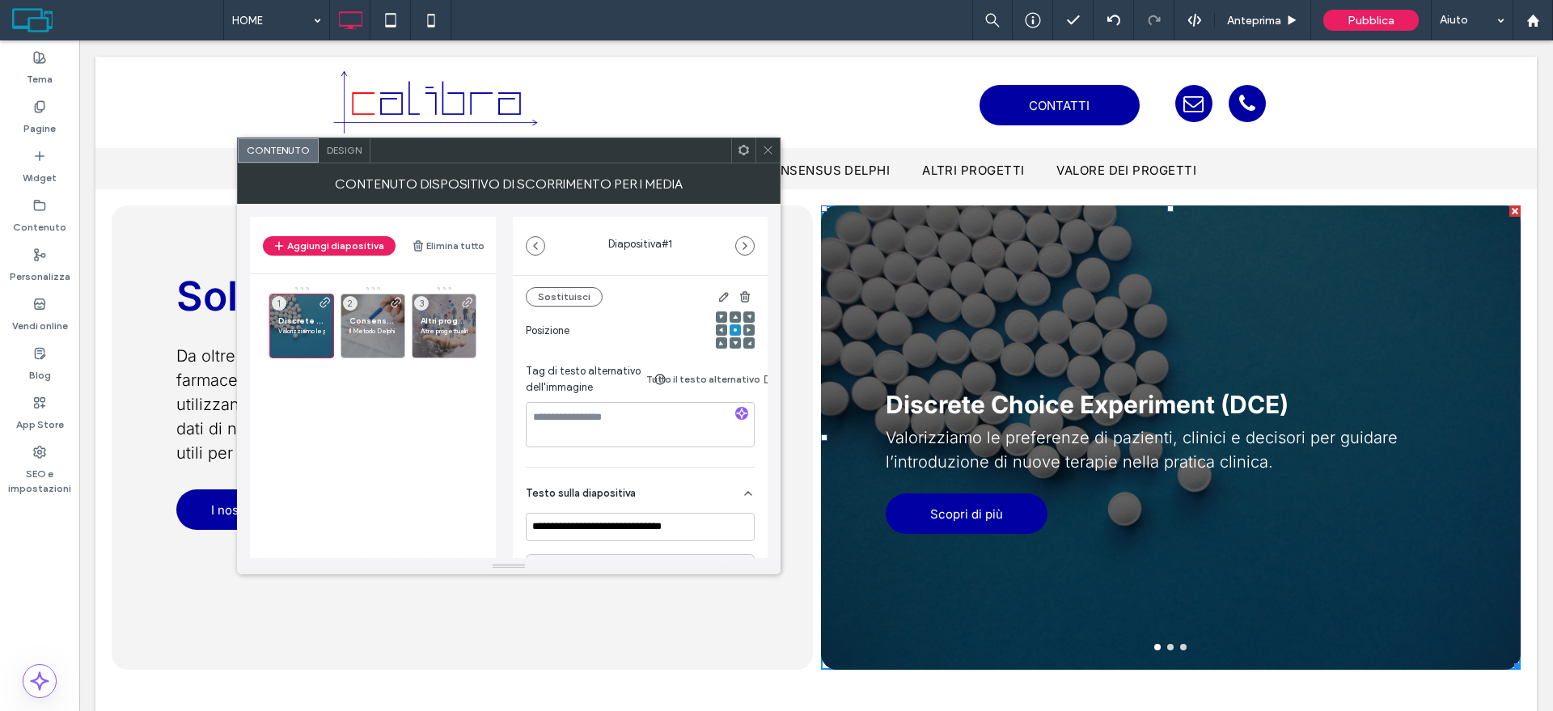
click at [765, 147] on use at bounding box center [768, 150] width 8 height 8
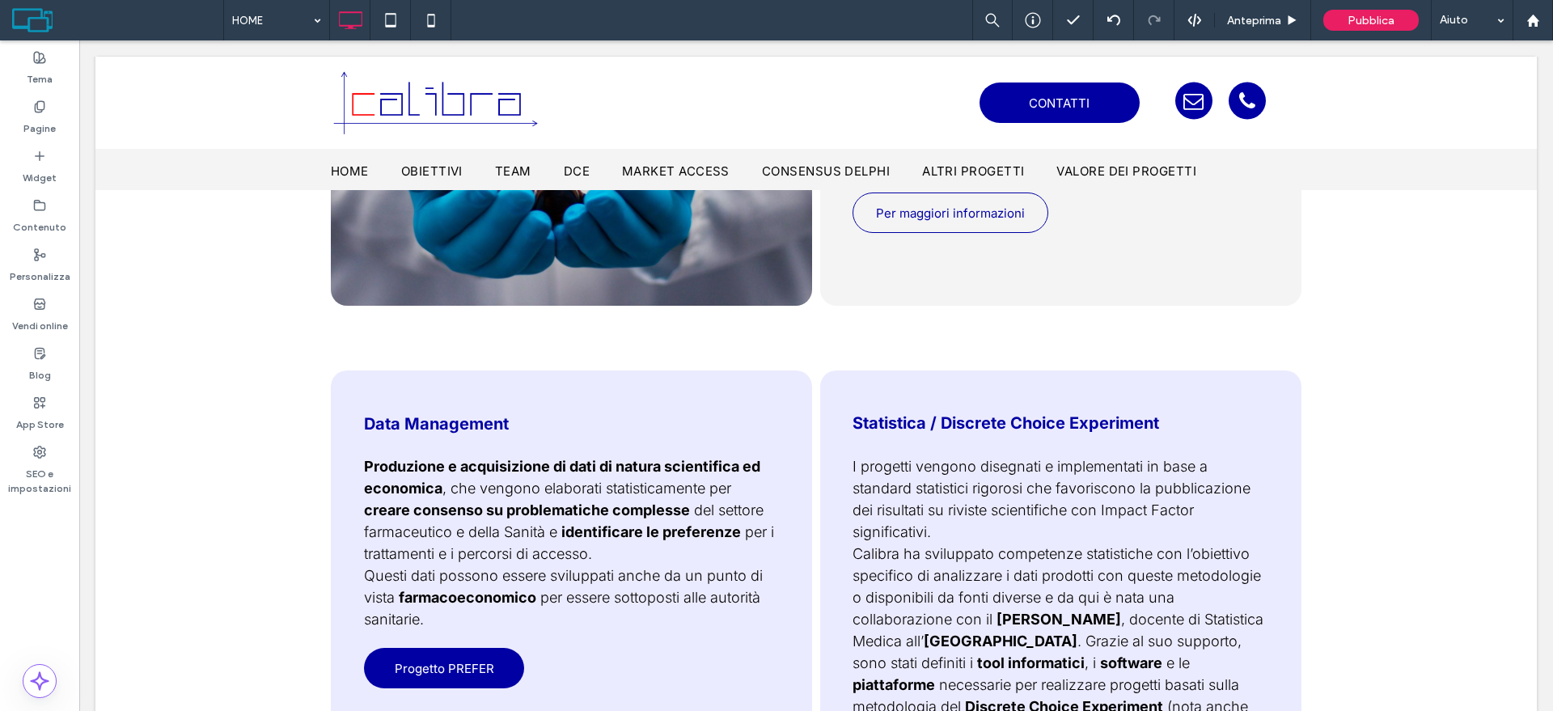
scroll to position [1011, 0]
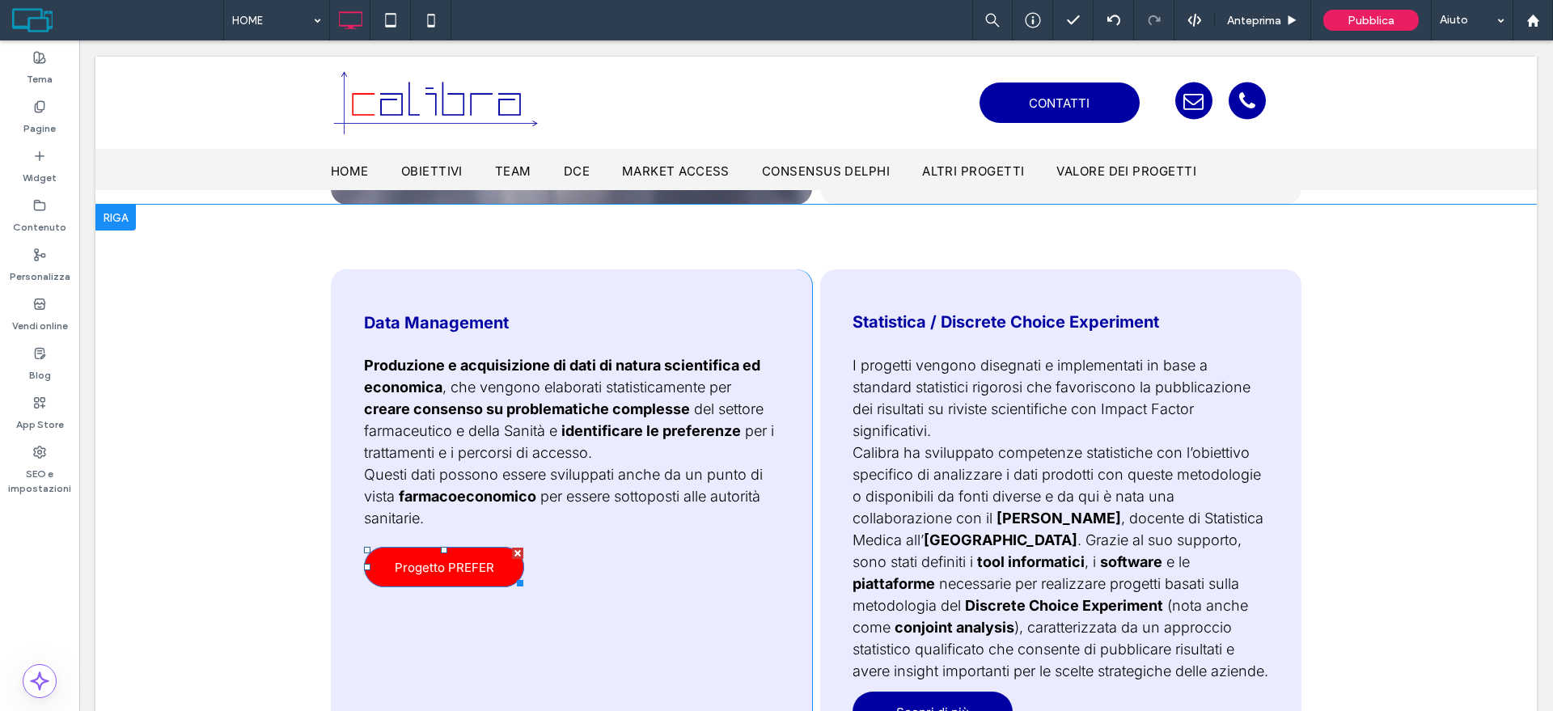
click at [476, 569] on span "Progetto PREFER" at bounding box center [444, 567] width 99 height 15
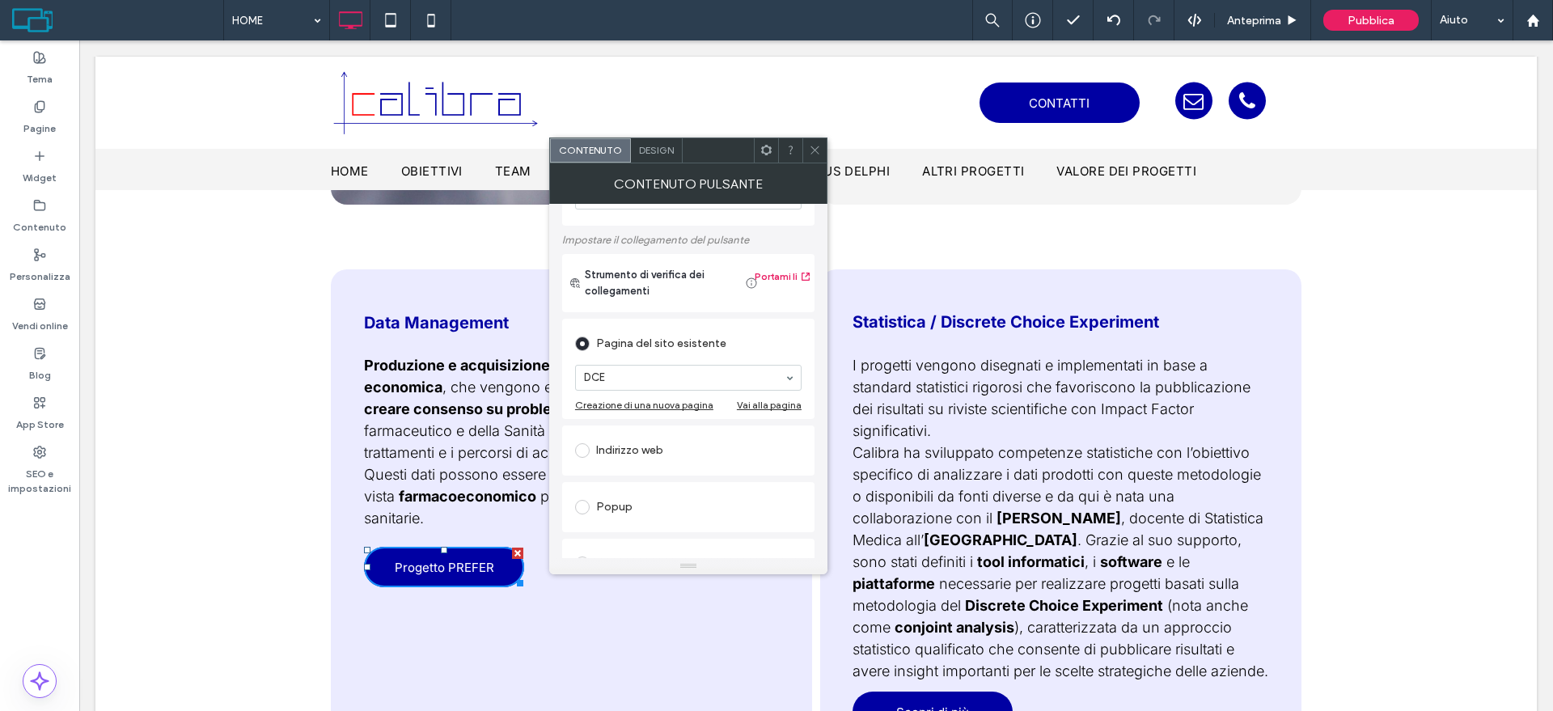
scroll to position [101, 0]
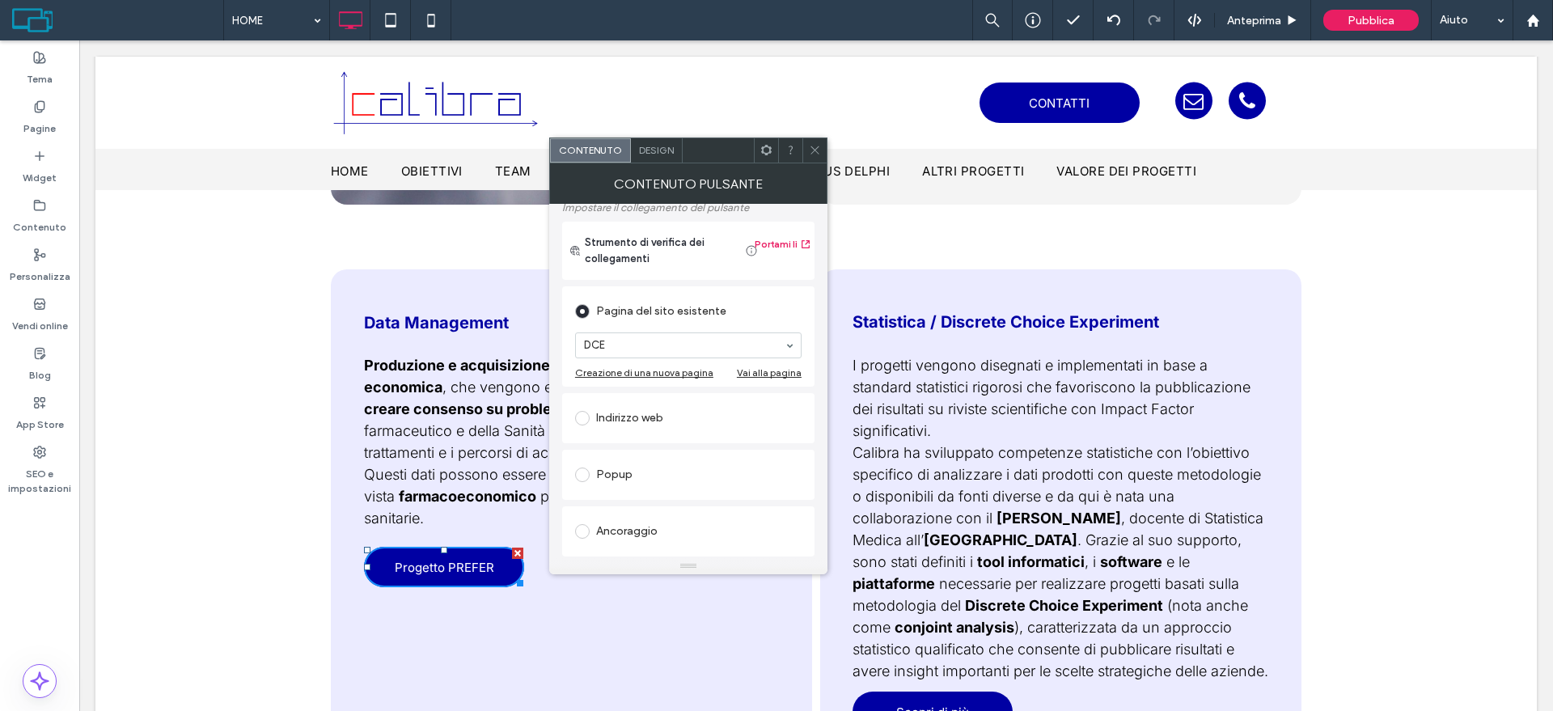
click at [637, 531] on div "Ancoraggio" at bounding box center [688, 532] width 227 height 26
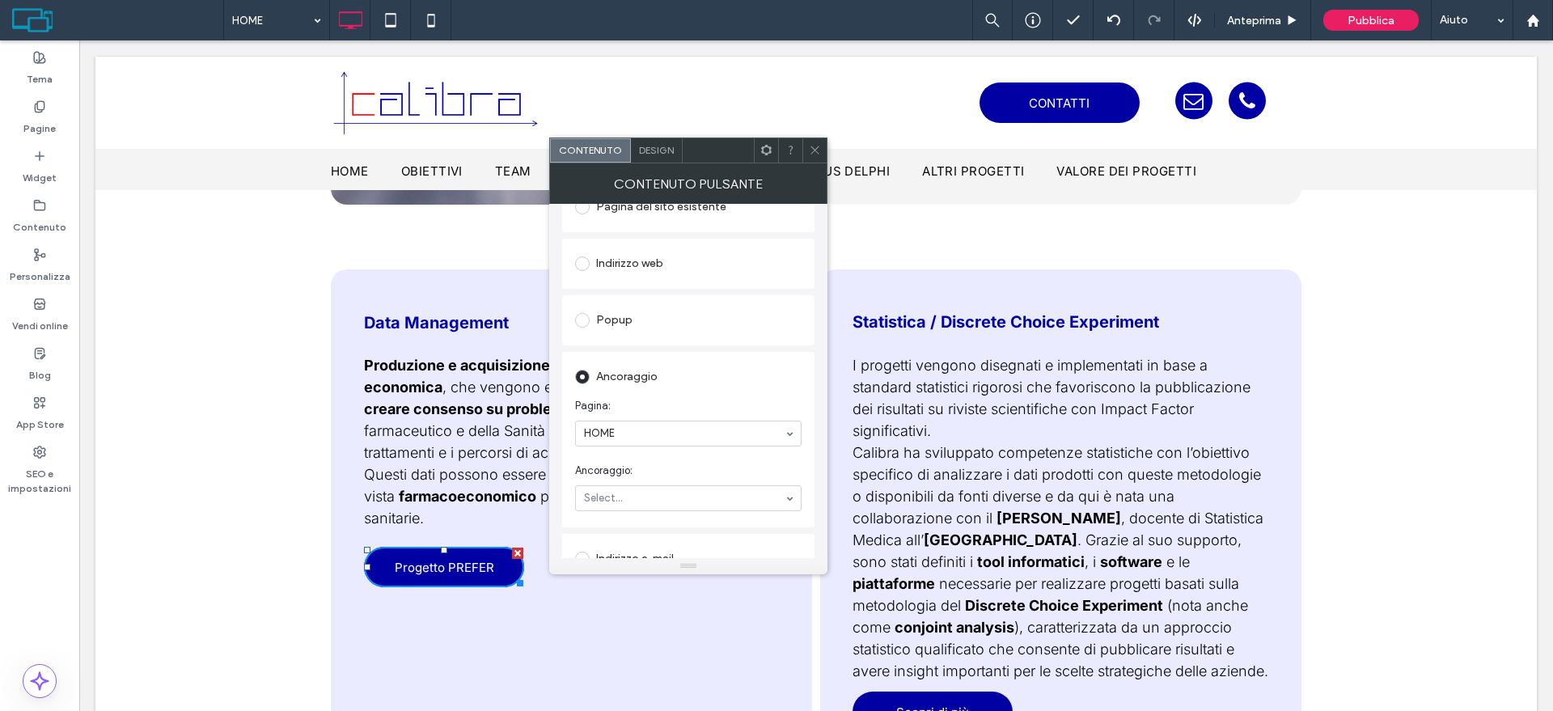
scroll to position [303, 0]
click at [718, 282] on div "Ancoraggio" at bounding box center [688, 279] width 227 height 26
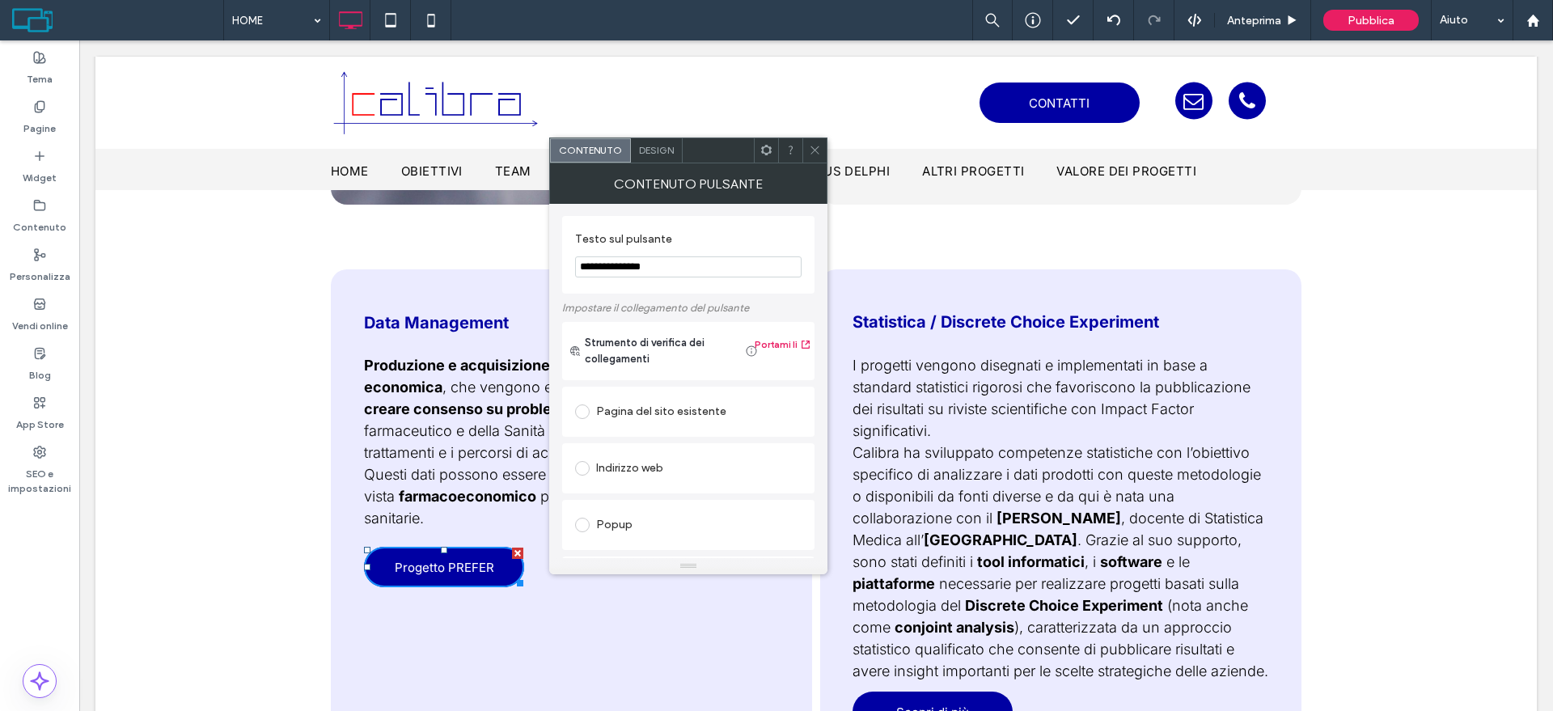
scroll to position [0, 0]
click at [633, 413] on div "Pagina del sito esistente" at bounding box center [688, 413] width 227 height 26
click at [814, 153] on icon at bounding box center [815, 150] width 12 height 12
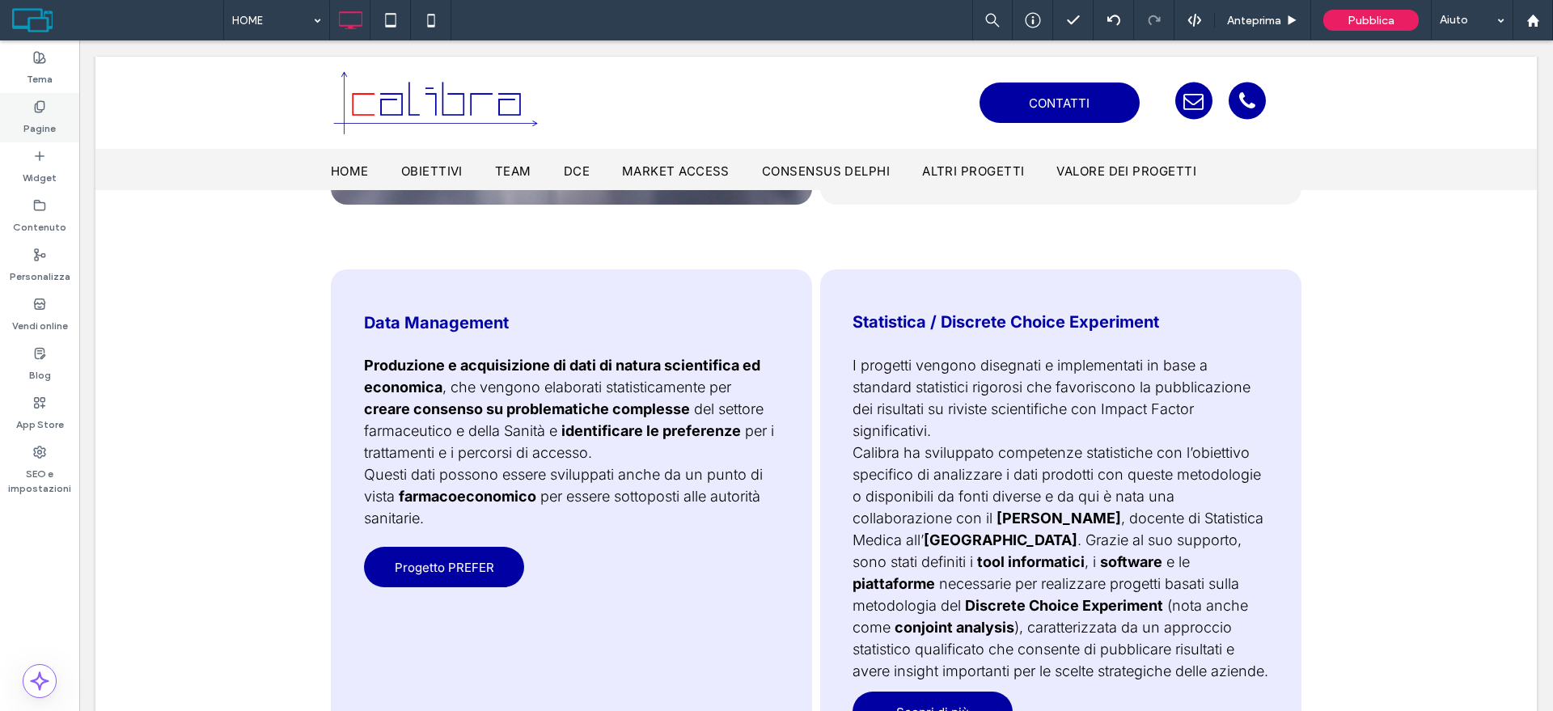
click at [24, 116] on label "Pagine" at bounding box center [39, 124] width 32 height 23
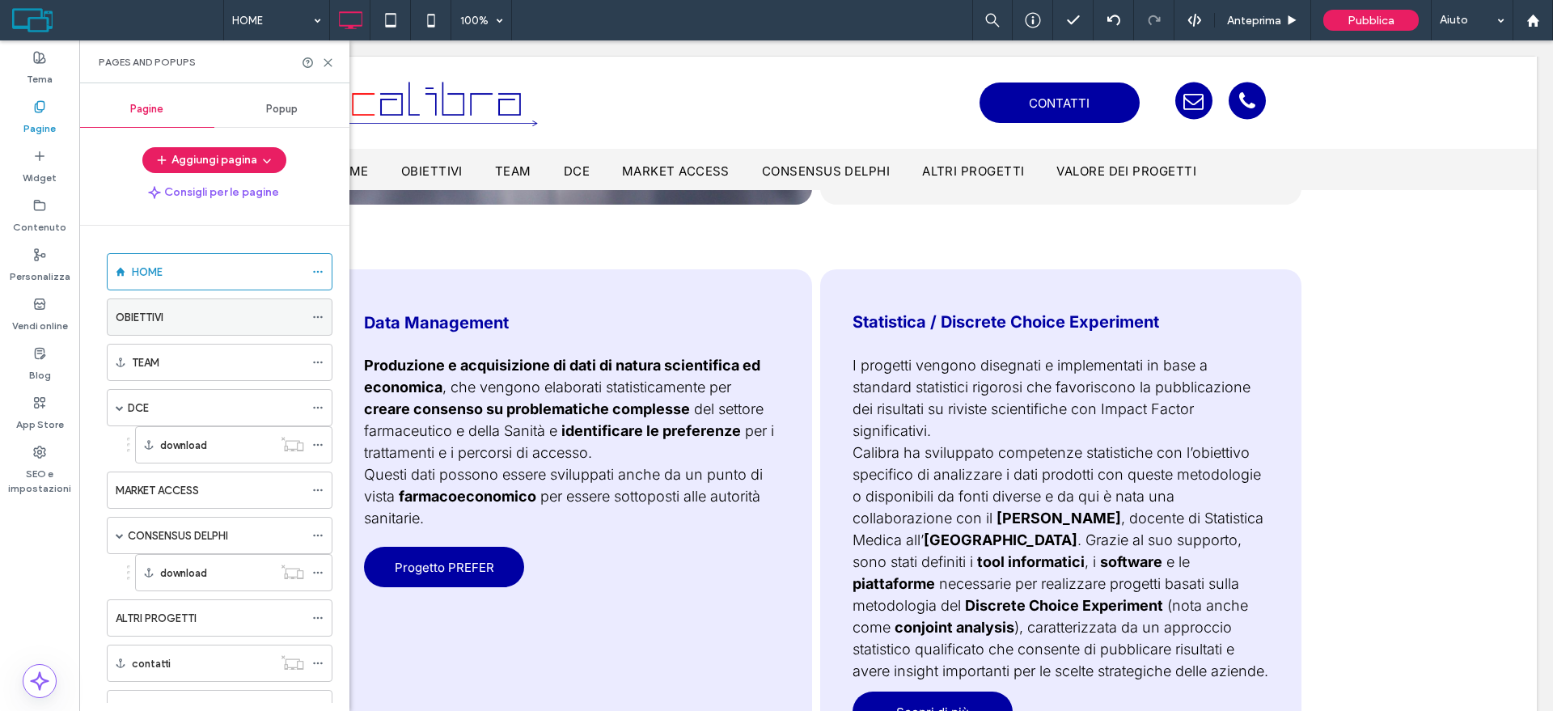
click at [145, 323] on label "OBIETTIVI" at bounding box center [140, 317] width 48 height 28
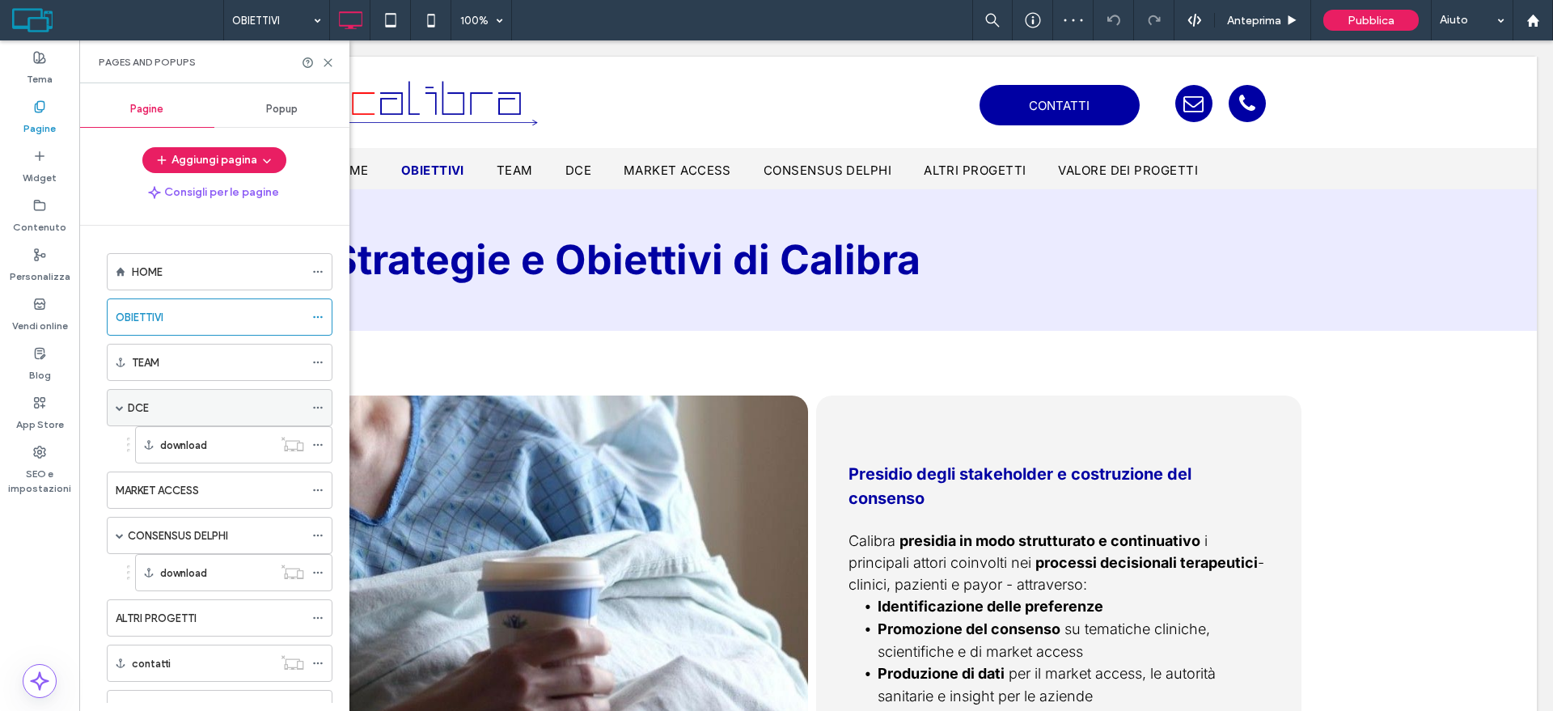
click at [244, 405] on div "DCE" at bounding box center [216, 408] width 176 height 17
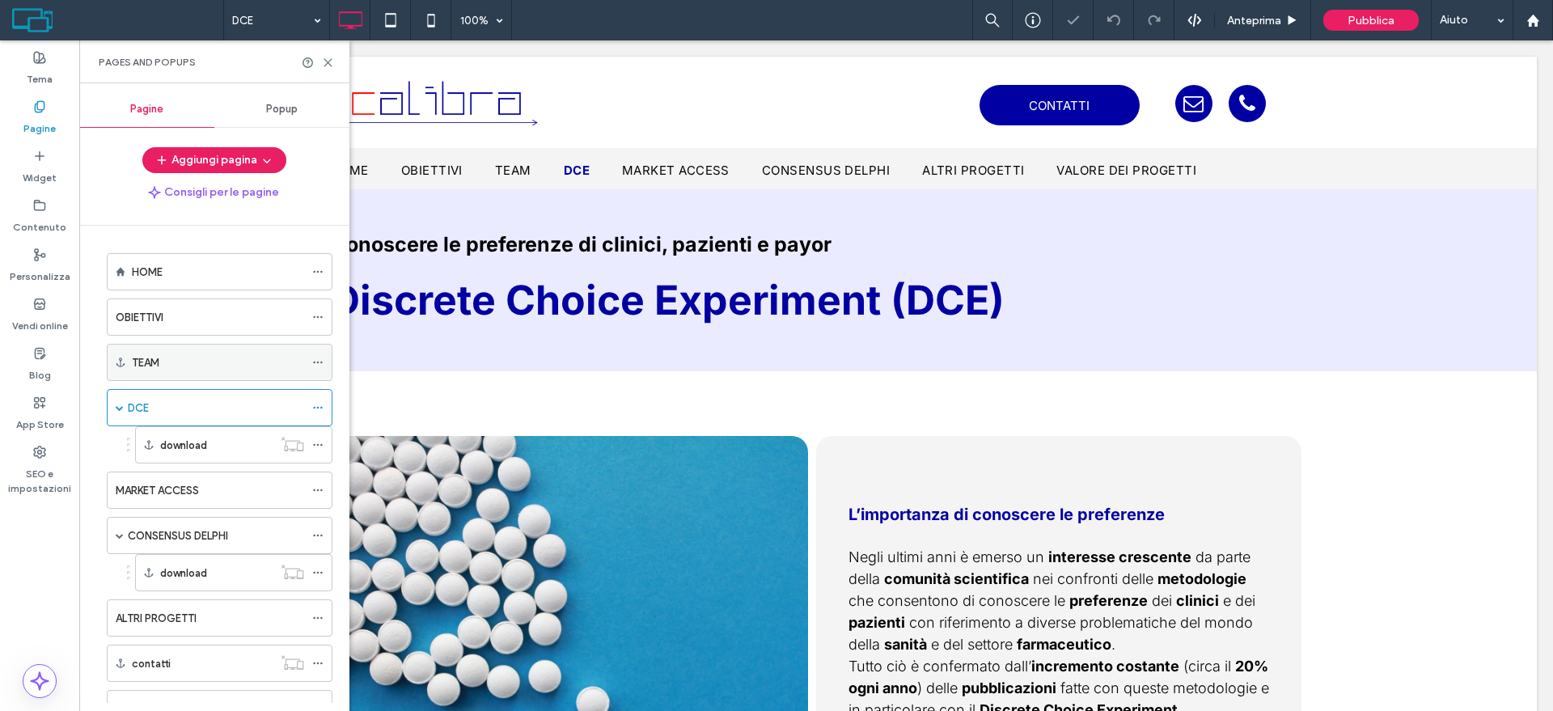
click at [246, 372] on div "TEAM" at bounding box center [218, 363] width 172 height 36
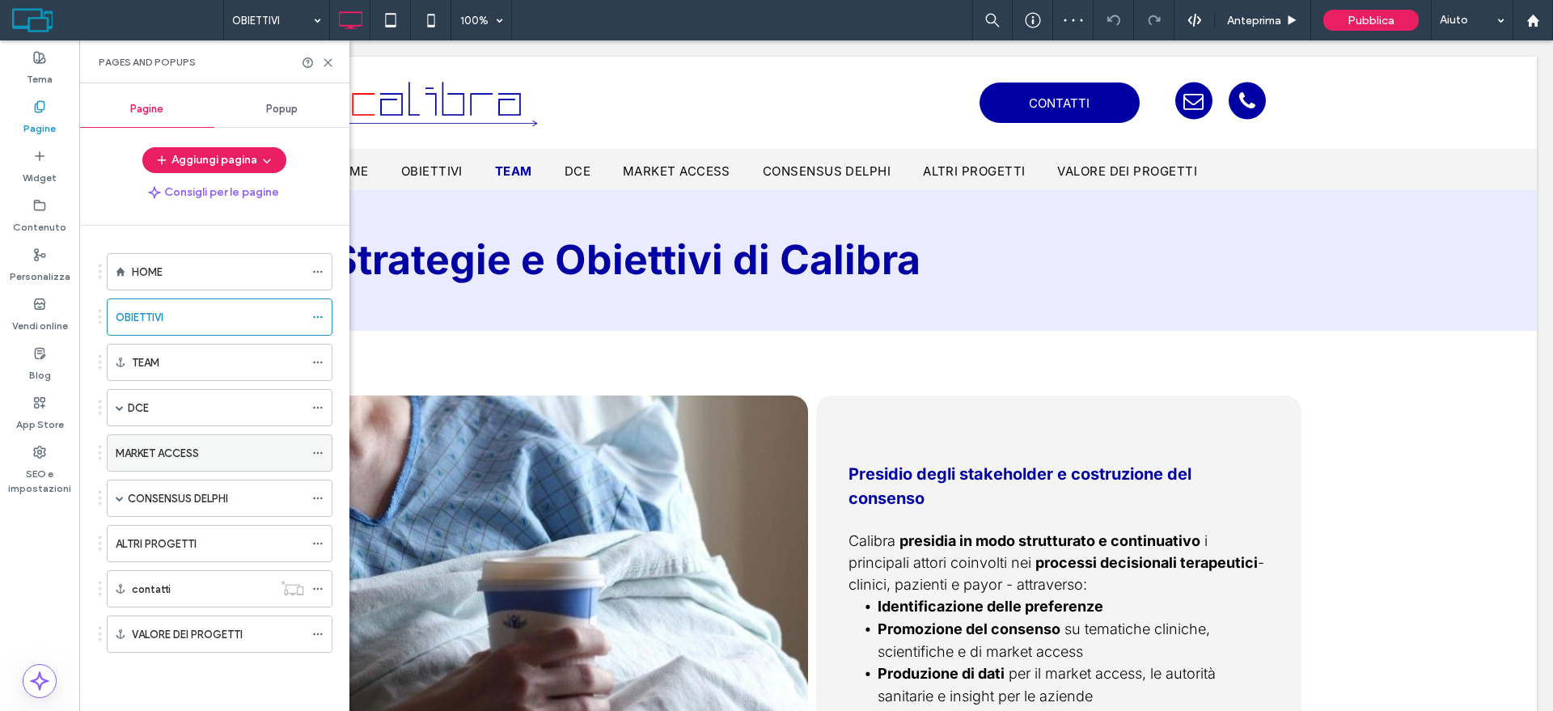
scroll to position [1547, 0]
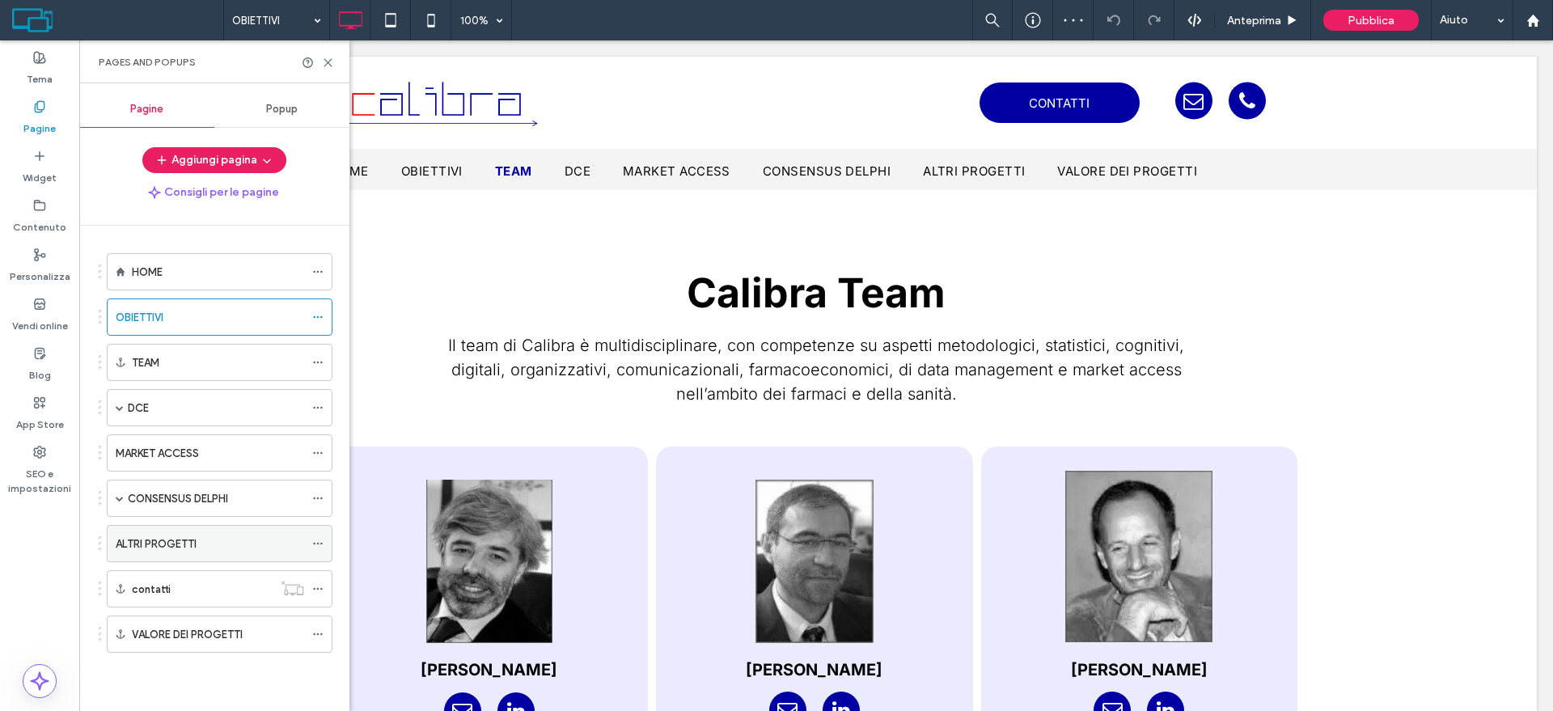
click at [226, 539] on div "ALTRI PROGETTI" at bounding box center [210, 544] width 188 height 17
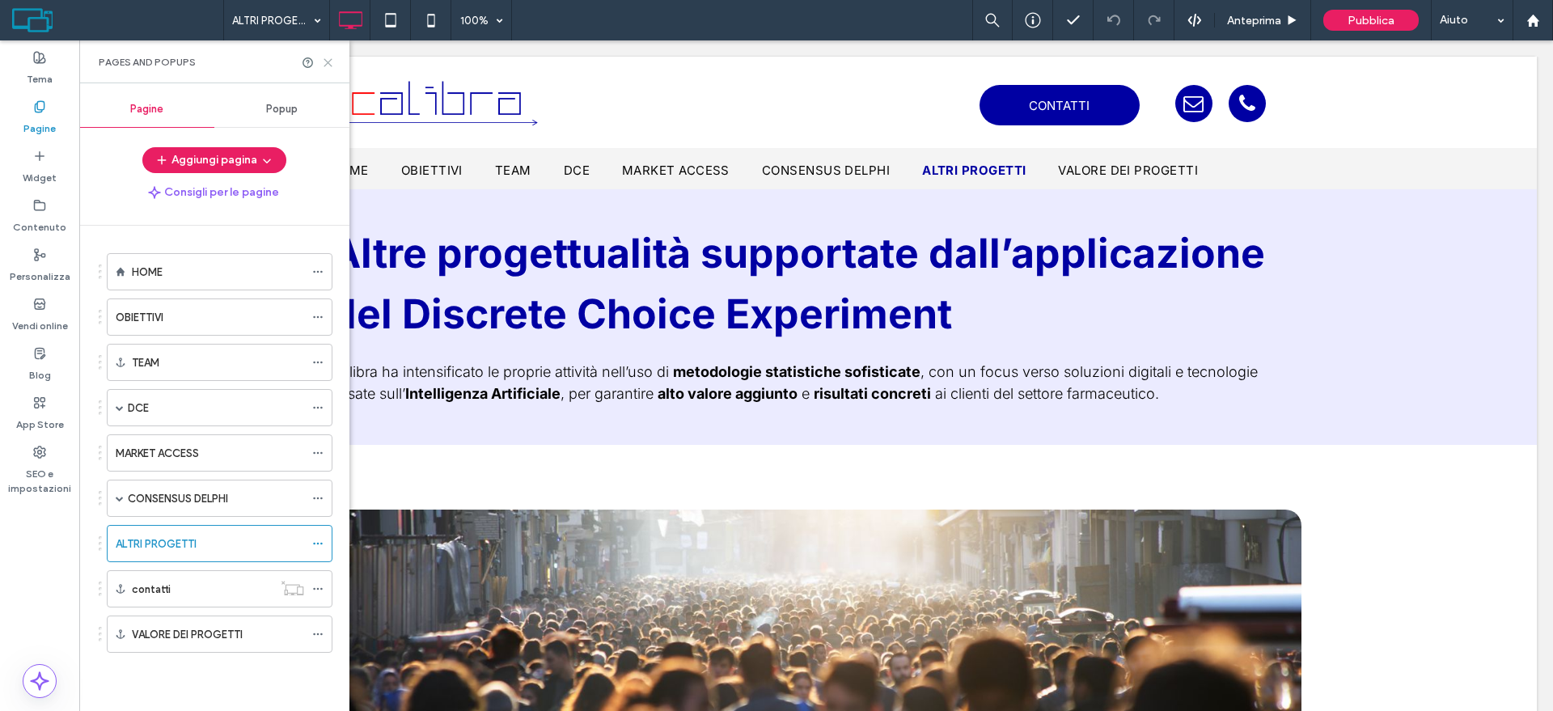
click at [325, 61] on icon at bounding box center [328, 63] width 12 height 12
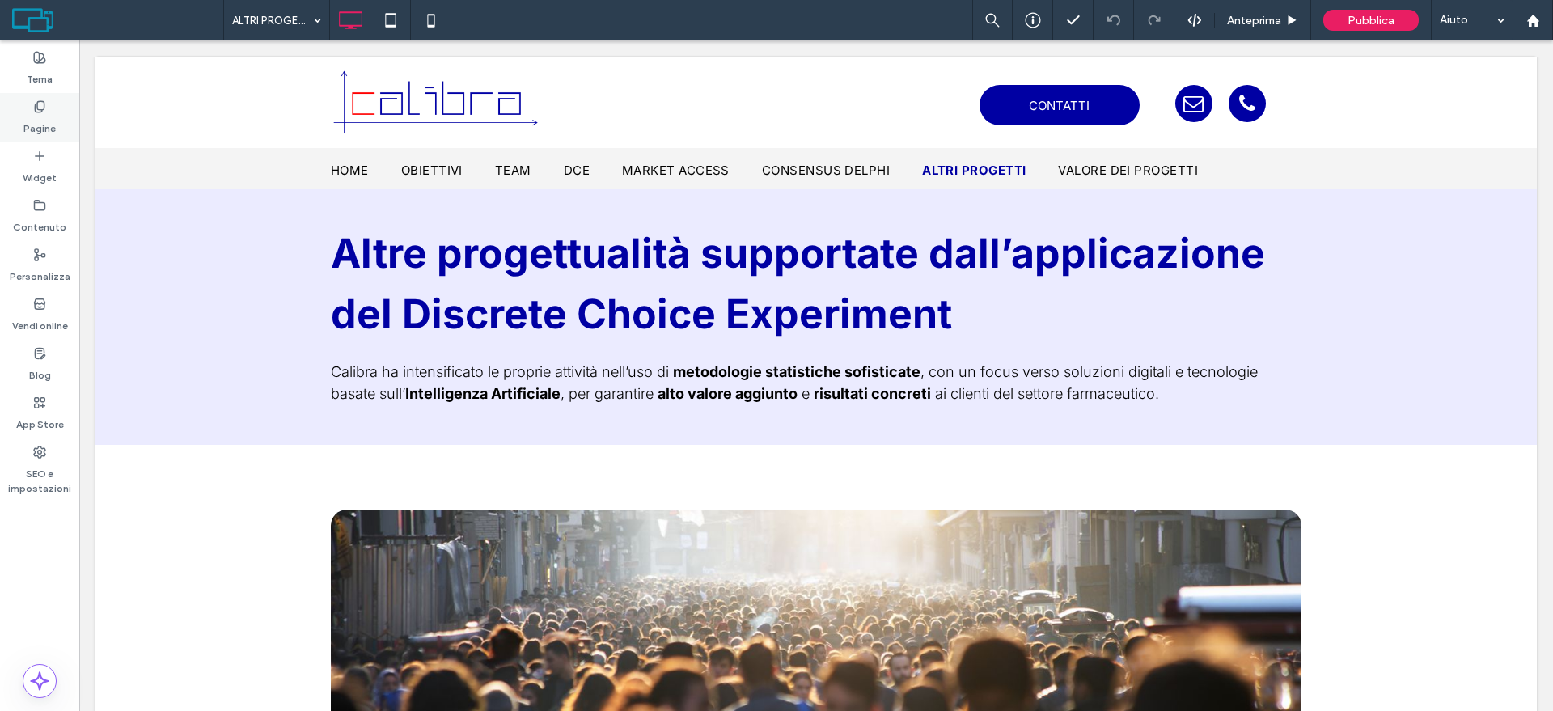
click at [44, 101] on use at bounding box center [39, 106] width 9 height 11
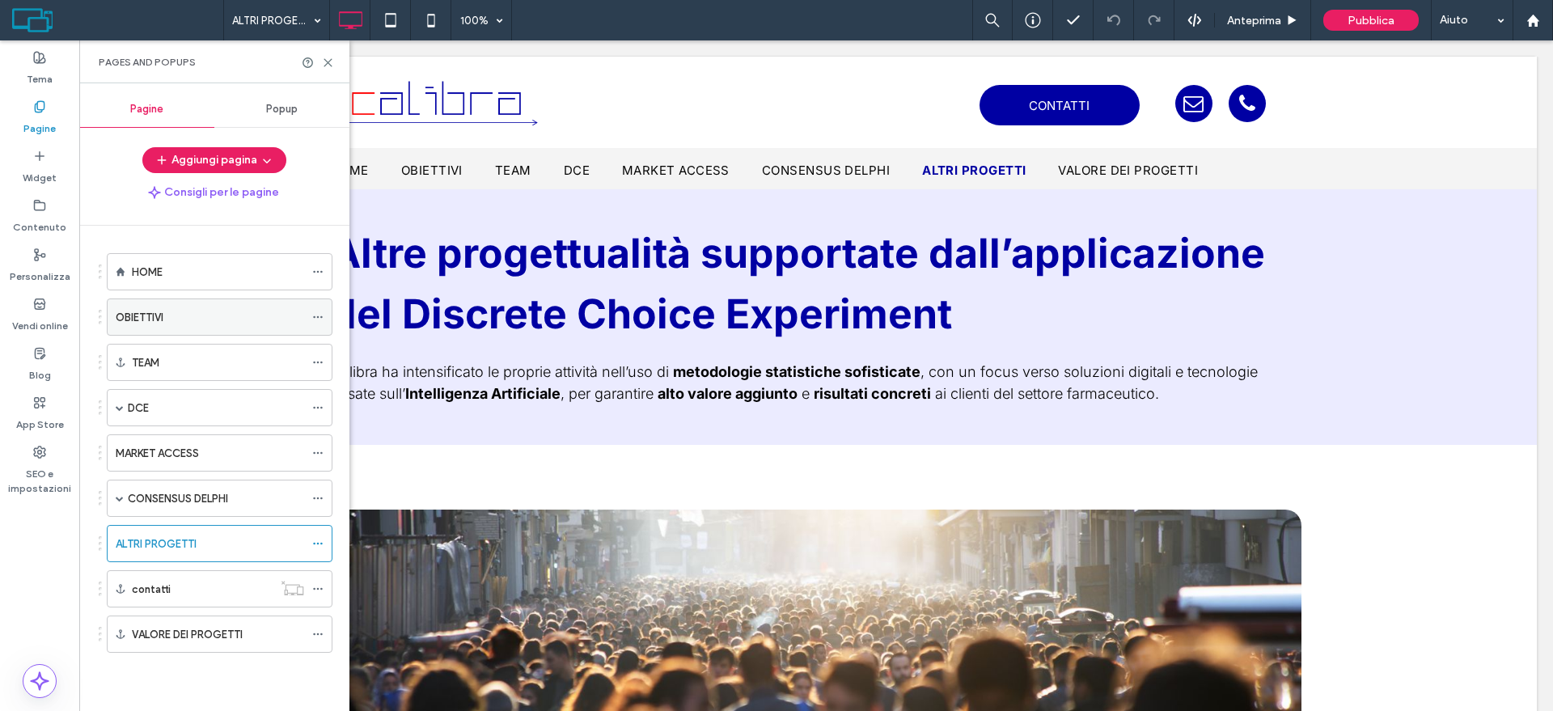
click at [155, 315] on label "OBIETTIVI" at bounding box center [140, 317] width 48 height 28
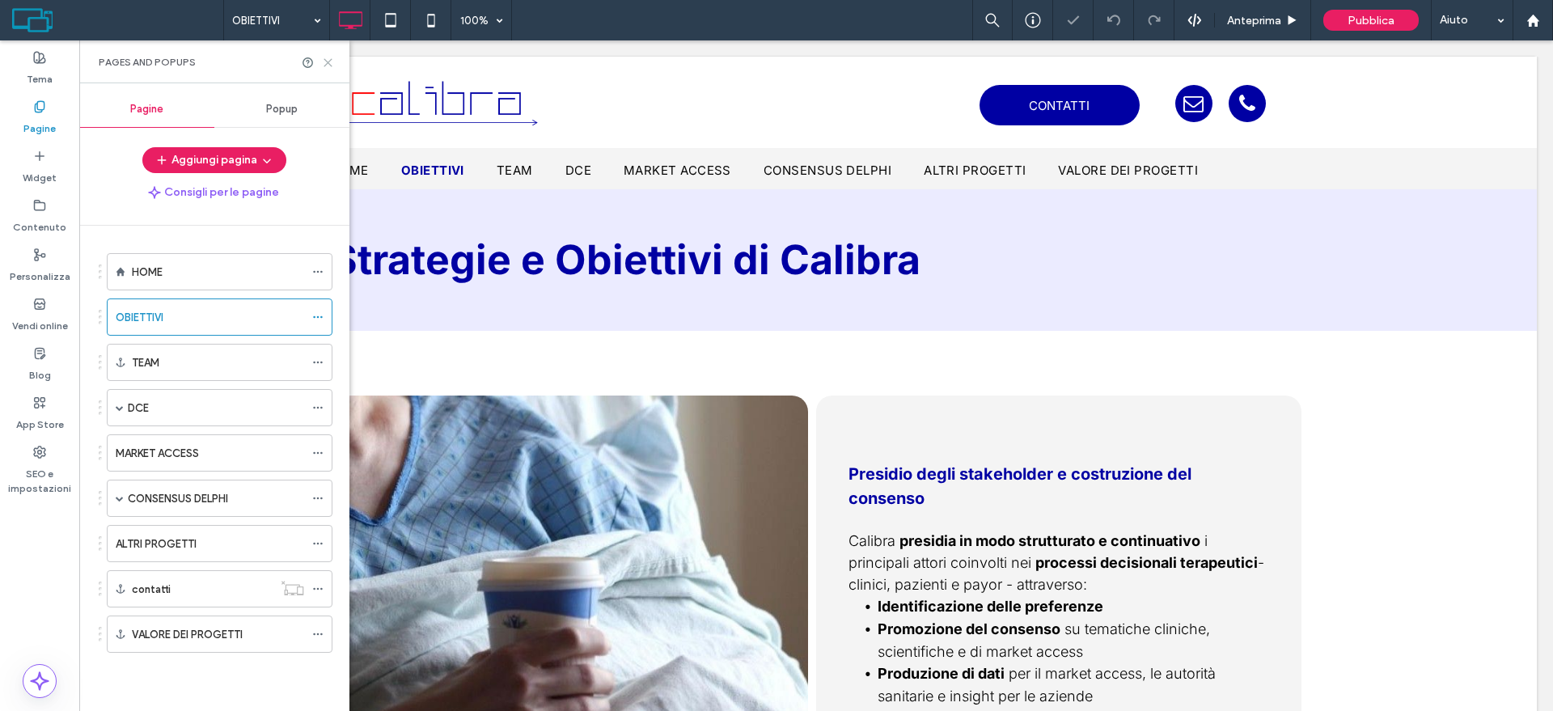
click at [324, 57] on icon at bounding box center [328, 63] width 12 height 12
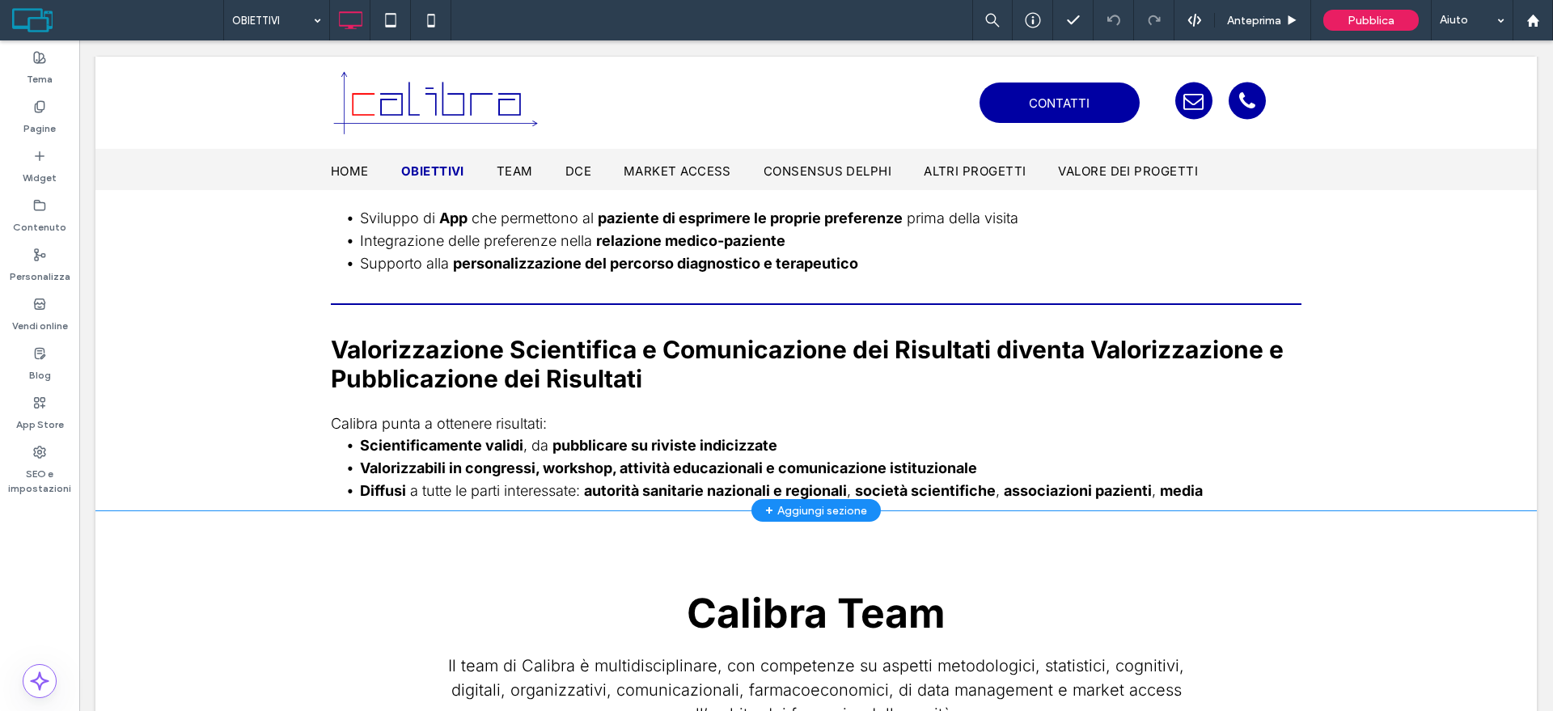
scroll to position [1213, 0]
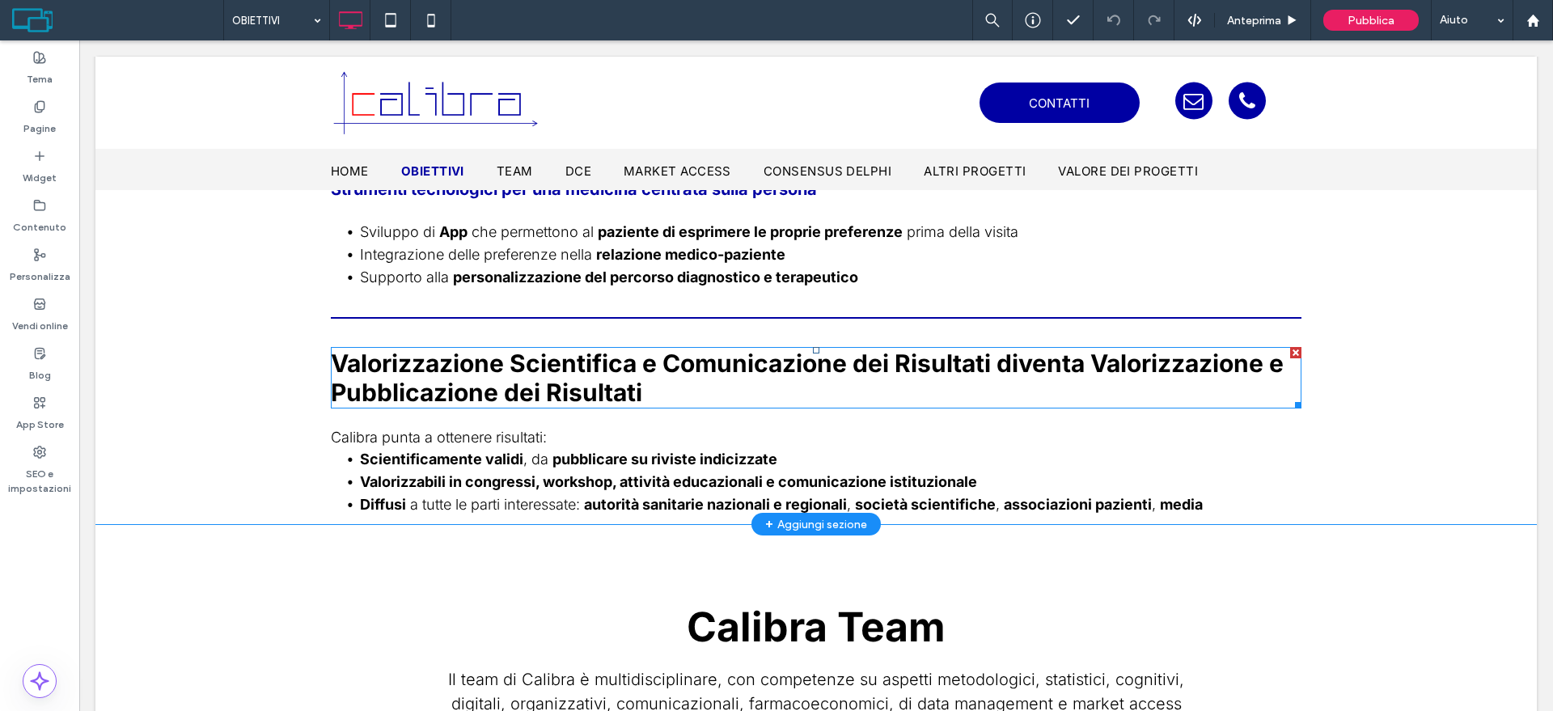
click at [993, 385] on h2 "Valorizzazione Scientifica e Comunicazione dei Risultati diventa Valorizzazione…" at bounding box center [816, 378] width 971 height 58
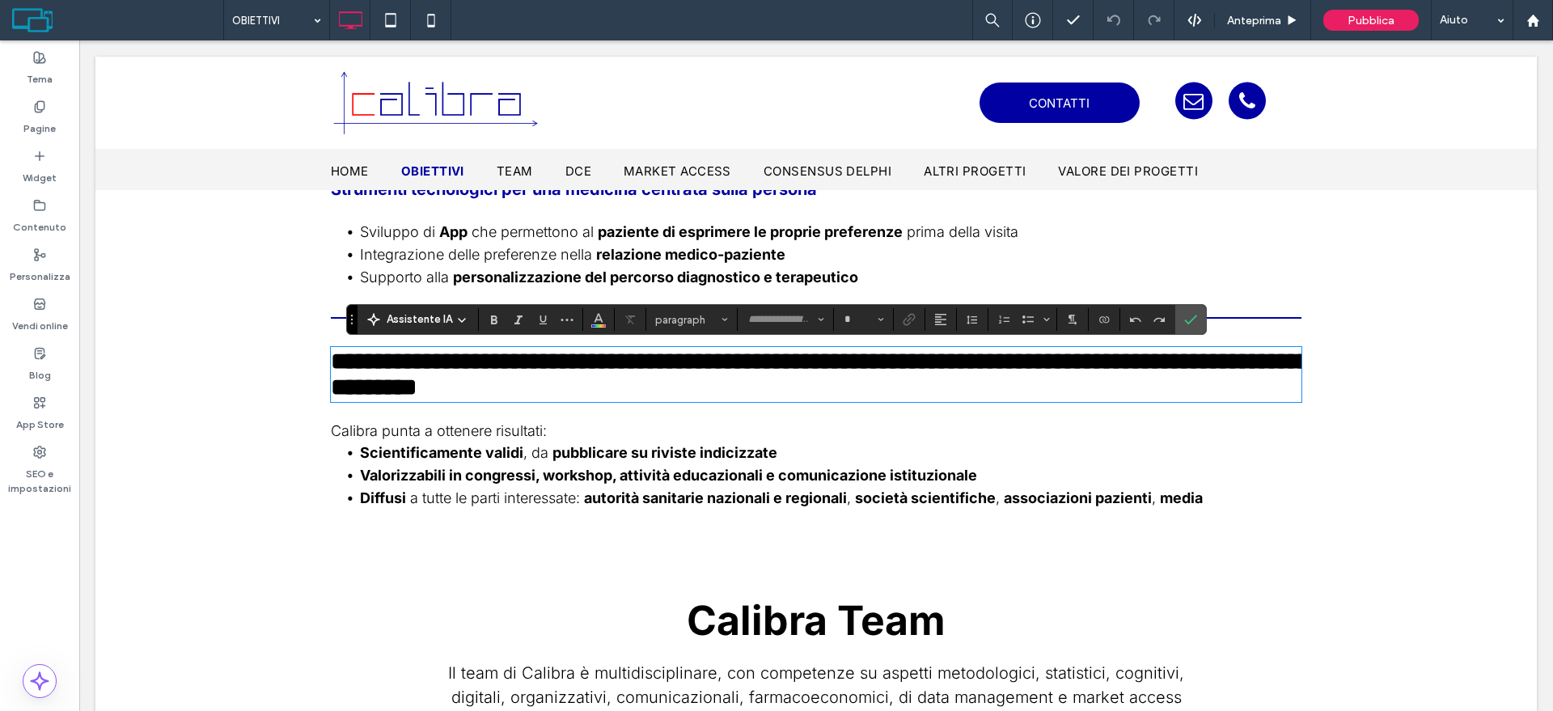
type input "*****"
type input "**"
click at [994, 385] on h2 "**********" at bounding box center [816, 375] width 971 height 52
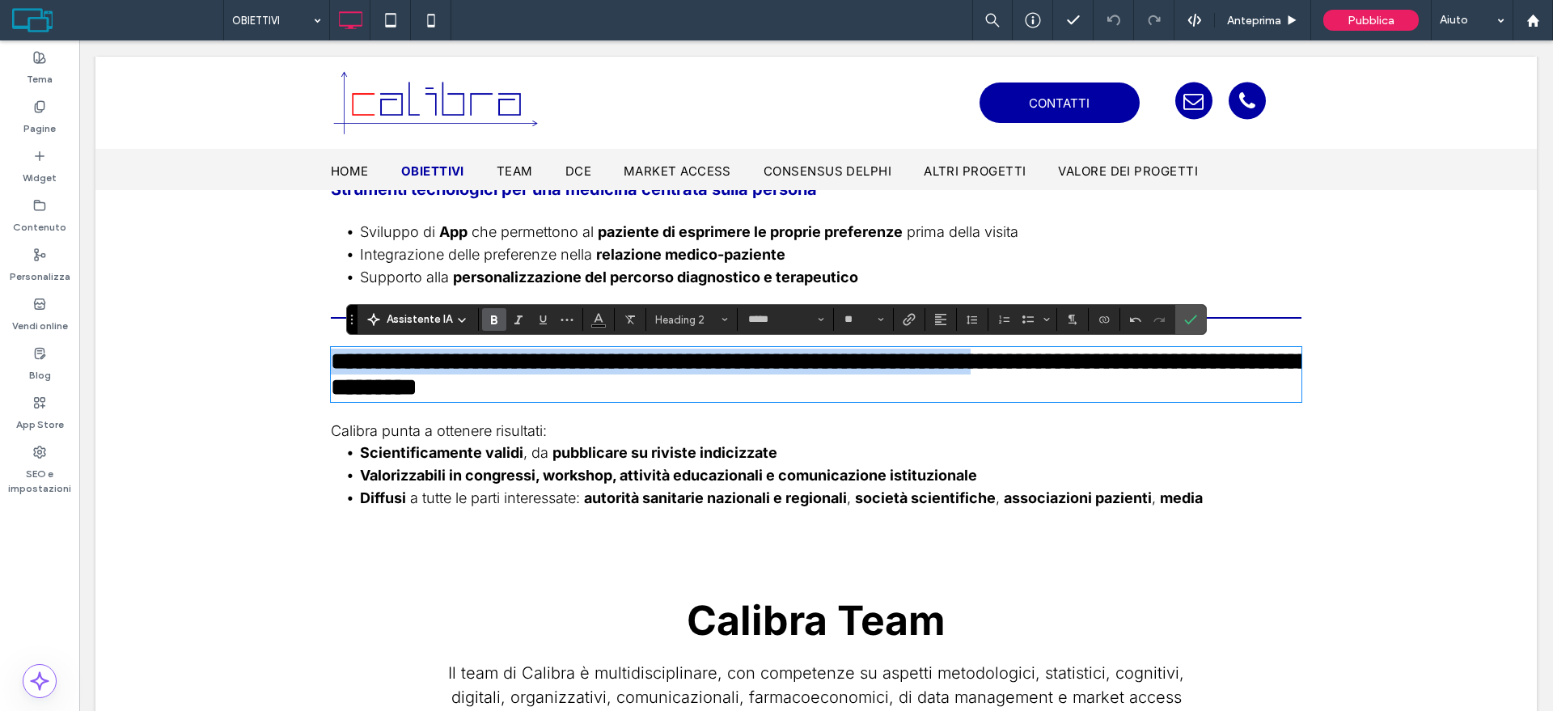
drag, startPoint x: 1094, startPoint y: 361, endPoint x: 327, endPoint y: 372, distance: 766.9
click at [331, 372] on h2 "**********" at bounding box center [816, 375] width 971 height 52
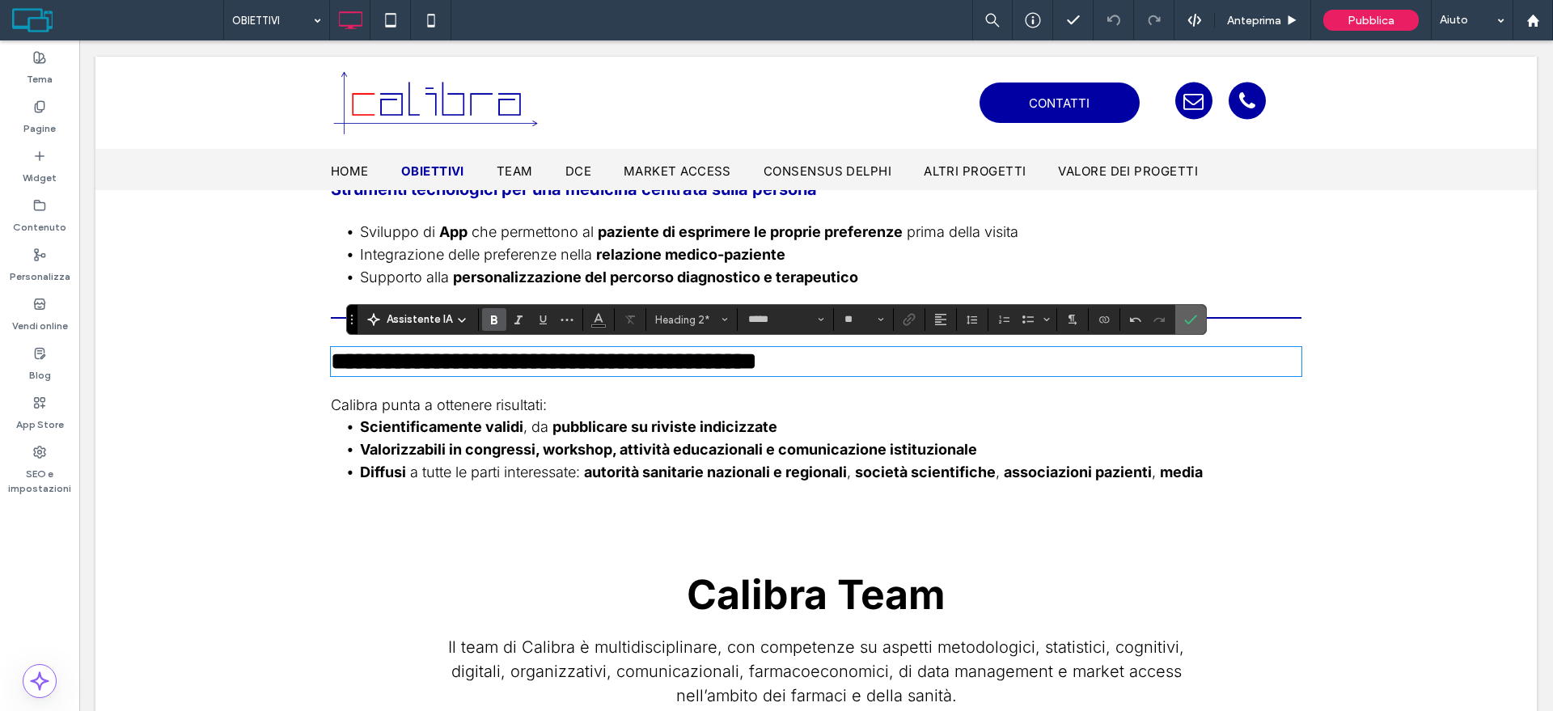
click at [1179, 321] on label "Conferma" at bounding box center [1191, 319] width 24 height 29
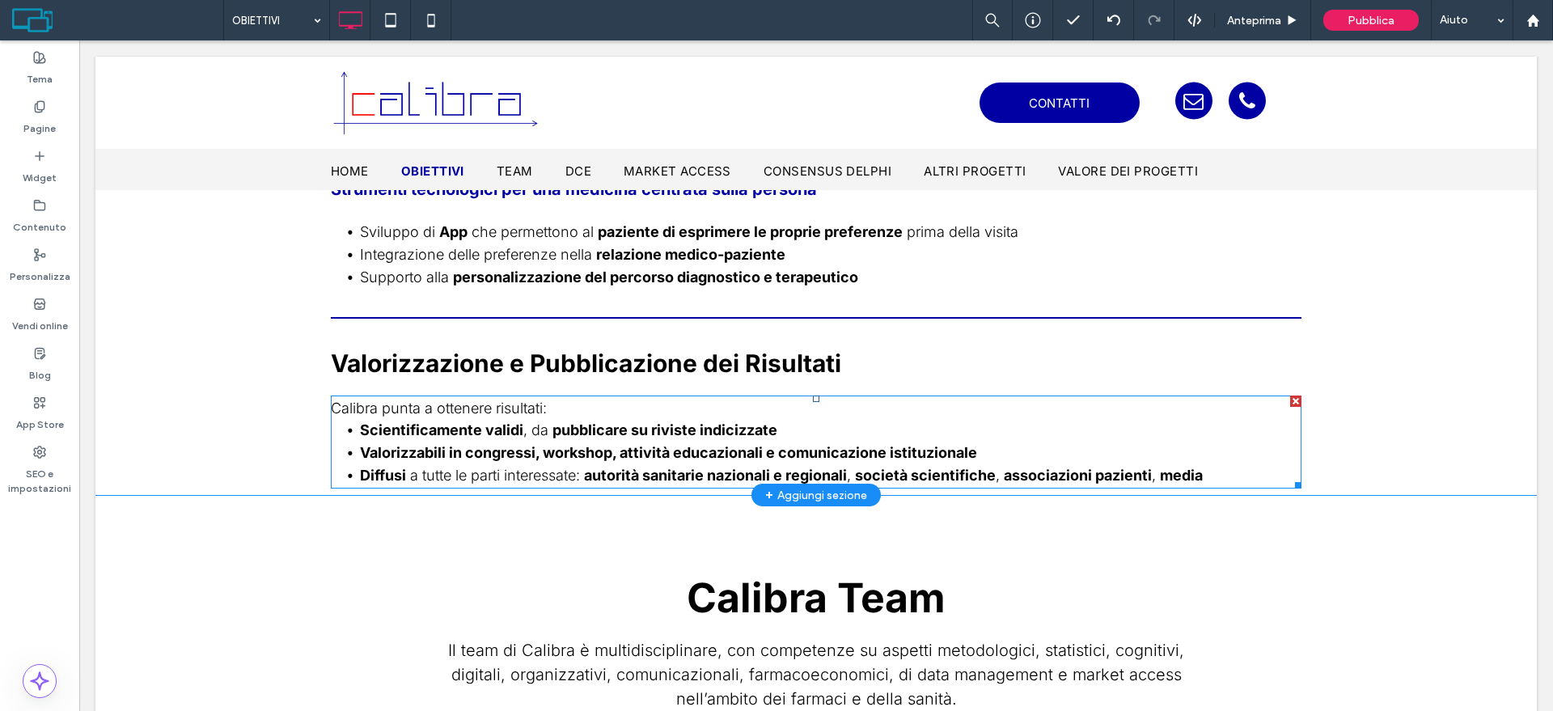
click at [575, 421] on strong "pubblicare su riviste indicizzate" at bounding box center [664, 429] width 225 height 17
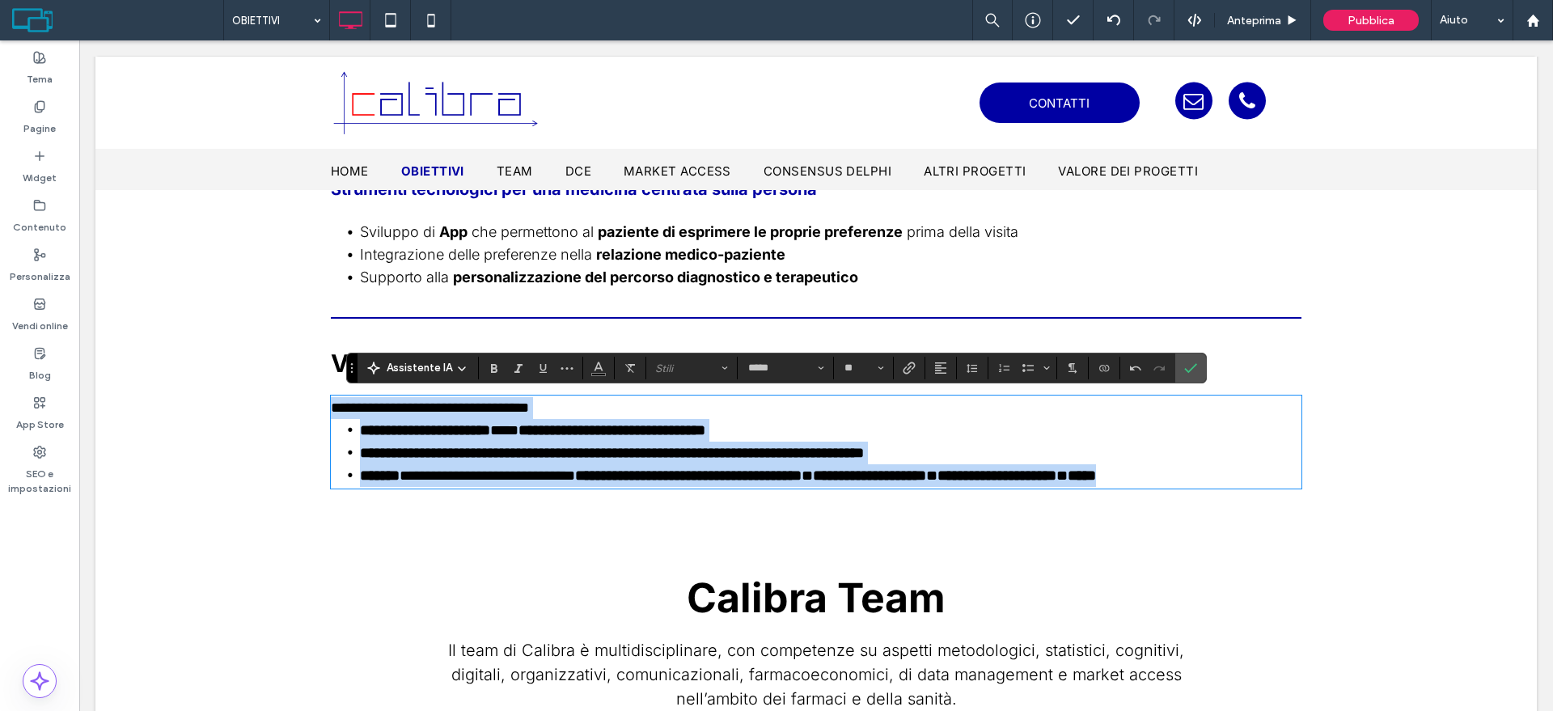
click at [521, 458] on strong "**********" at bounding box center [612, 453] width 504 height 15
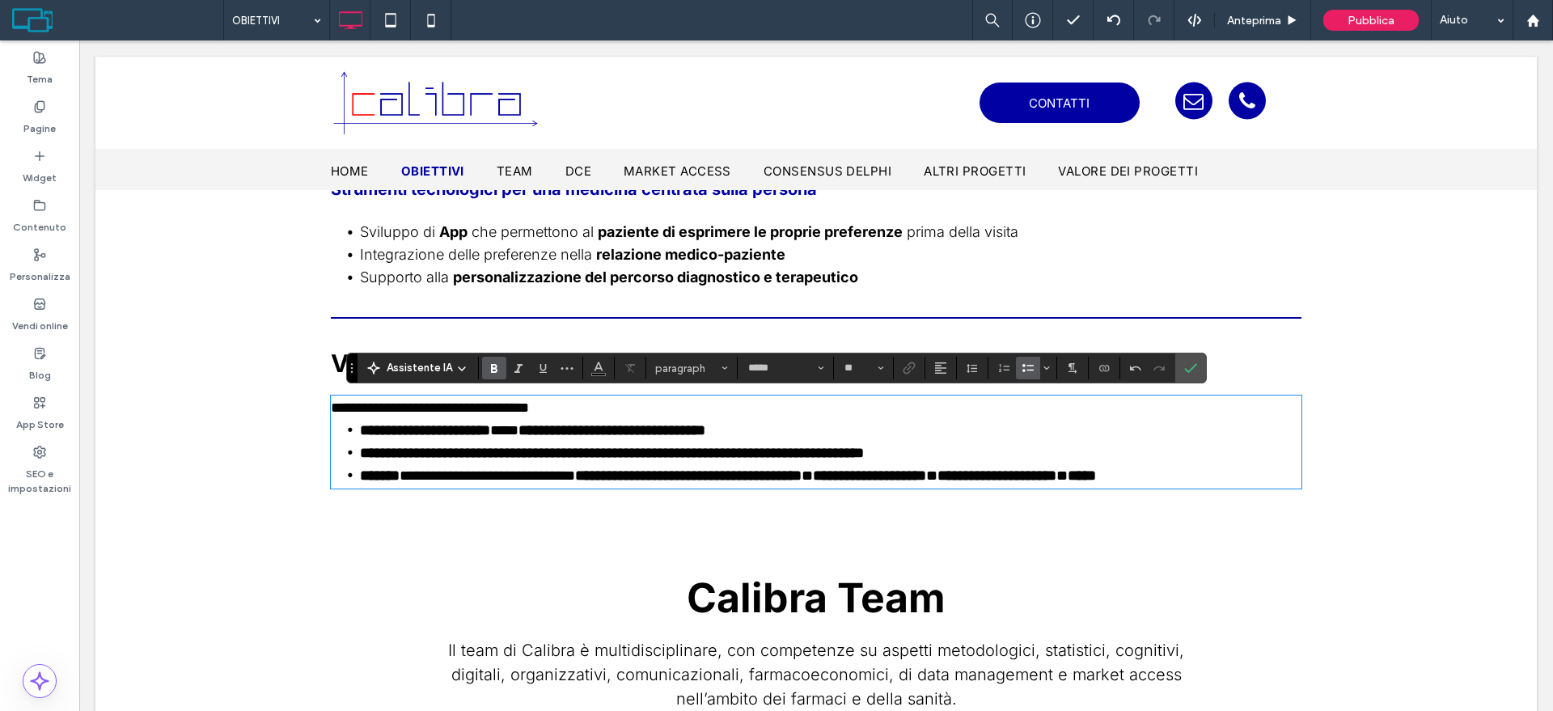
click at [864, 455] on strong "**********" at bounding box center [612, 453] width 504 height 15
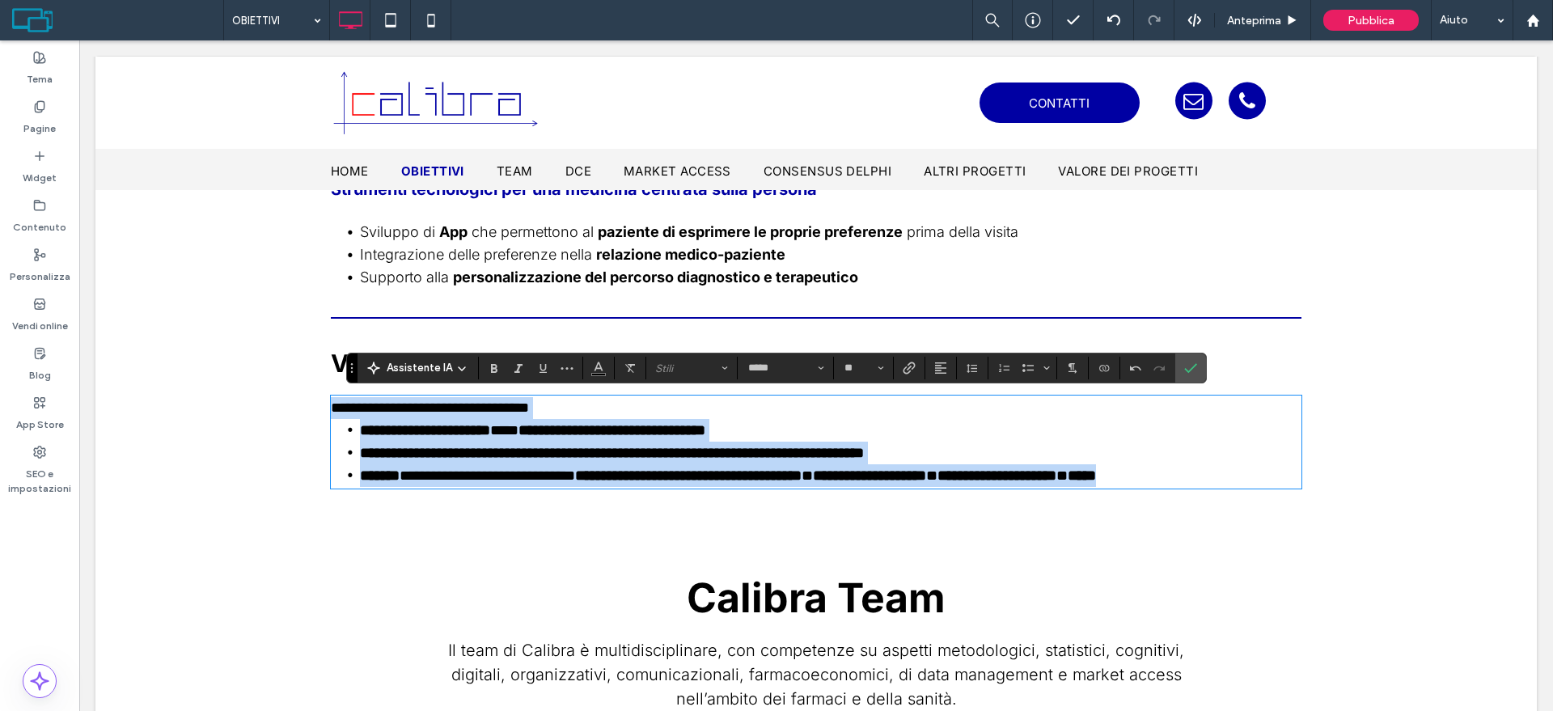
drag, startPoint x: 1208, startPoint y: 474, endPoint x: 313, endPoint y: 413, distance: 896.8
click at [313, 413] on div "Utilizzo di Metodologie Statistiche Qualificate Discrete Choice Experiment (DCE…" at bounding box center [816, 54] width 1442 height 883
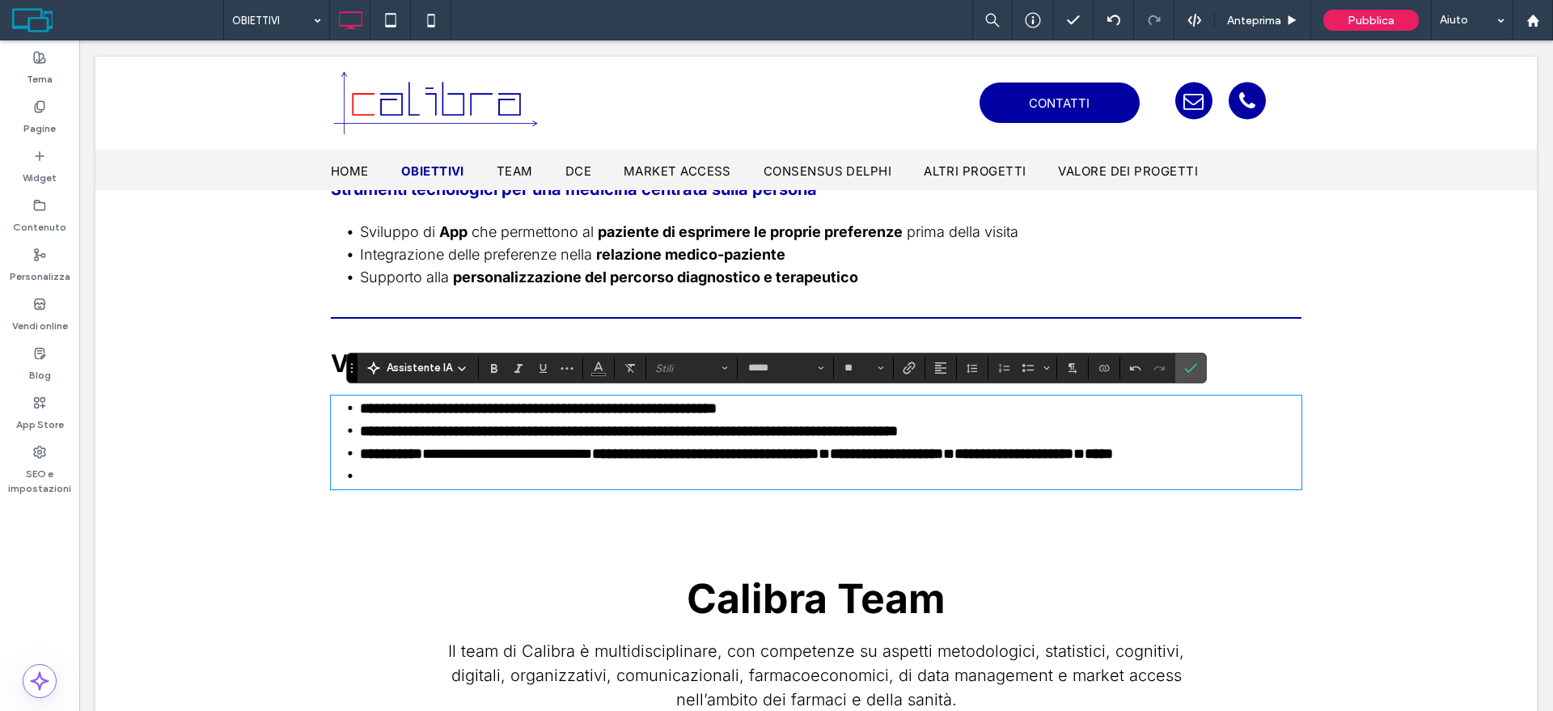
scroll to position [0, 0]
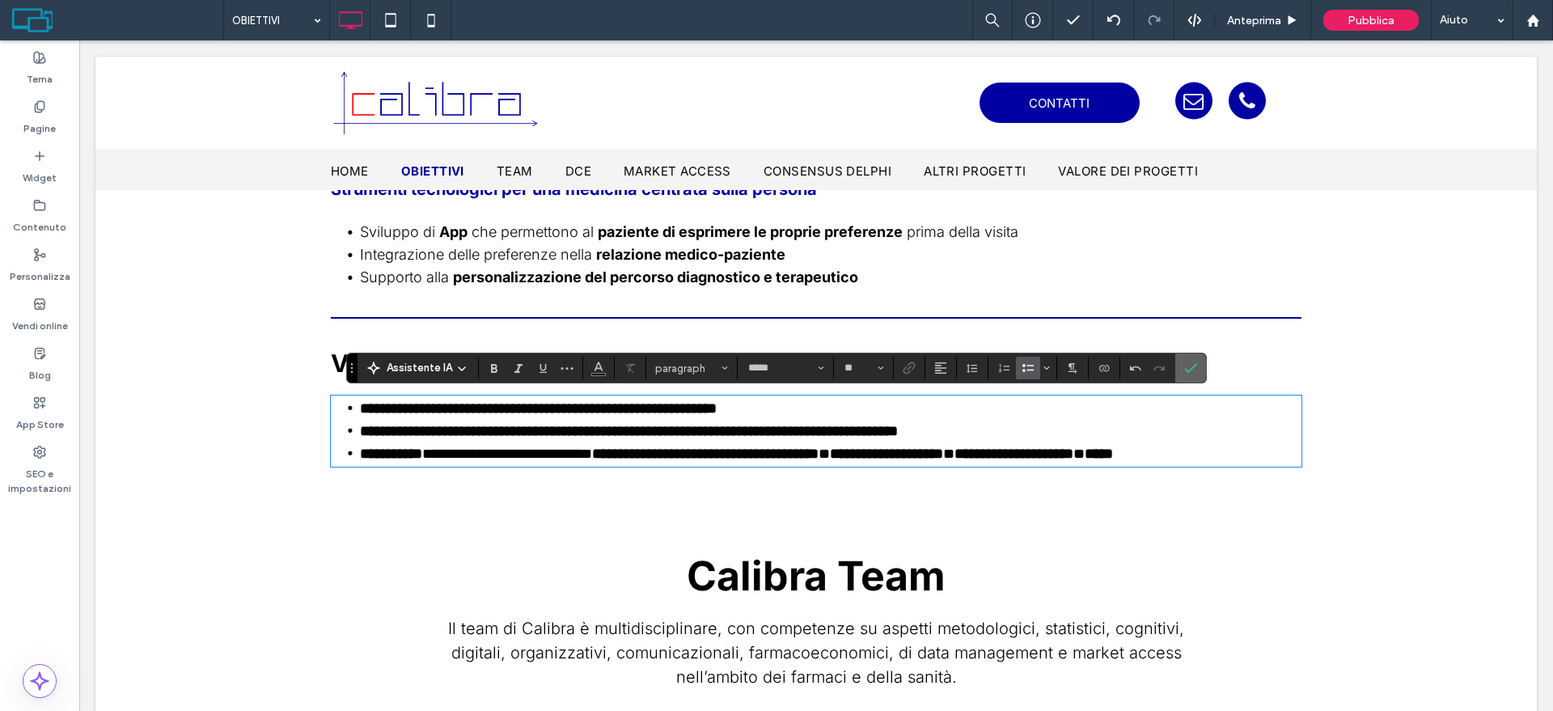
click at [1186, 362] on icon "Conferma" at bounding box center [1190, 368] width 13 height 13
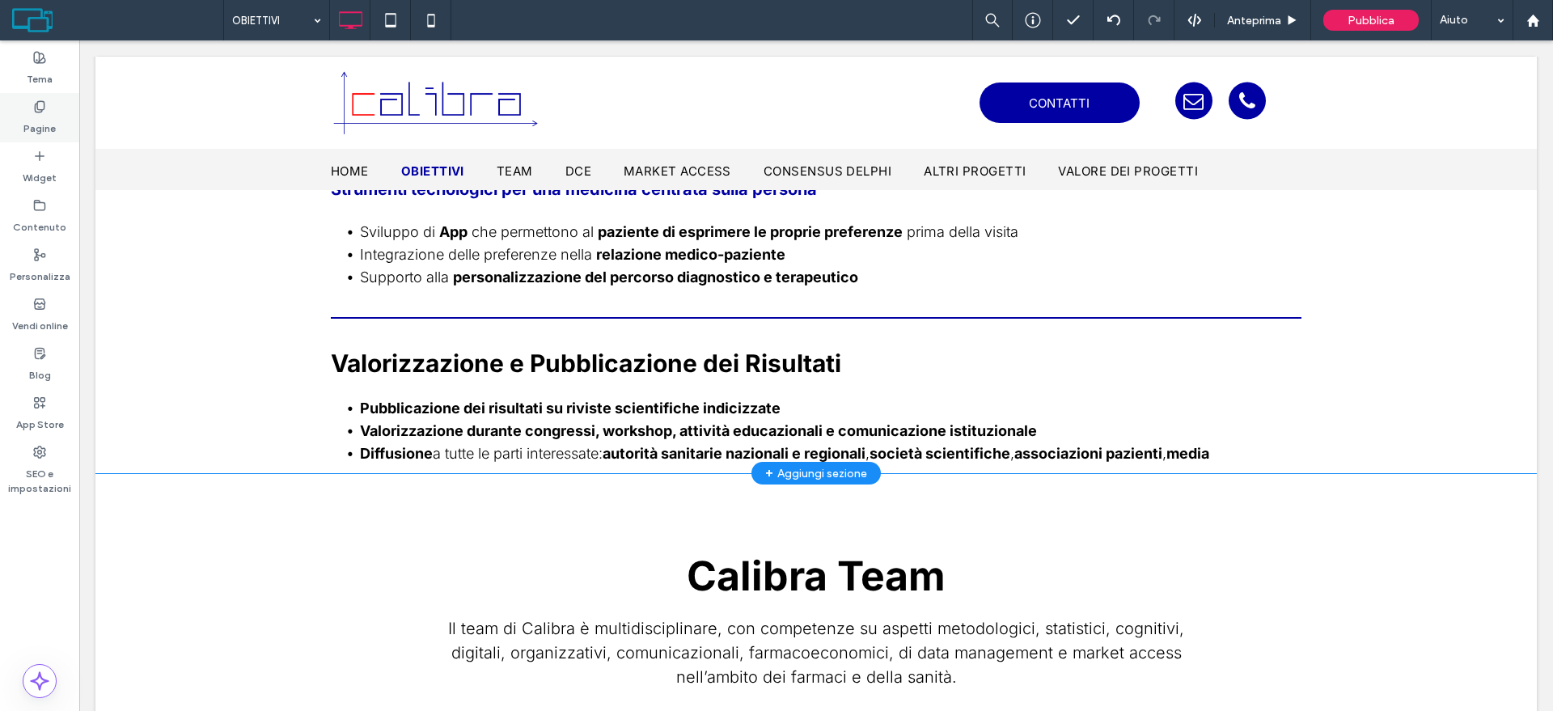
click at [15, 120] on div "Pagine" at bounding box center [39, 117] width 79 height 49
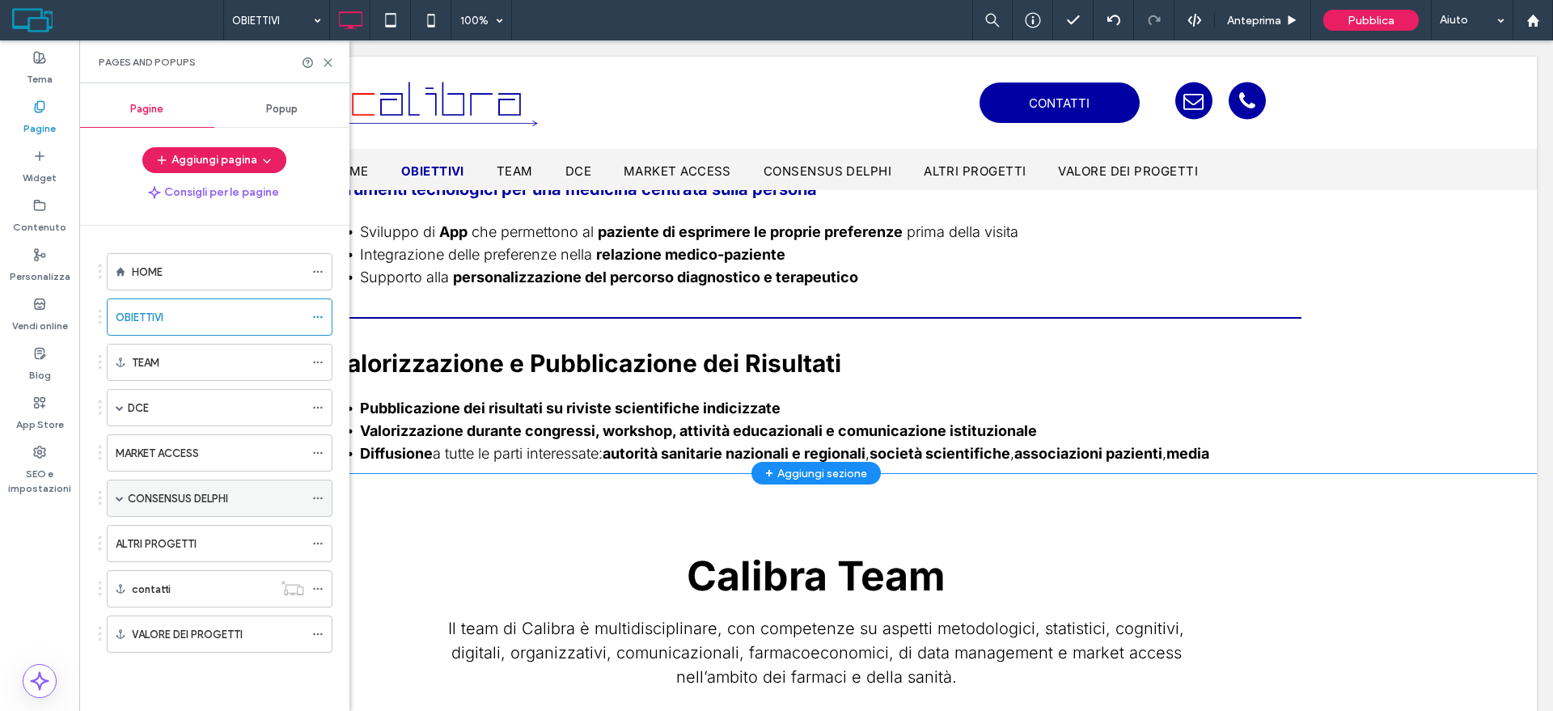
click at [218, 492] on label "CONSENSUS DELPHI" at bounding box center [178, 499] width 100 height 28
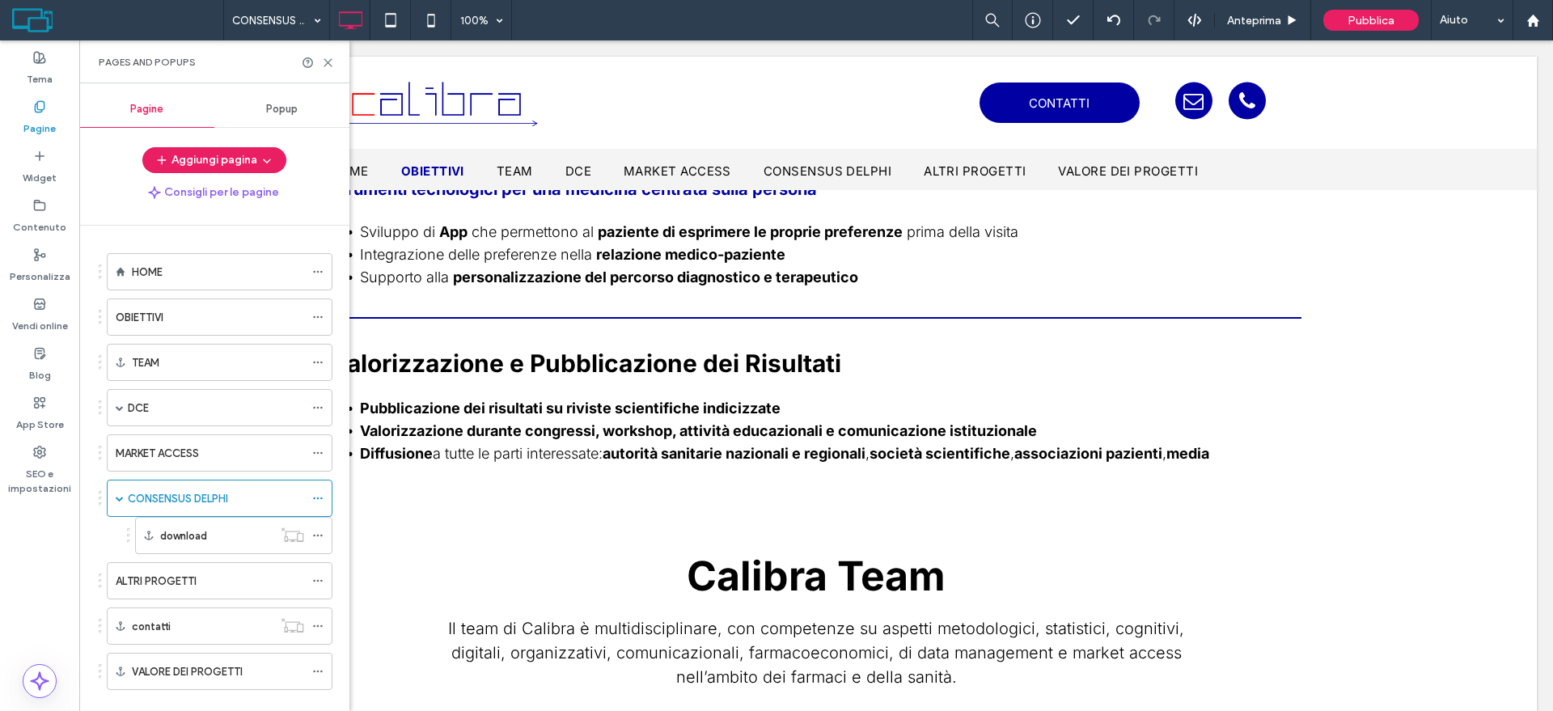
click at [328, 59] on div "CONSENSUS DELPHI 100% Anteprima Pubblica Aiuto Tema Pagine Widget Contenuto Per…" at bounding box center [776, 355] width 1553 height 711
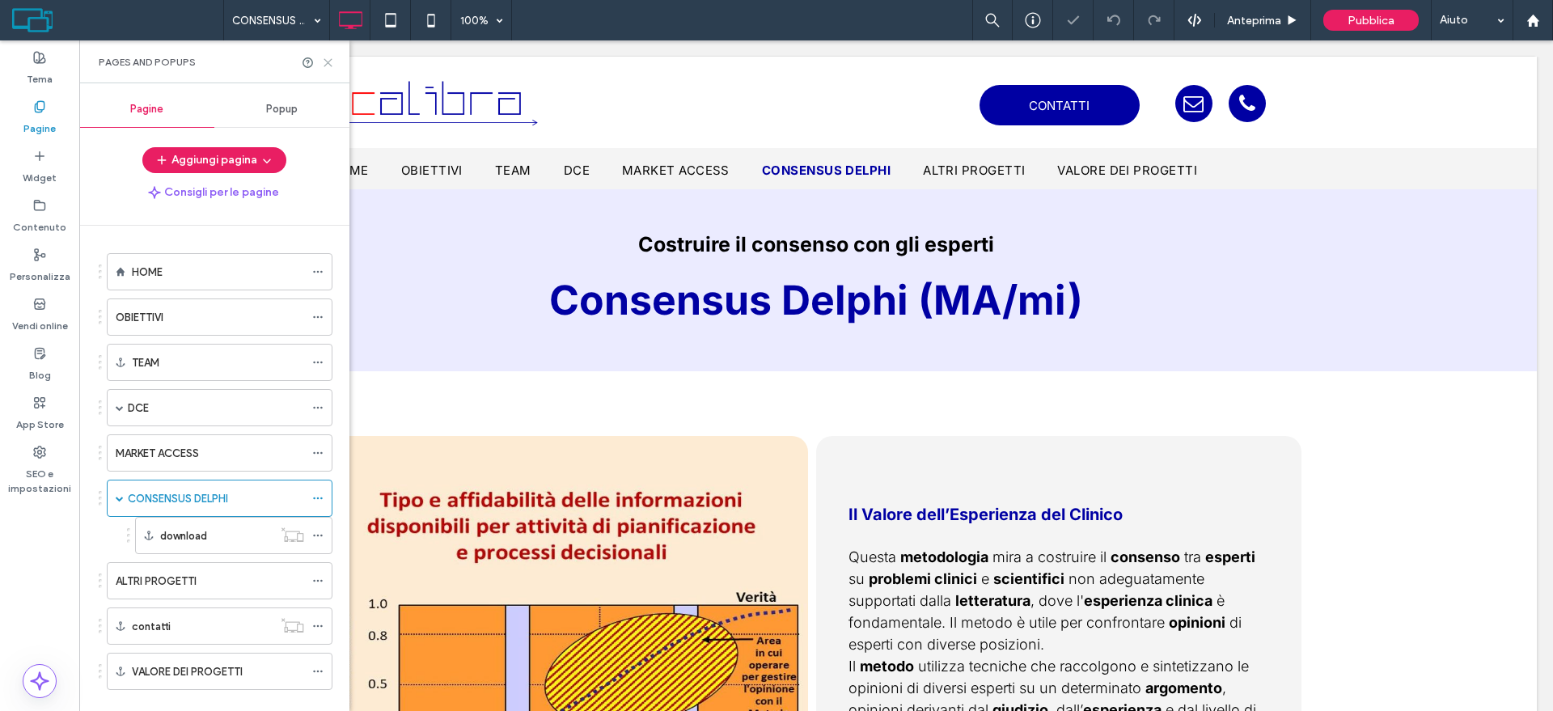
drag, startPoint x: 327, startPoint y: 64, endPoint x: 742, endPoint y: 150, distance: 423.9
click at [327, 63] on use at bounding box center [327, 62] width 7 height 7
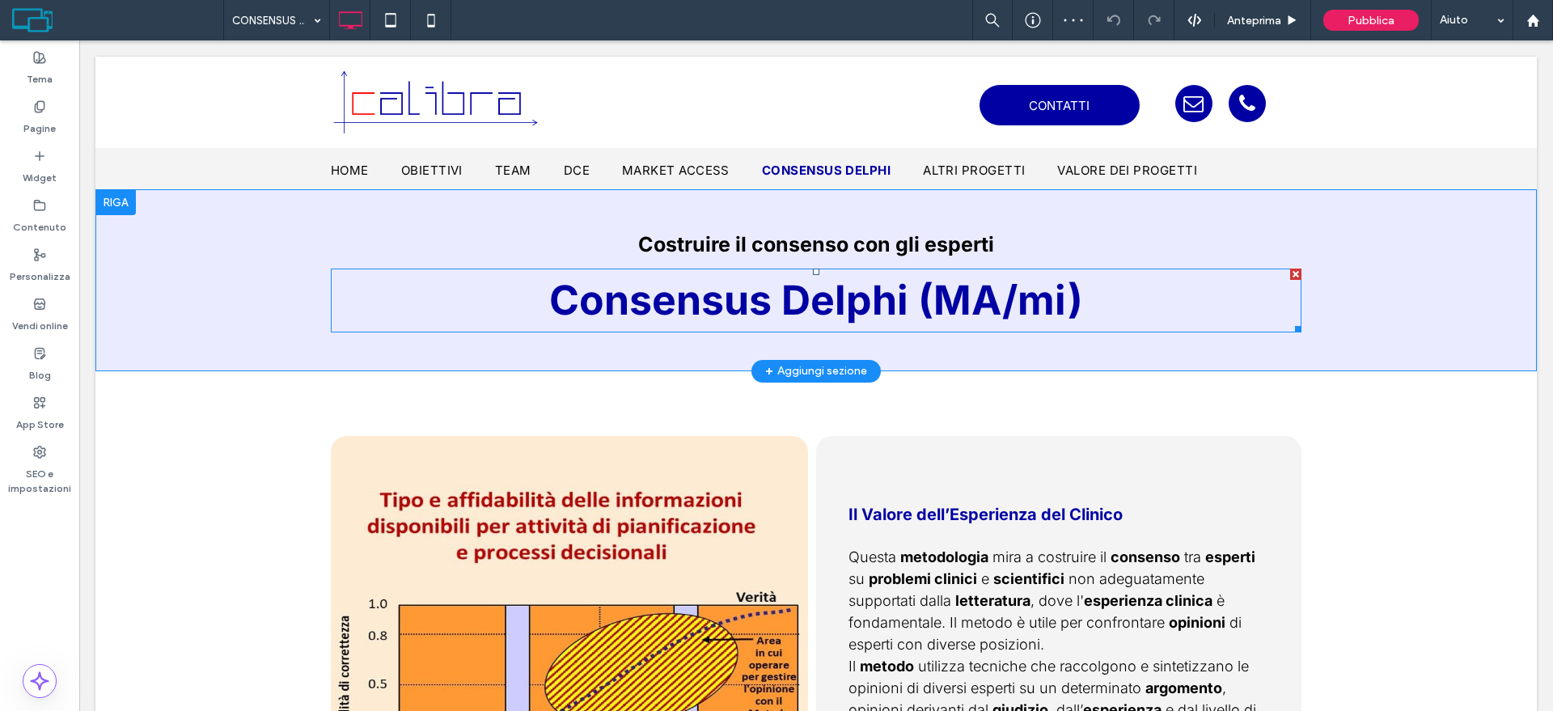
click at [1085, 313] on p "Consensus Delphi (MA/mi)" at bounding box center [816, 300] width 971 height 61
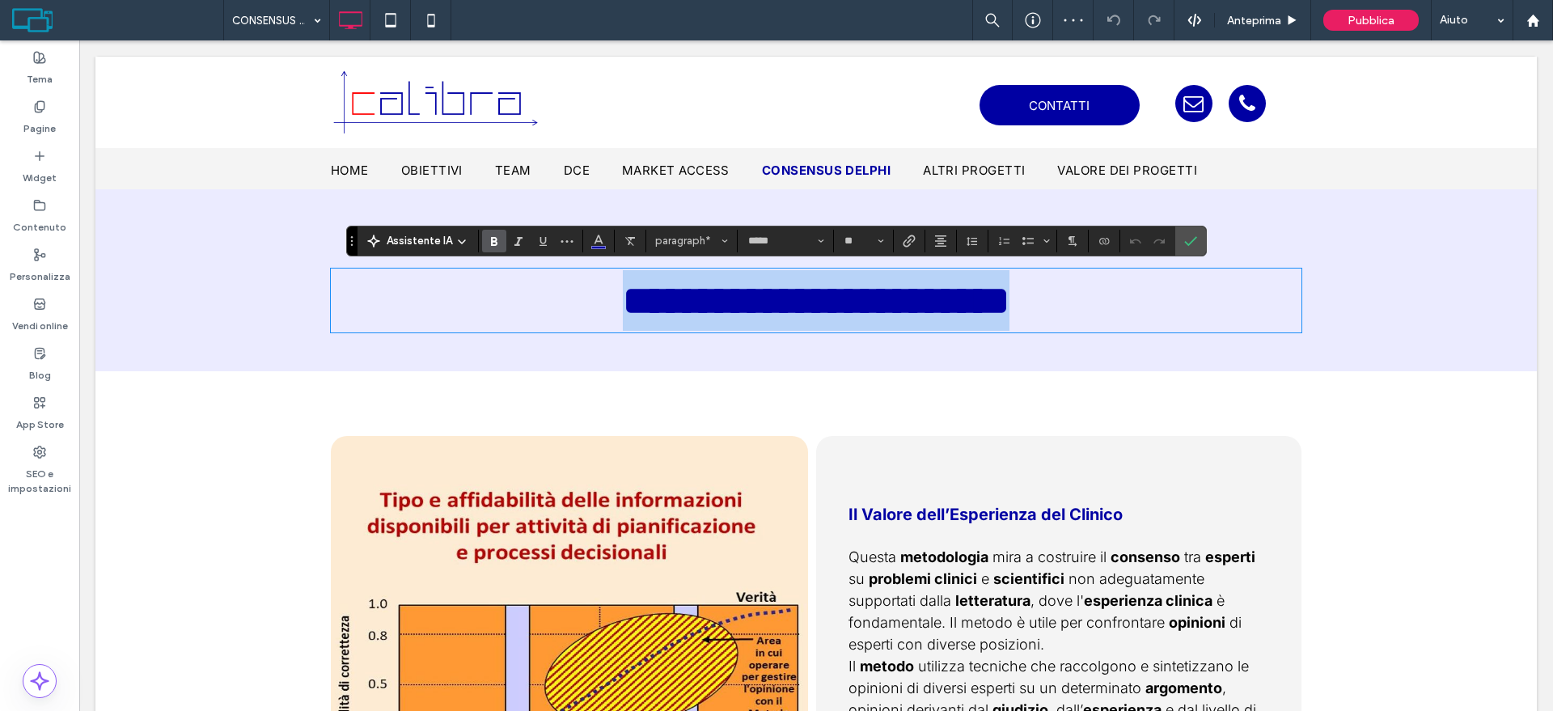
click at [1085, 313] on p "**********" at bounding box center [816, 300] width 971 height 61
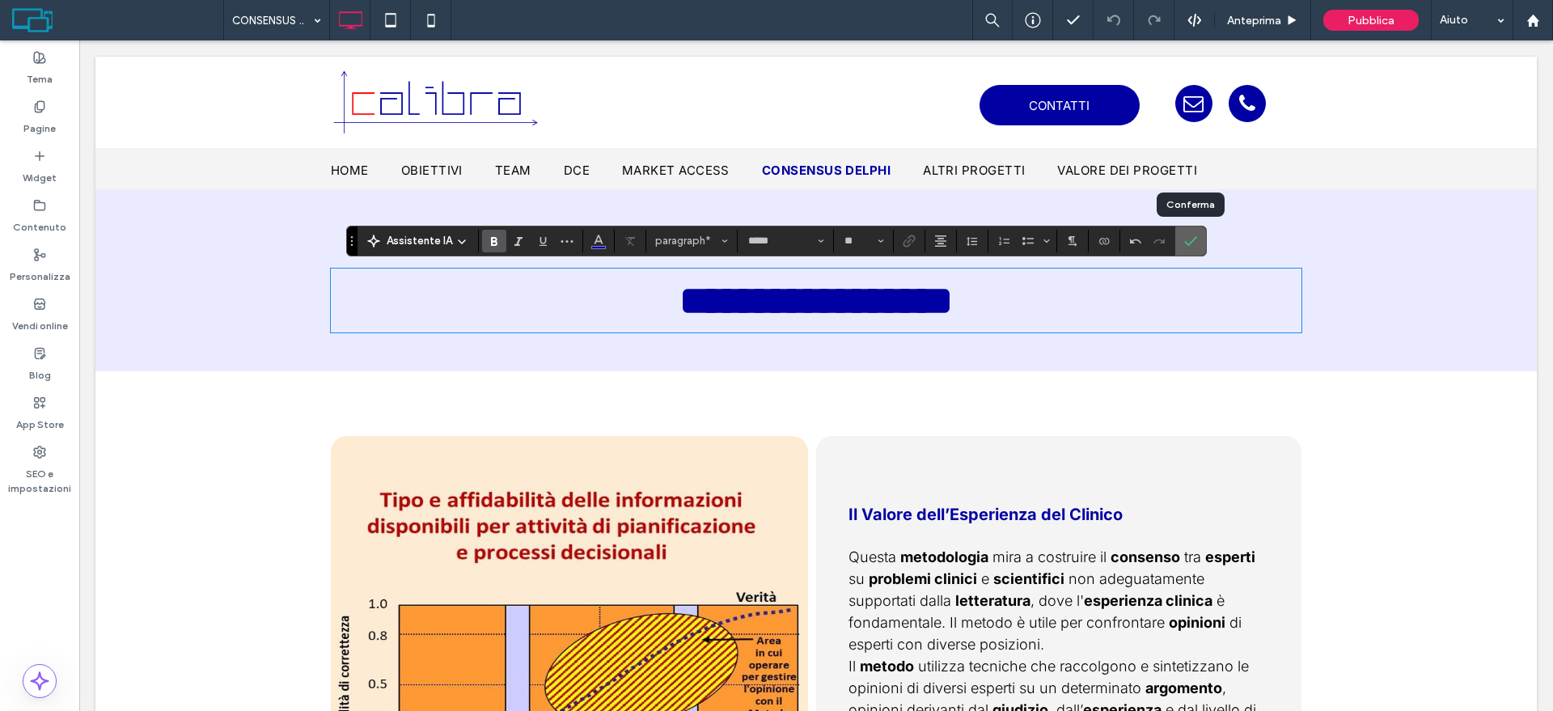
click at [1181, 237] on label "Conferma" at bounding box center [1191, 241] width 24 height 29
